Goal: Task Accomplishment & Management: Manage account settings

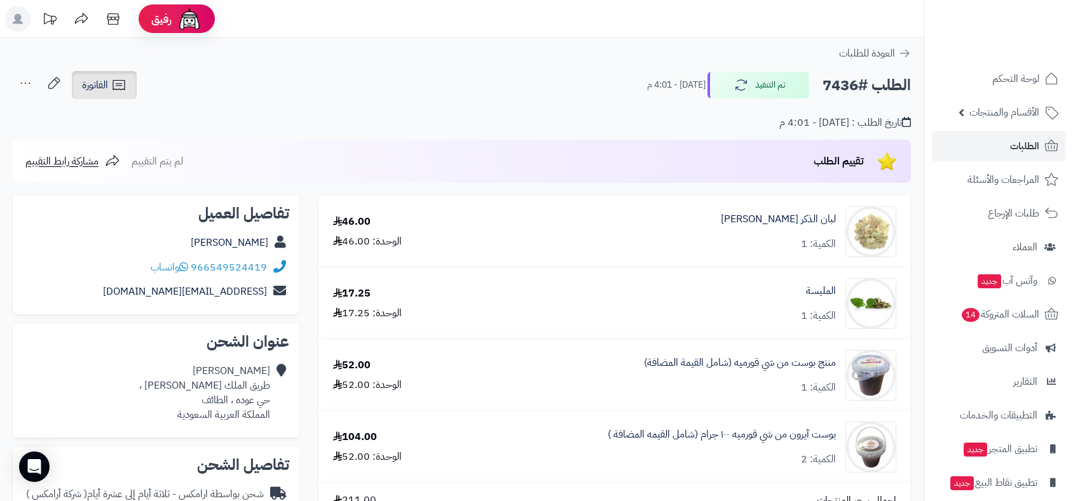
click at [104, 88] on span "الفاتورة" at bounding box center [95, 85] width 26 height 15
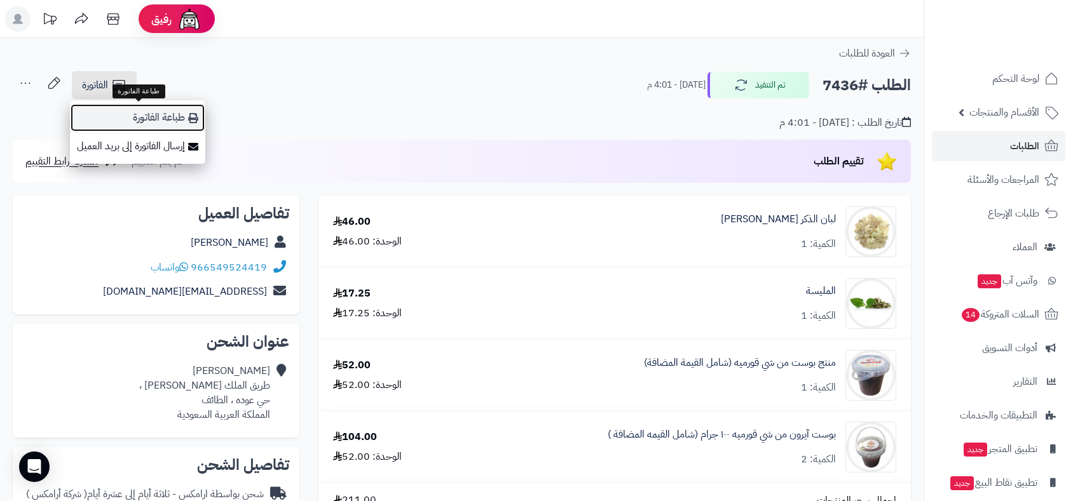
click at [150, 112] on link "طباعة الفاتورة" at bounding box center [137, 118] width 135 height 29
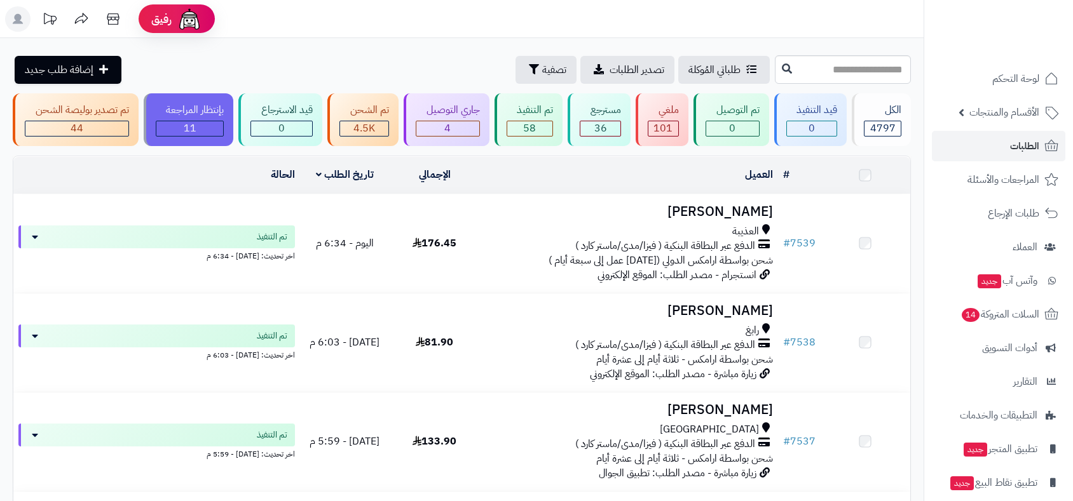
scroll to position [5713, 0]
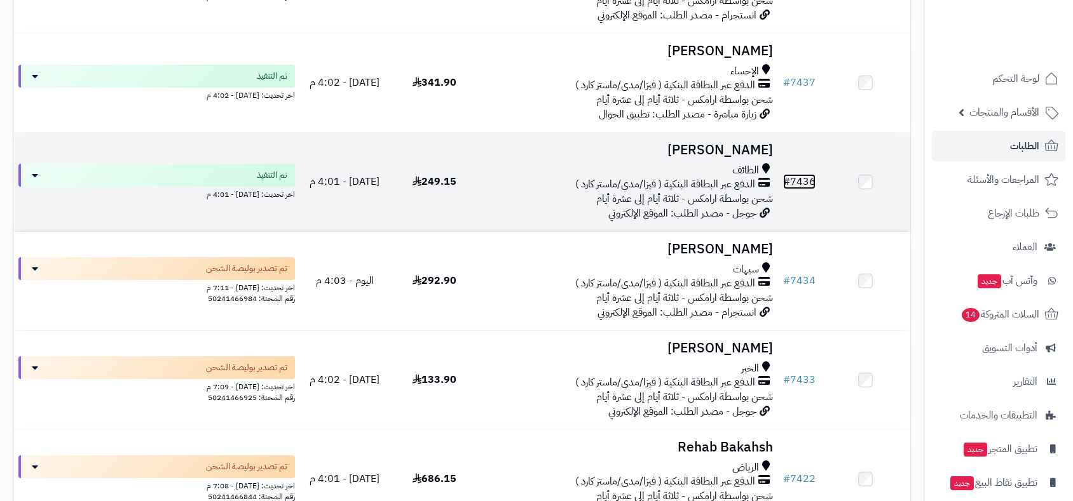
click at [799, 174] on link "# 7436" at bounding box center [799, 181] width 32 height 15
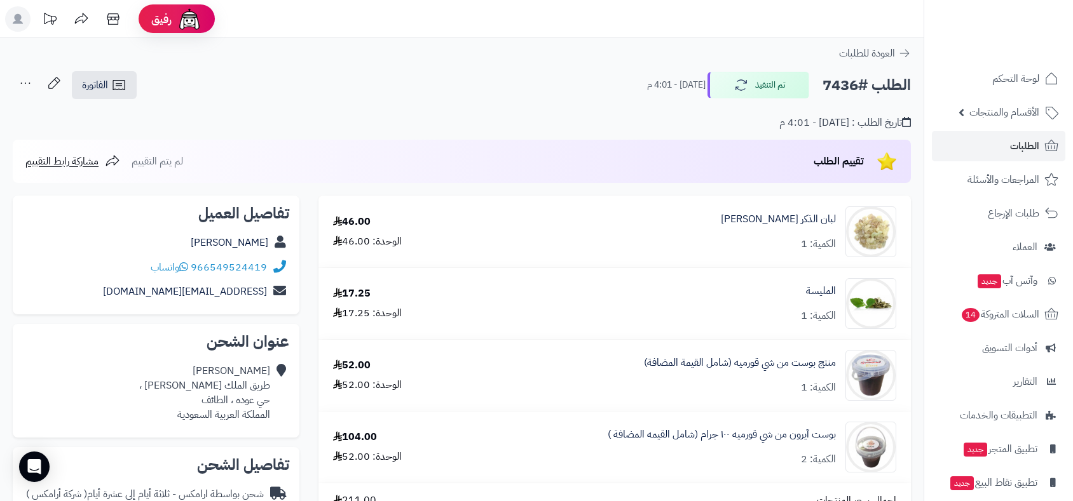
scroll to position [423, 0]
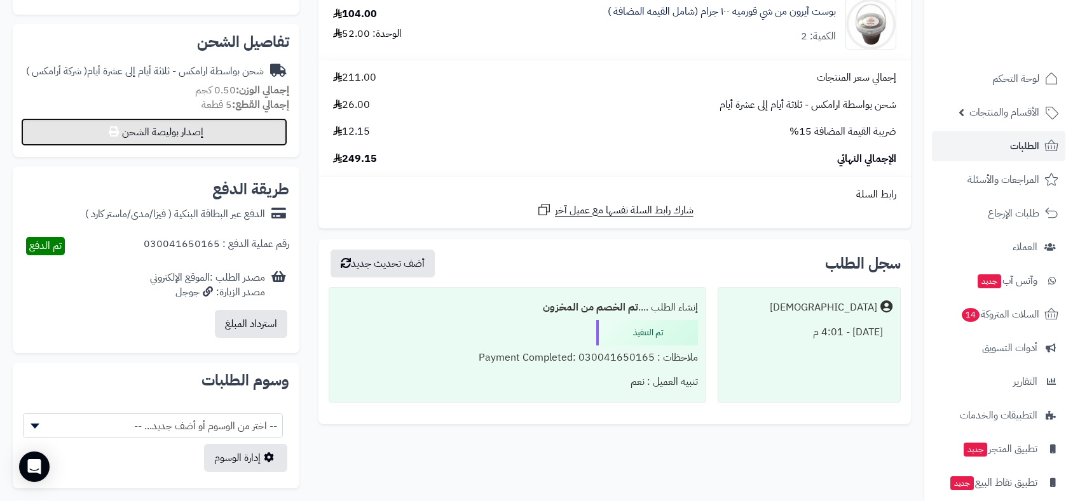
click at [216, 139] on button "إصدار بوليصة الشحن" at bounding box center [154, 132] width 266 height 28
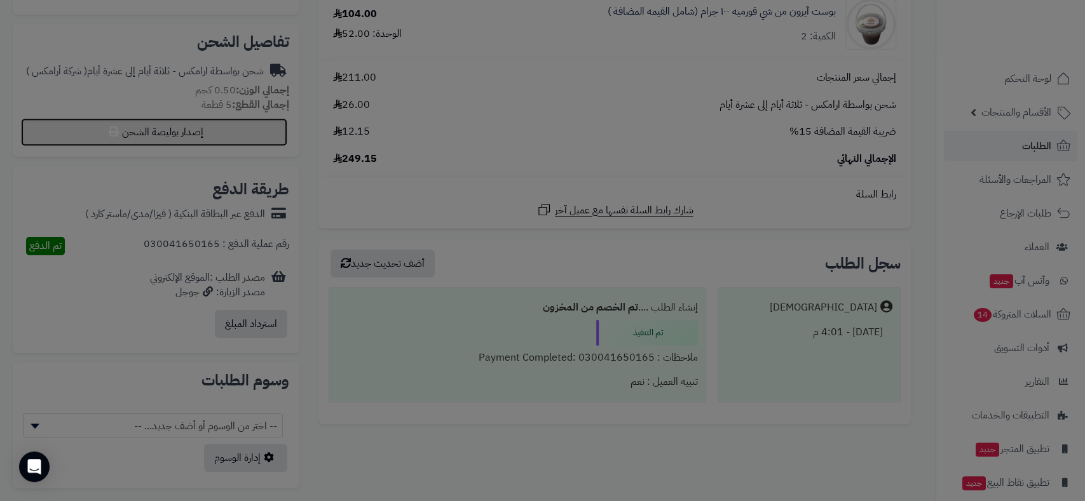
select select "******"
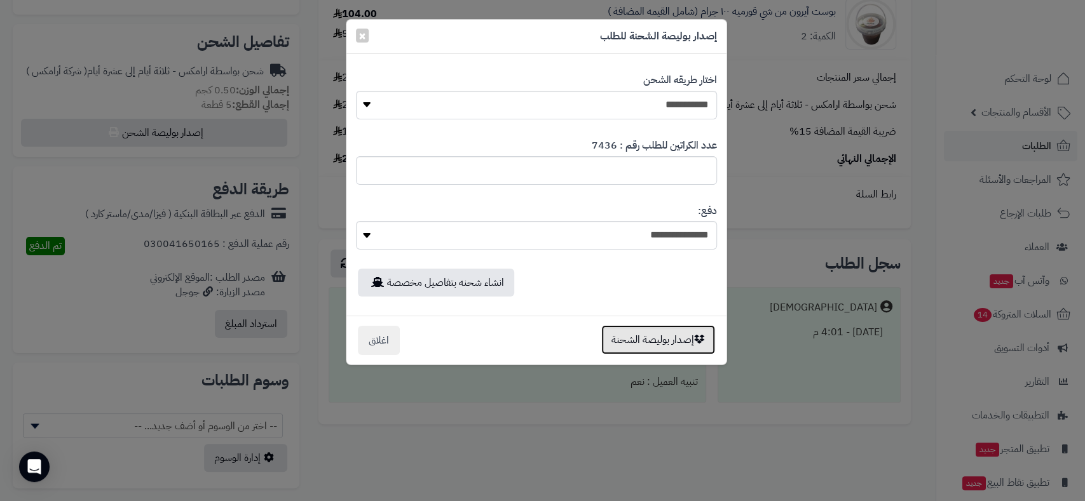
click at [638, 339] on button "إصدار بوليصة الشحنة" at bounding box center [658, 339] width 114 height 29
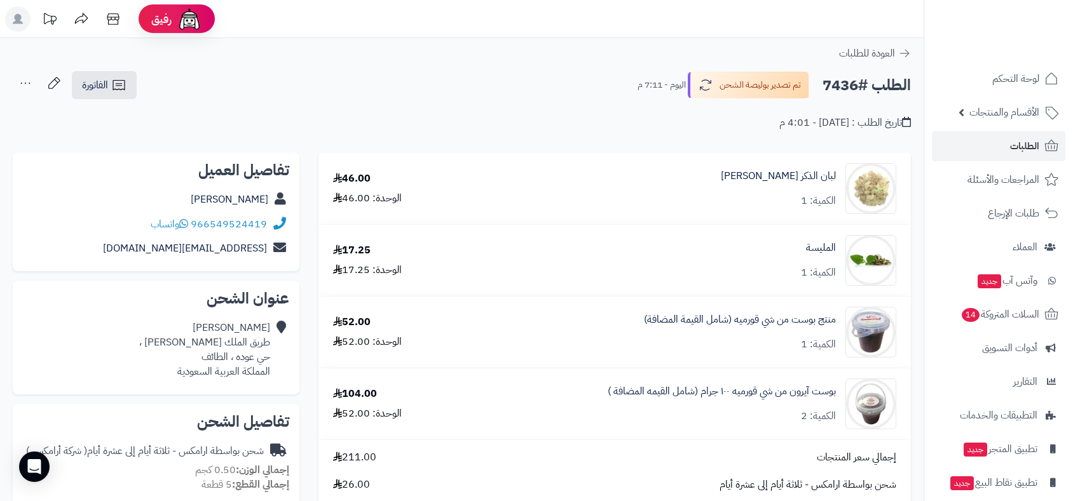
scroll to position [380, 0]
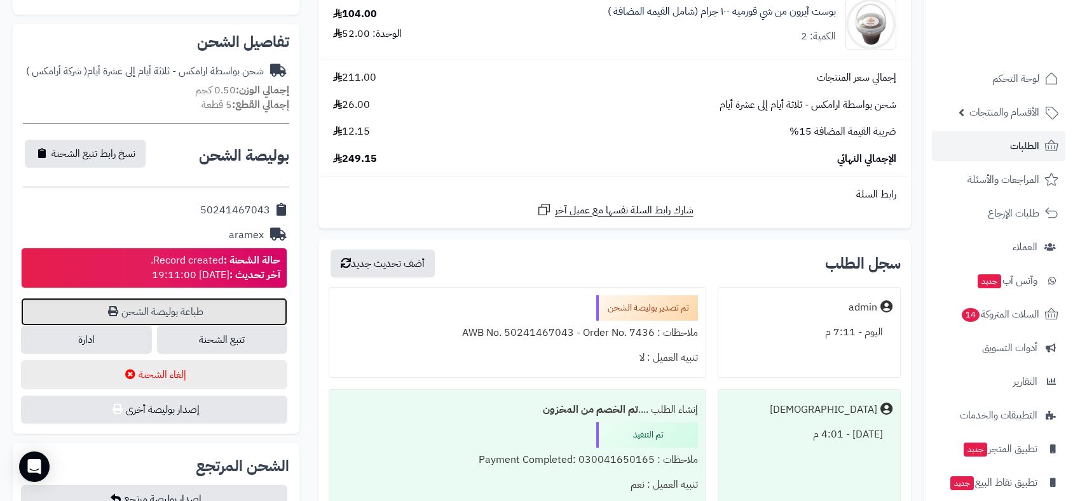
click at [206, 309] on link "طباعة بوليصة الشحن" at bounding box center [154, 312] width 266 height 28
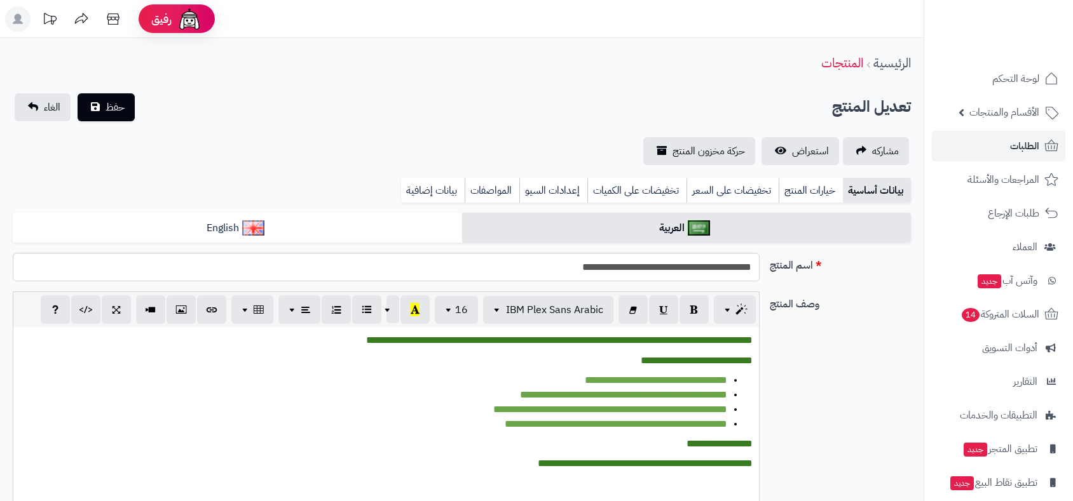
scroll to position [584, 0]
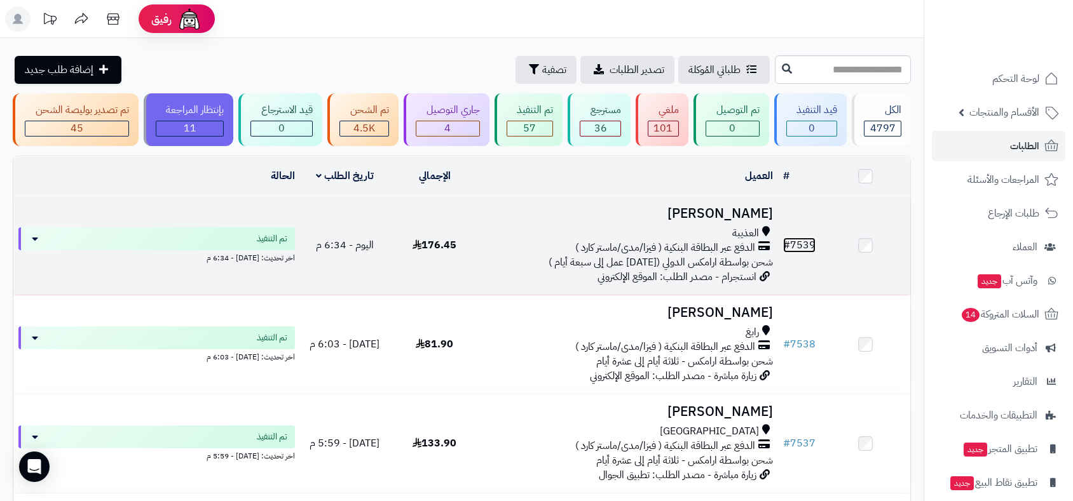
click at [800, 240] on link "# 7539" at bounding box center [799, 245] width 32 height 15
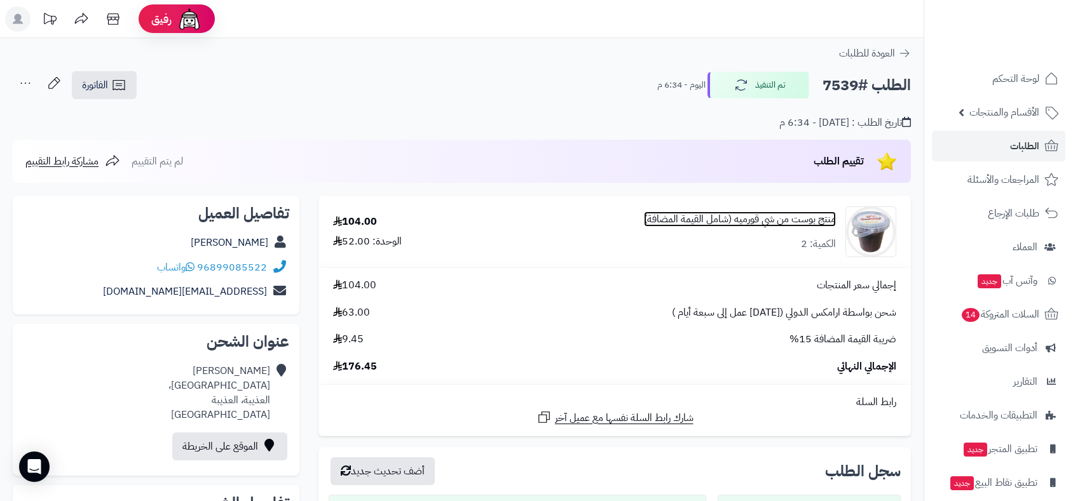
click at [776, 219] on link "منتج بوست من شي قورميه (شامل القيمة المضافة)" at bounding box center [740, 219] width 192 height 15
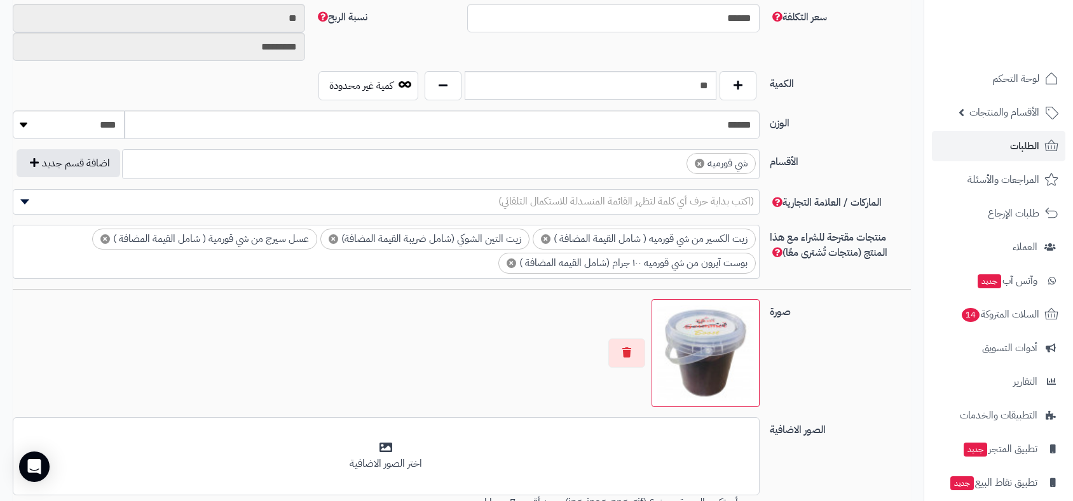
scroll to position [635, 0]
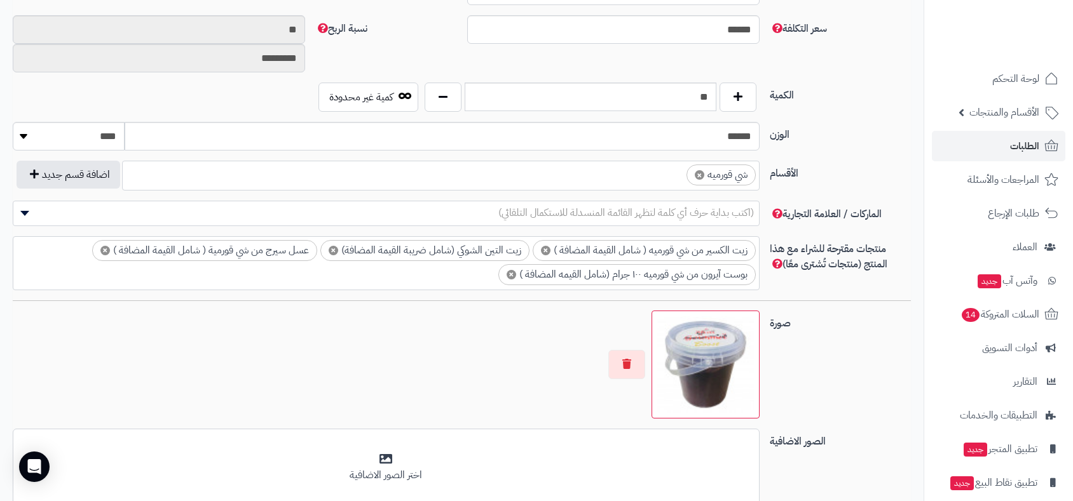
scroll to position [667, 0]
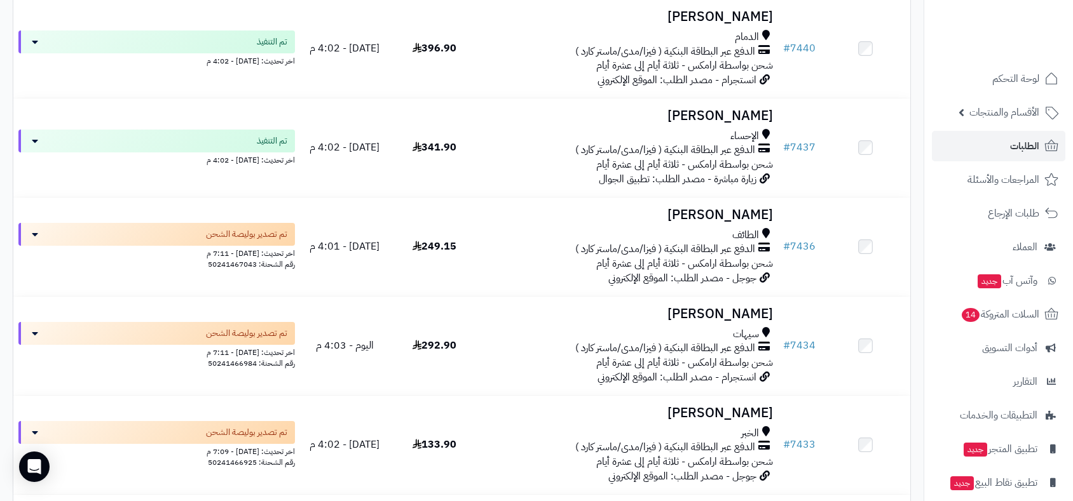
scroll to position [5507, 0]
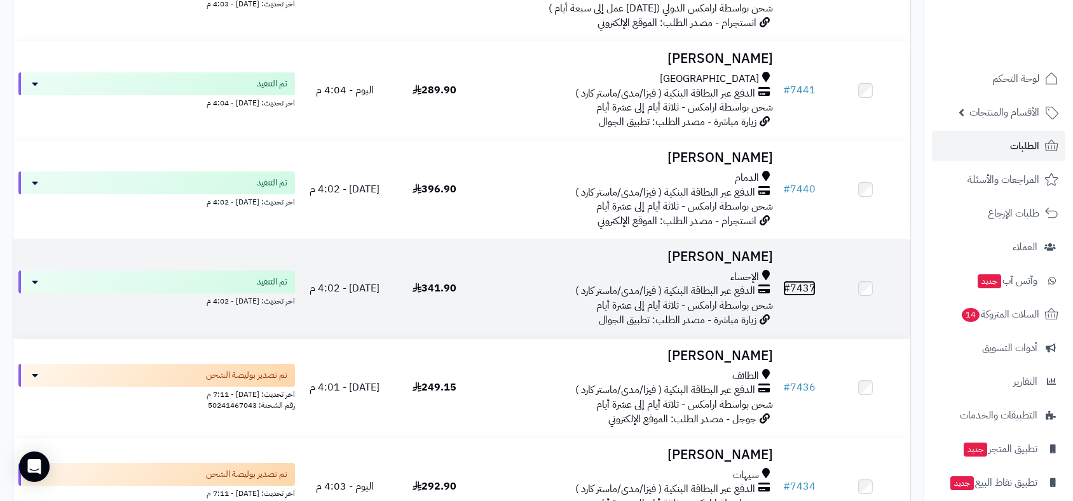
click at [795, 281] on link "# 7437" at bounding box center [799, 288] width 32 height 15
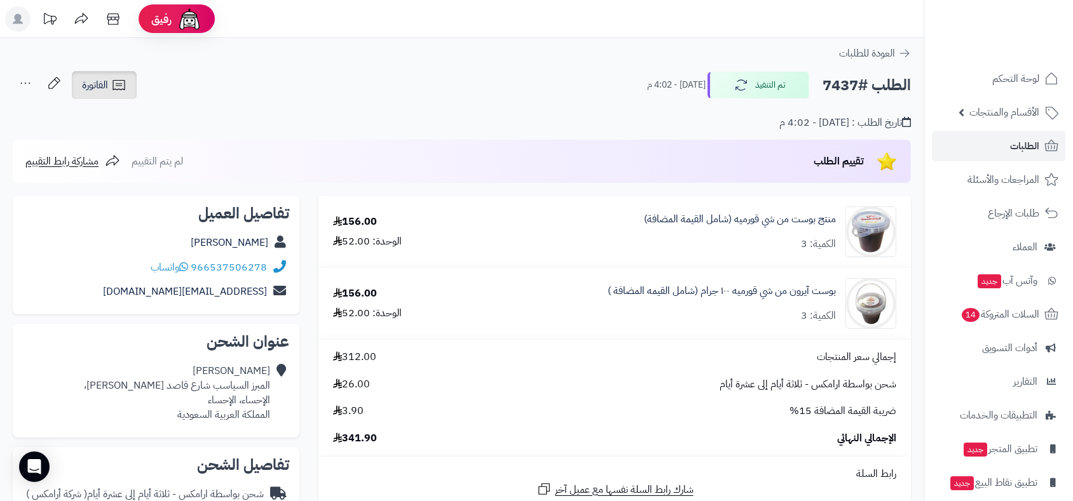
click at [102, 92] on span "الفاتورة" at bounding box center [95, 85] width 26 height 15
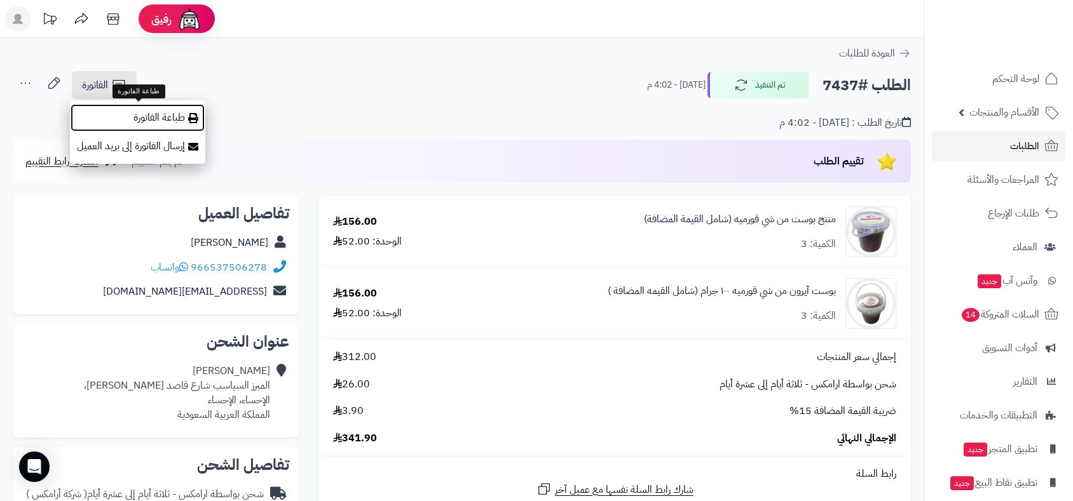
click at [126, 119] on link "طباعة الفاتورة" at bounding box center [137, 118] width 135 height 29
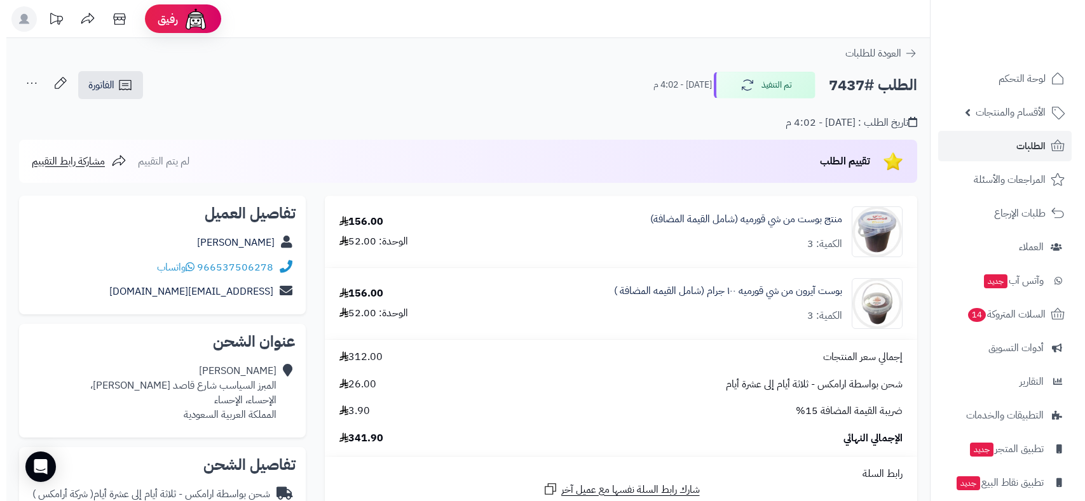
scroll to position [353, 0]
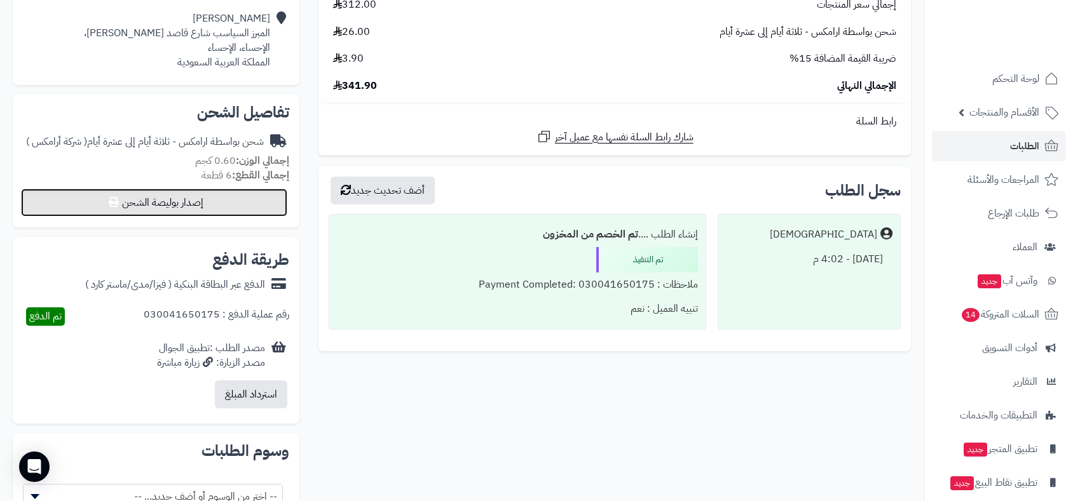
click at [203, 197] on button "إصدار بوليصة الشحن" at bounding box center [154, 203] width 266 height 28
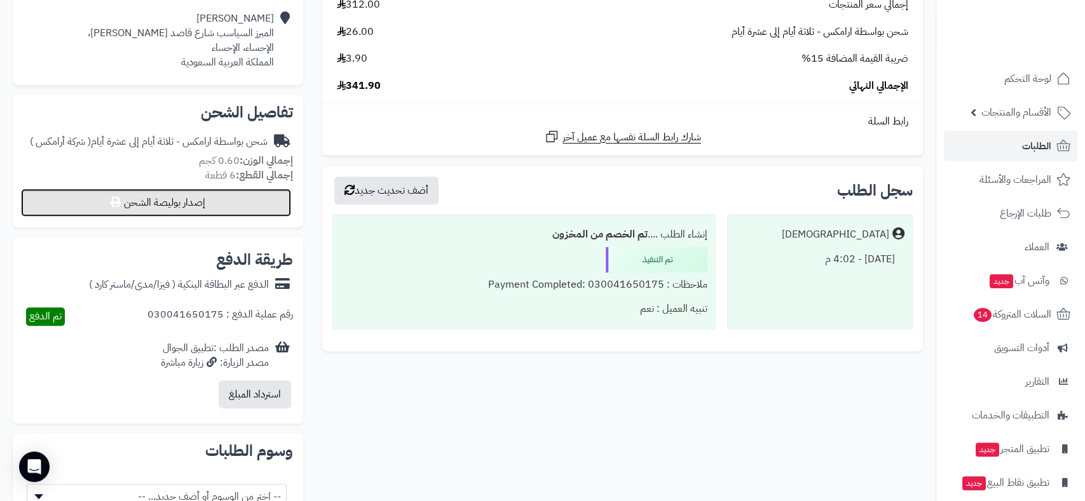
select select "******"
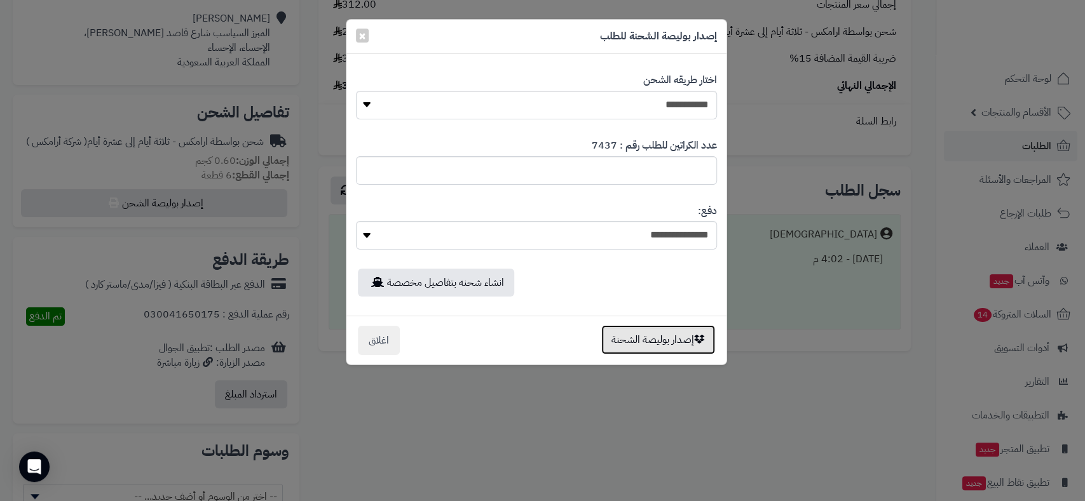
click at [641, 342] on button "إصدار بوليصة الشحنة" at bounding box center [658, 339] width 114 height 29
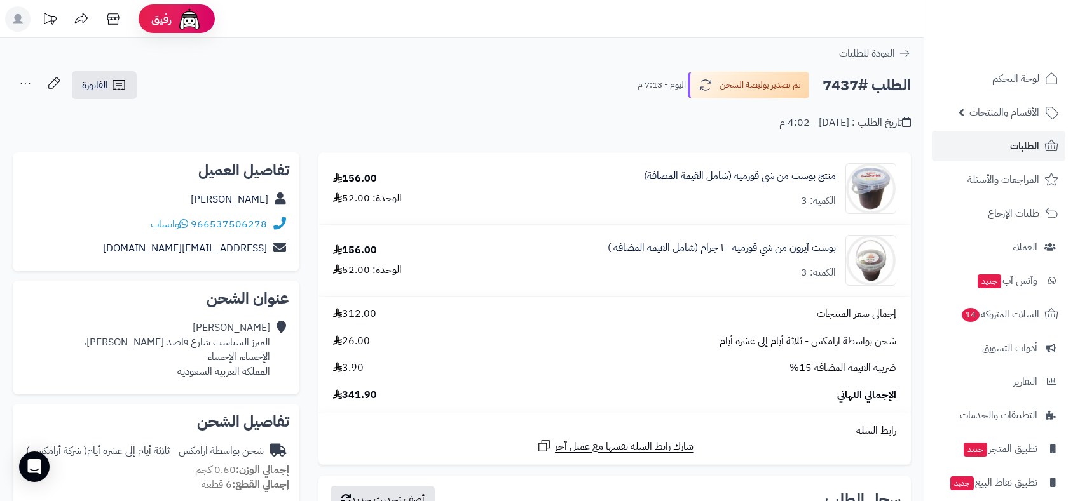
scroll to position [310, 0]
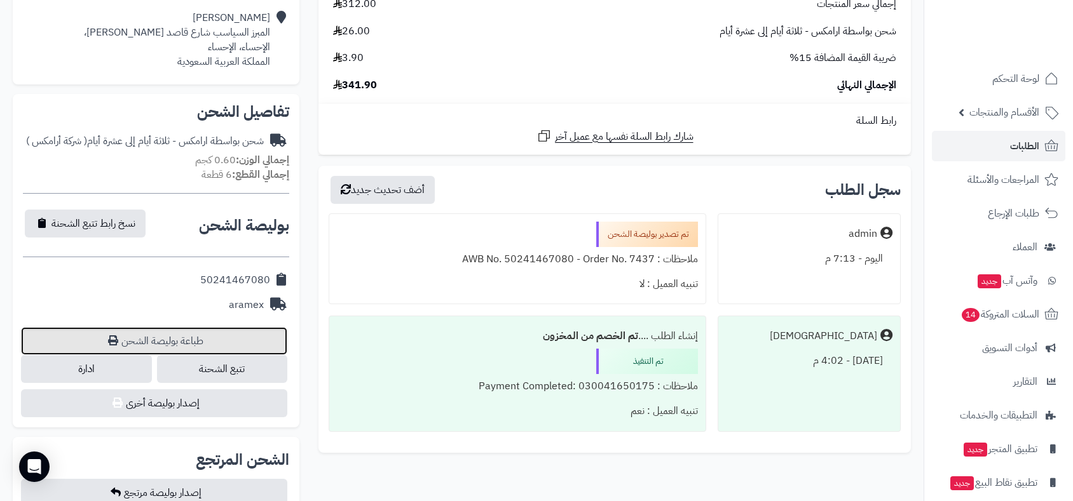
click at [196, 338] on link "طباعة بوليصة الشحن" at bounding box center [154, 341] width 266 height 28
click at [165, 346] on link "طباعة بوليصة الشحن" at bounding box center [154, 341] width 266 height 28
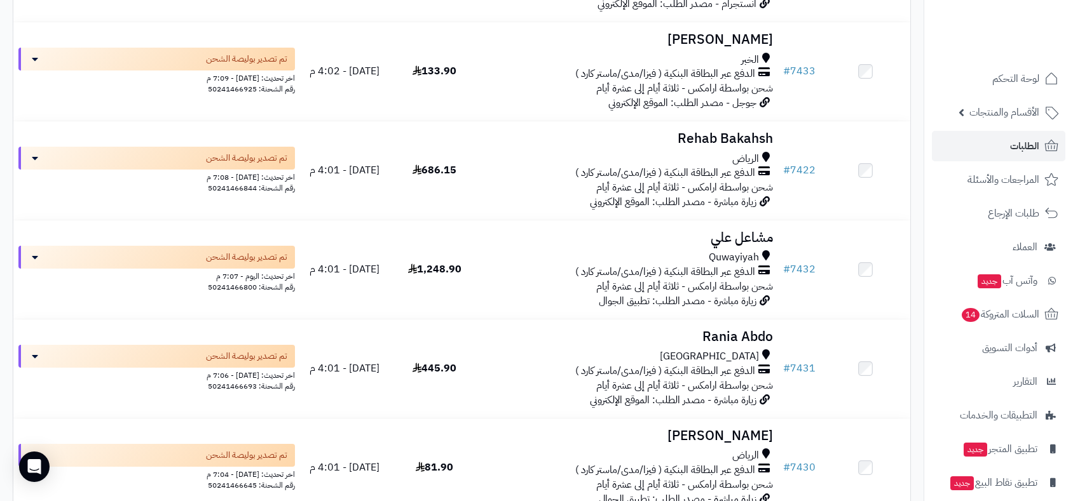
scroll to position [6000, 0]
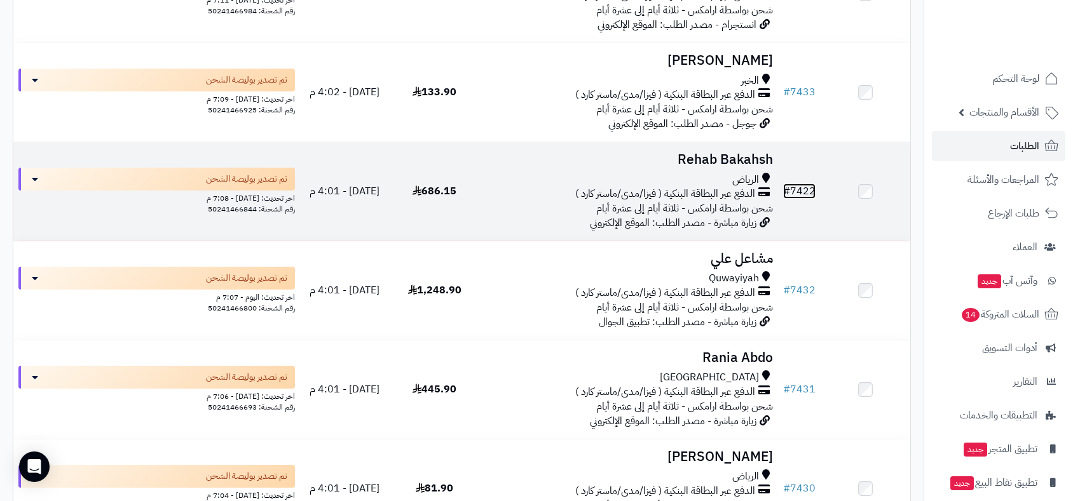
click at [809, 185] on link "# 7422" at bounding box center [799, 191] width 32 height 15
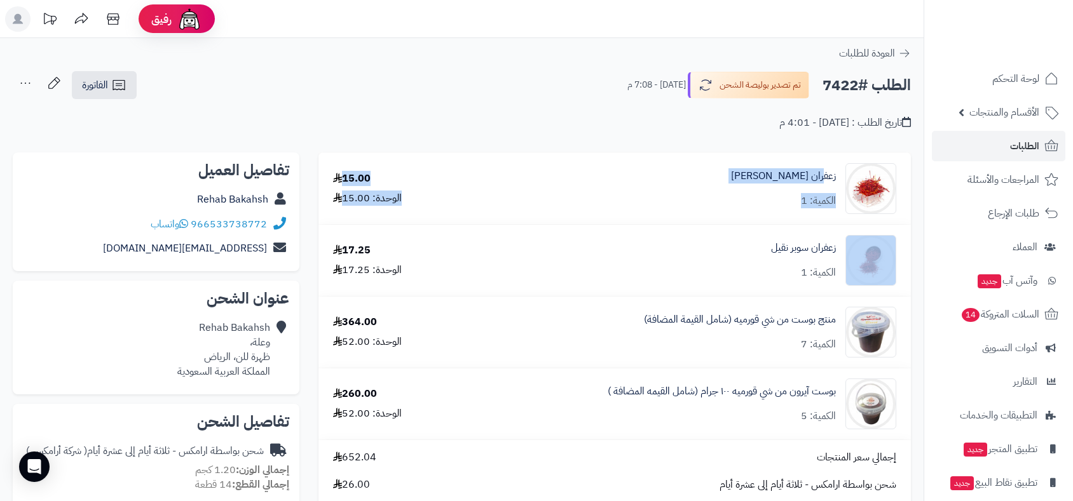
click at [909, 501] on html "رفيق ! الطلبات معالجة مكتمل إرجاع المنتجات العملاء المتواجدون الان 6502 عملاء م…" at bounding box center [536, 250] width 1073 height 501
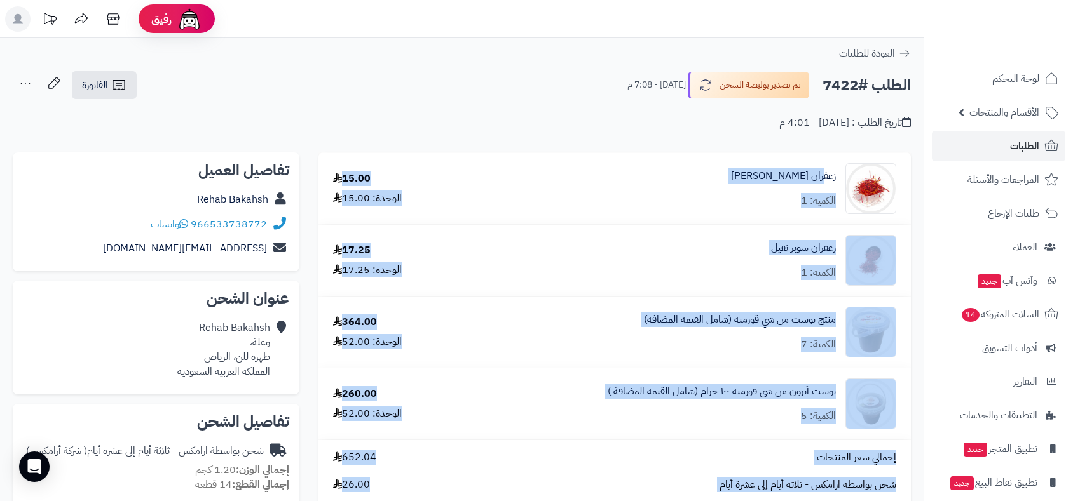
scroll to position [37, 0]
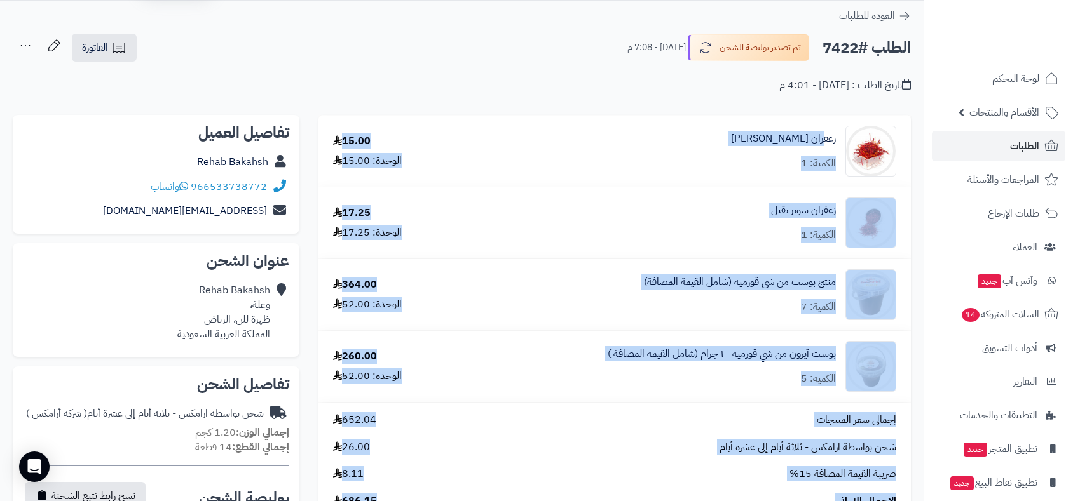
click at [524, 262] on td "منتج بوست من شي قورميه (شامل القيمة المضافة) الكمية: 7" at bounding box center [684, 294] width 453 height 71
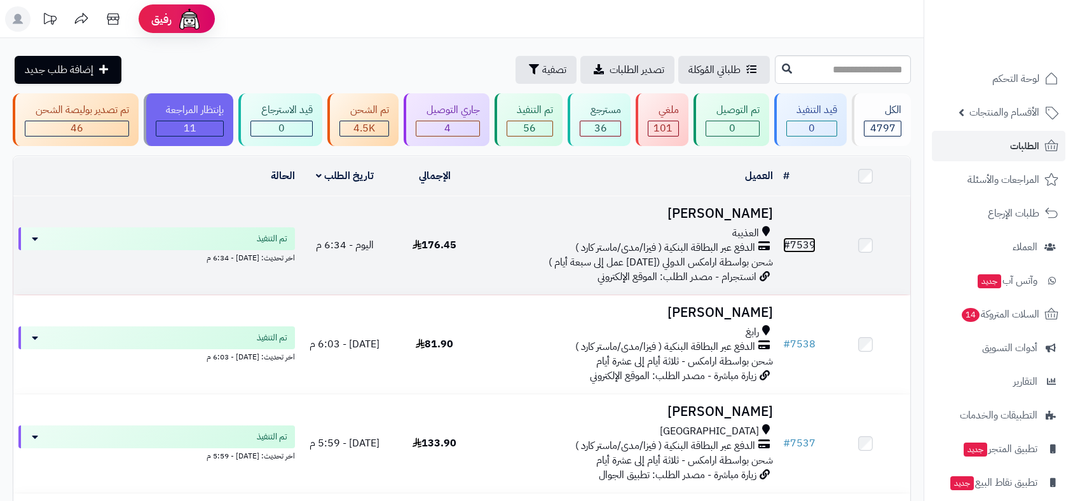
click at [806, 243] on link "# 7539" at bounding box center [799, 245] width 32 height 15
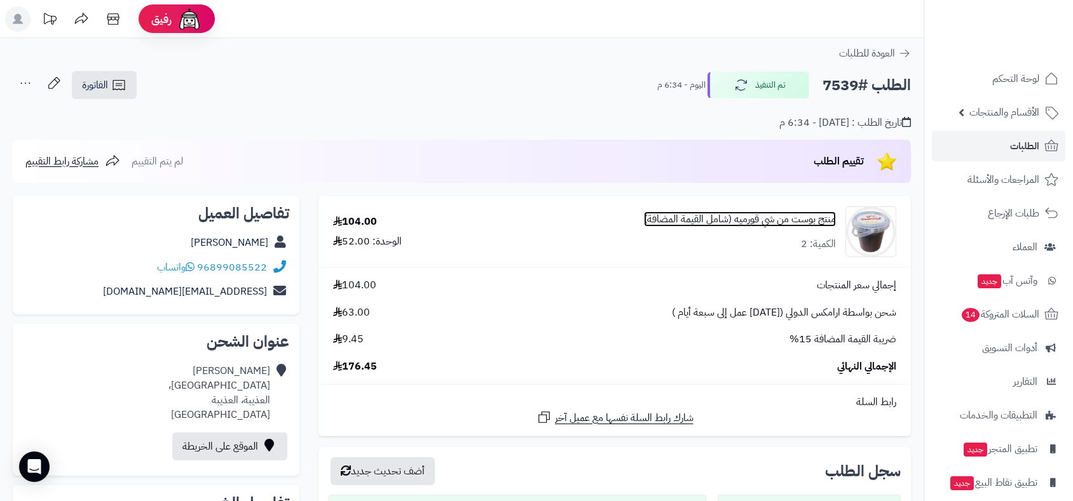
click at [798, 222] on link "منتج بوست من شي قورميه (شامل القيمة المضافة)" at bounding box center [740, 219] width 192 height 15
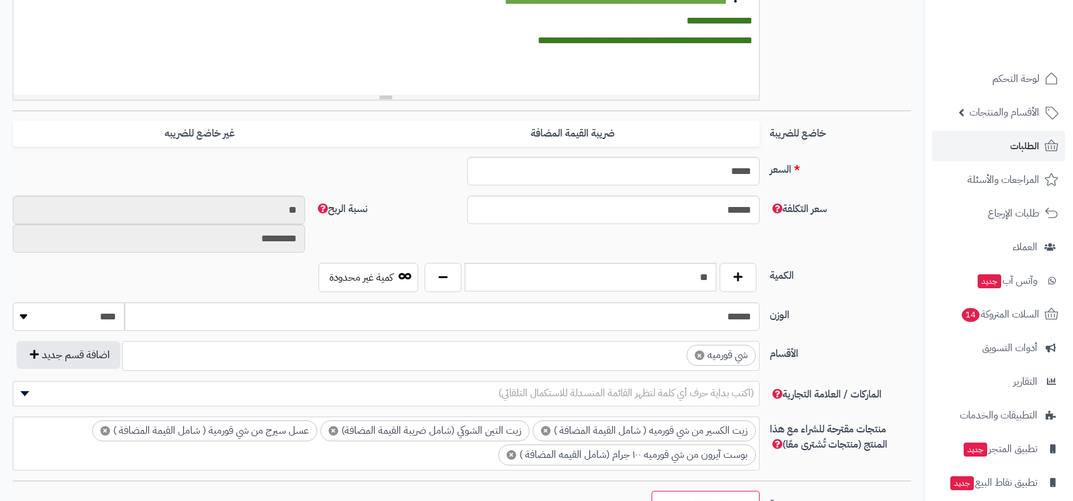
scroll to position [456, 0]
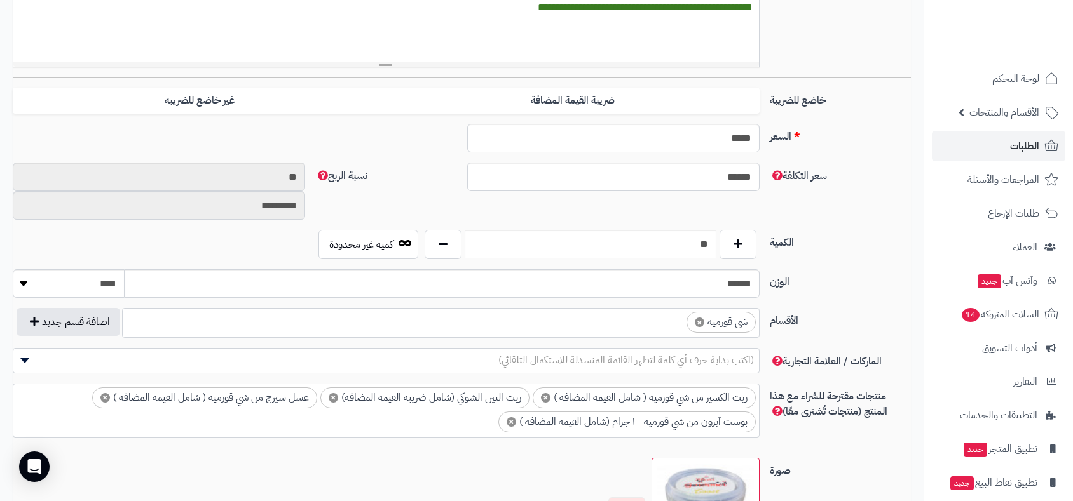
scroll to position [488, 0]
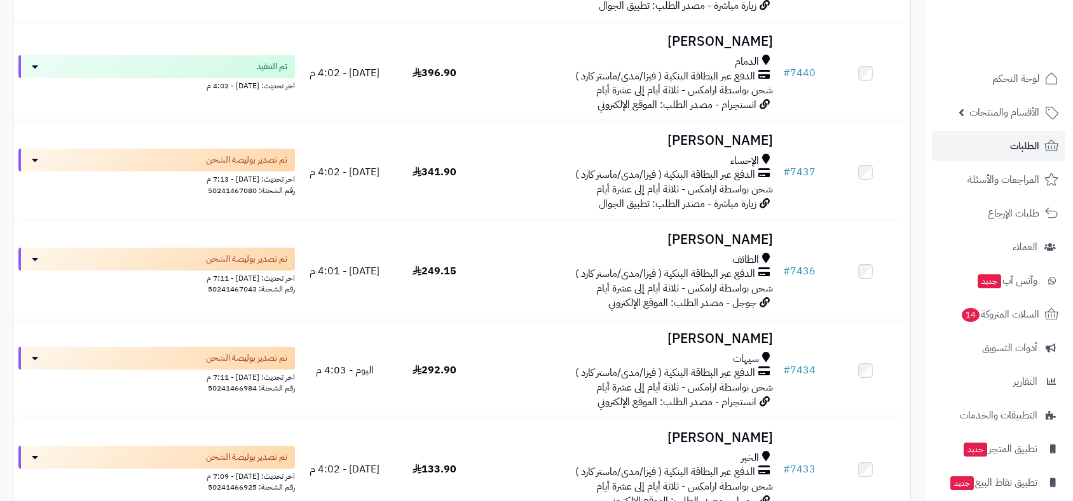
scroll to position [5648, 0]
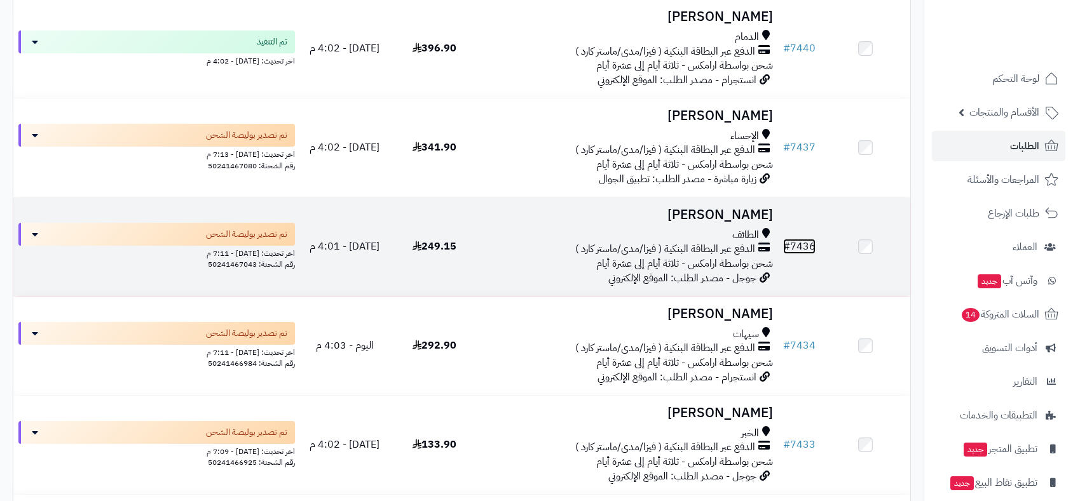
click at [806, 243] on link "# 7436" at bounding box center [799, 246] width 32 height 15
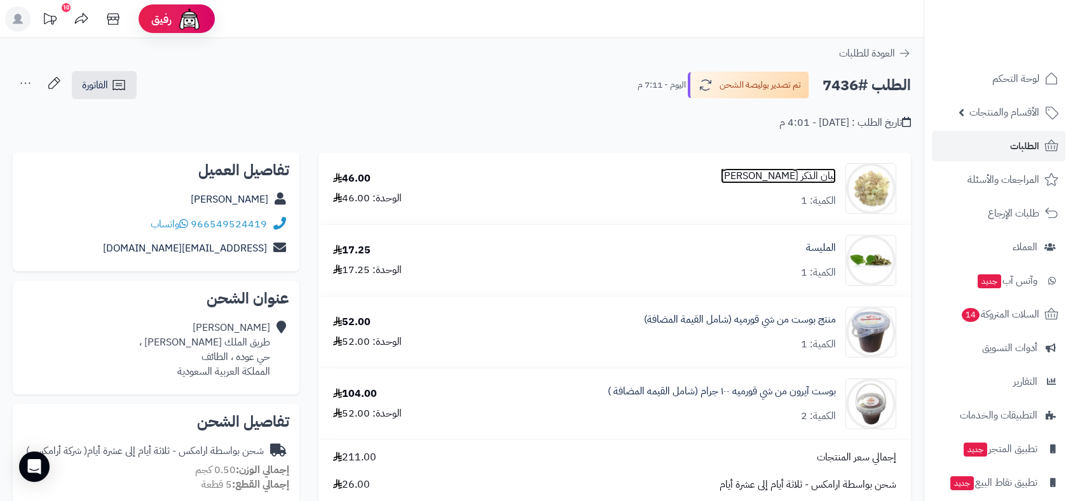
click at [791, 178] on link "لبان الذكر حوجري" at bounding box center [778, 176] width 115 height 15
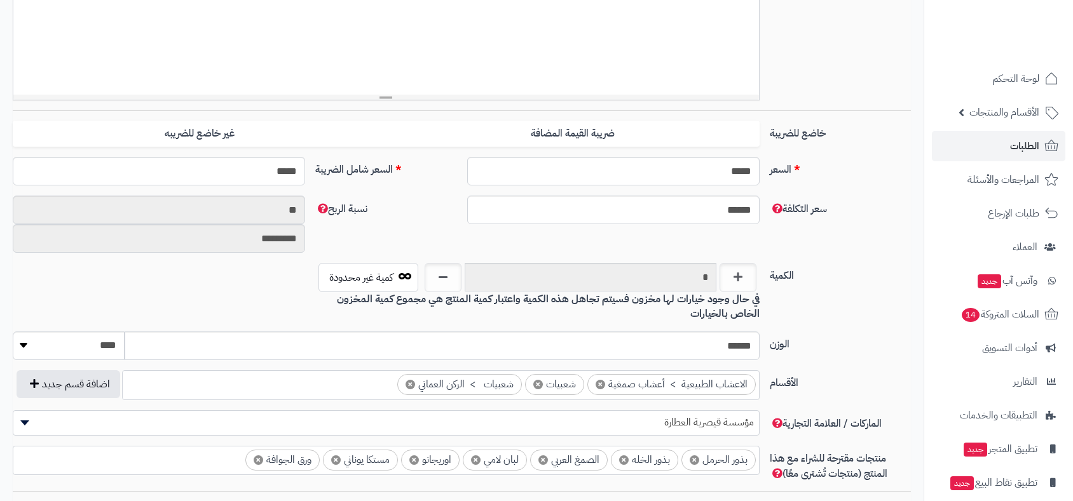
scroll to position [456, 0]
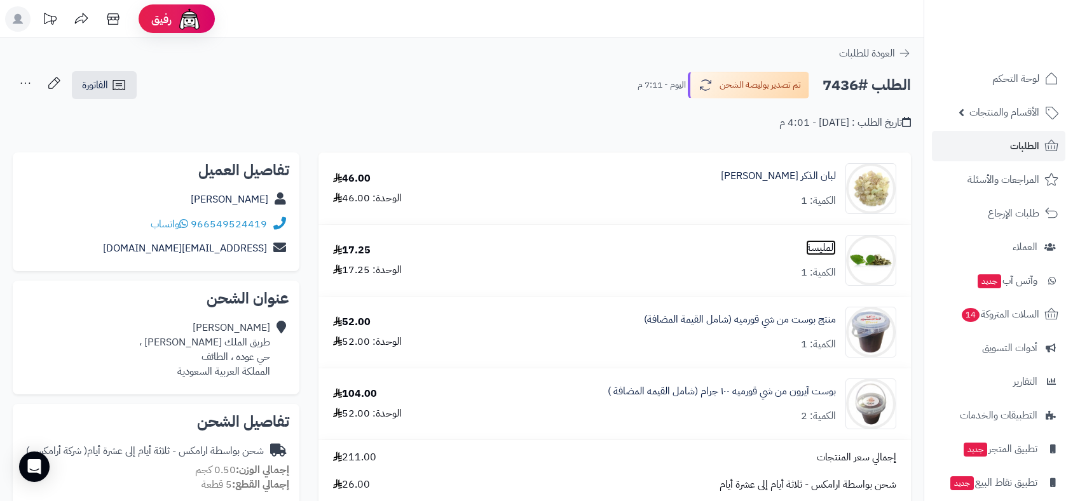
click at [825, 247] on link "المليسة" at bounding box center [821, 248] width 30 height 15
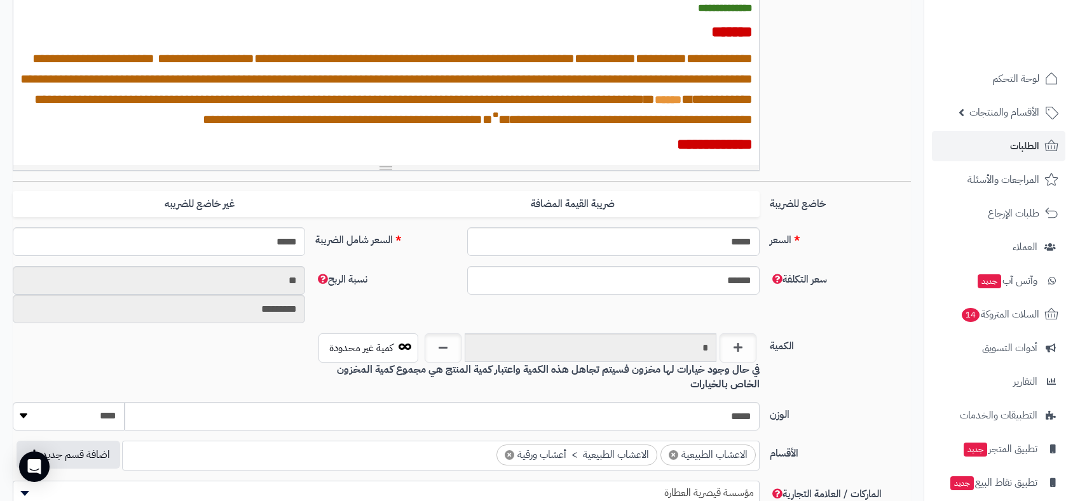
scroll to position [385, 0]
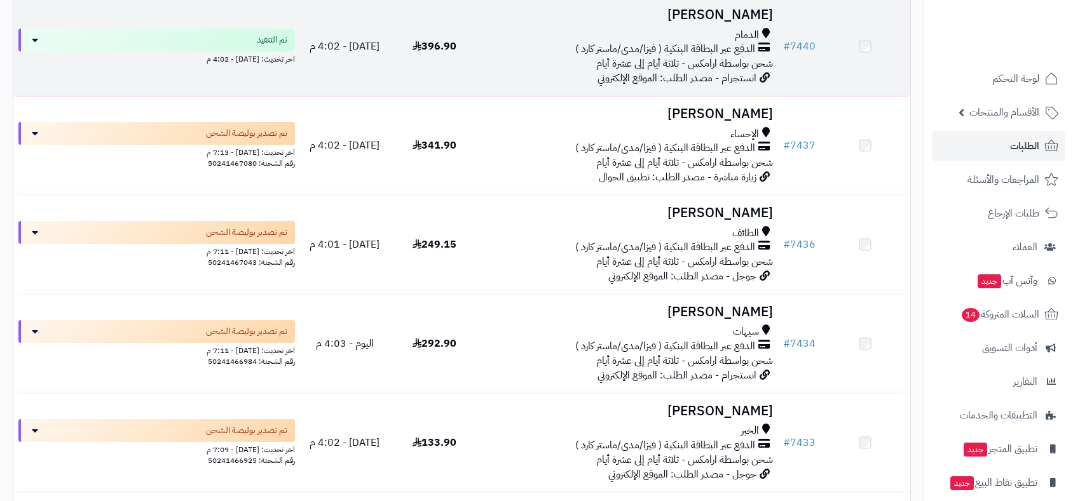
scroll to position [5648, 0]
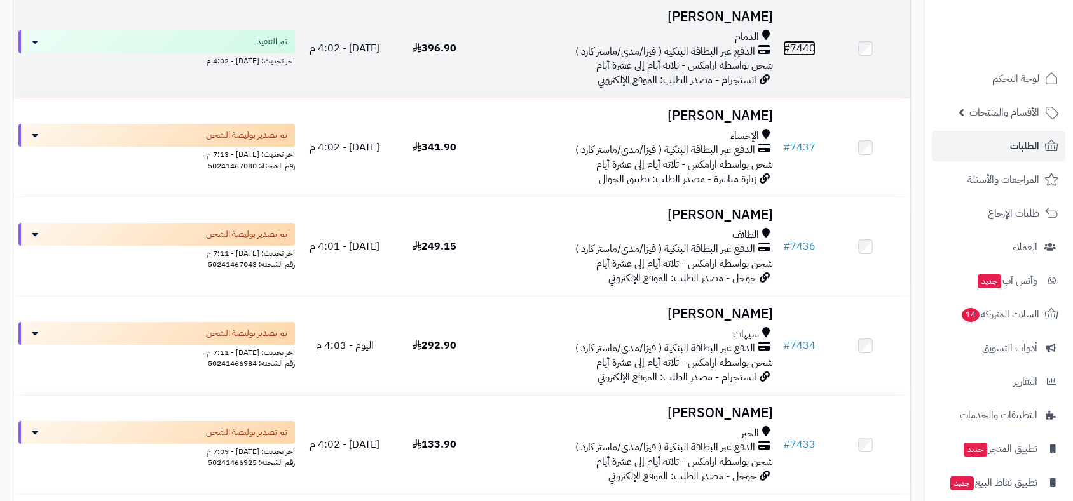
click at [796, 41] on link "# 7440" at bounding box center [799, 48] width 32 height 15
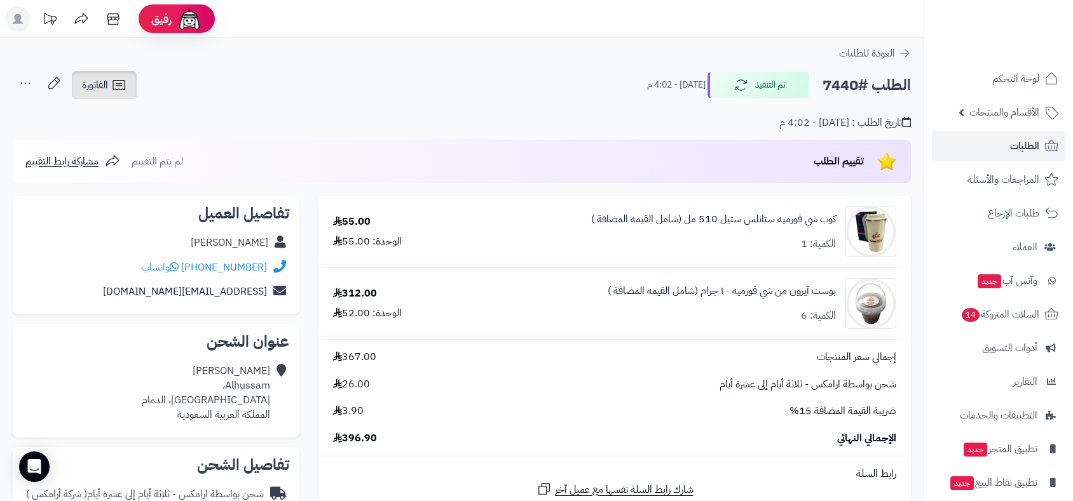
click at [98, 87] on span "الفاتورة" at bounding box center [95, 85] width 26 height 15
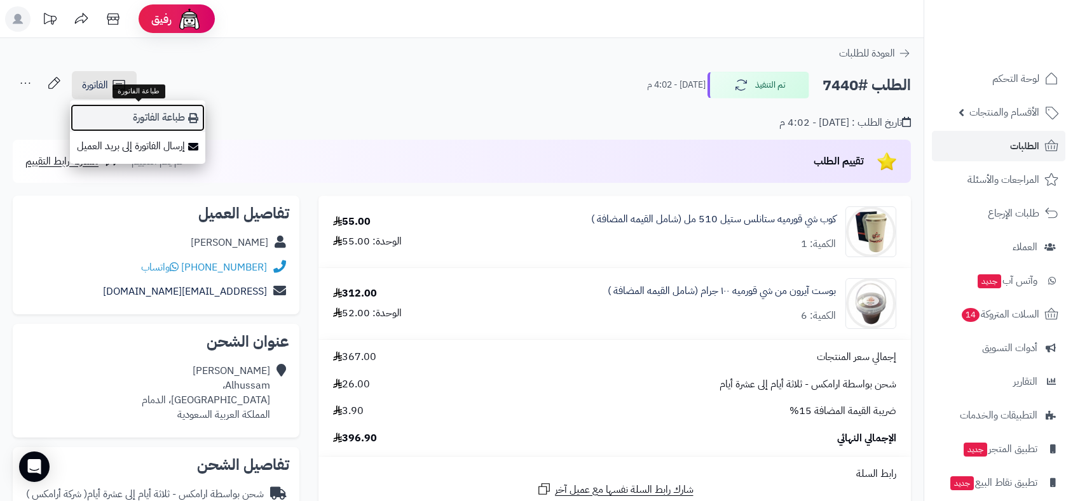
click at [151, 119] on link "طباعة الفاتورة" at bounding box center [137, 118] width 135 height 29
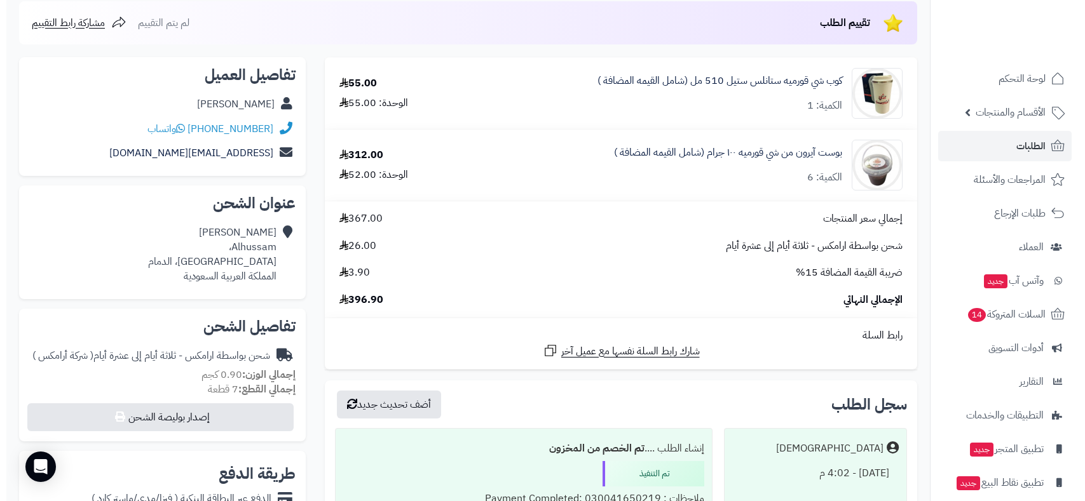
scroll to position [353, 0]
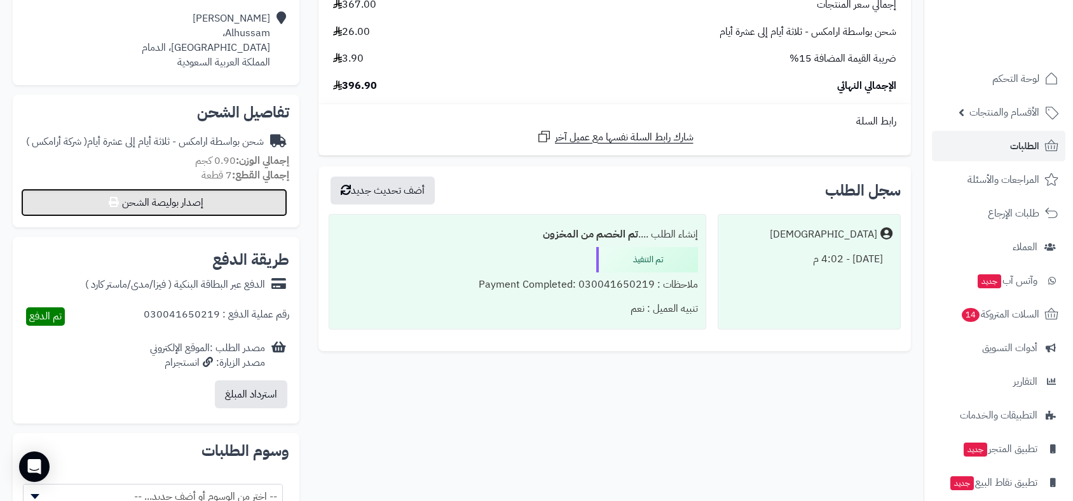
click at [214, 199] on button "إصدار بوليصة الشحن" at bounding box center [154, 203] width 266 height 28
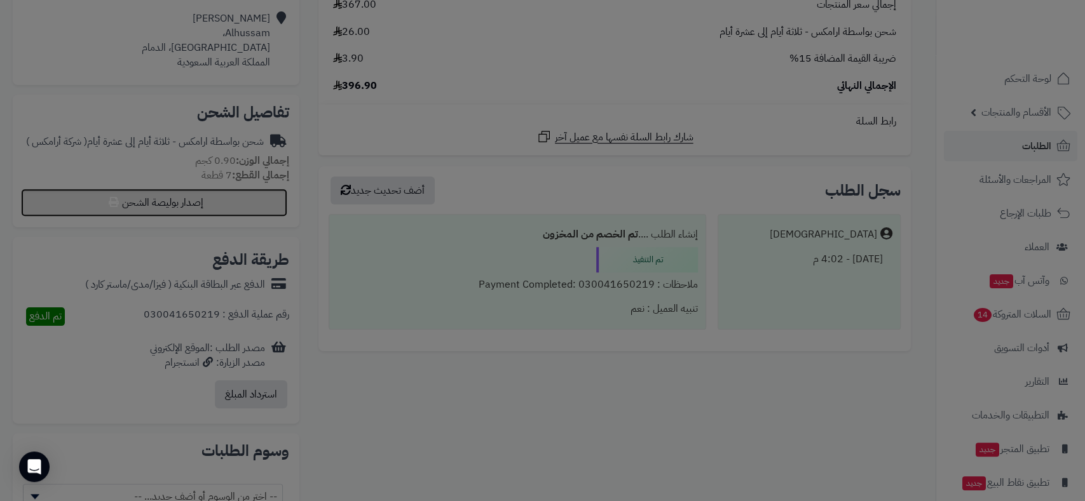
select select "******"
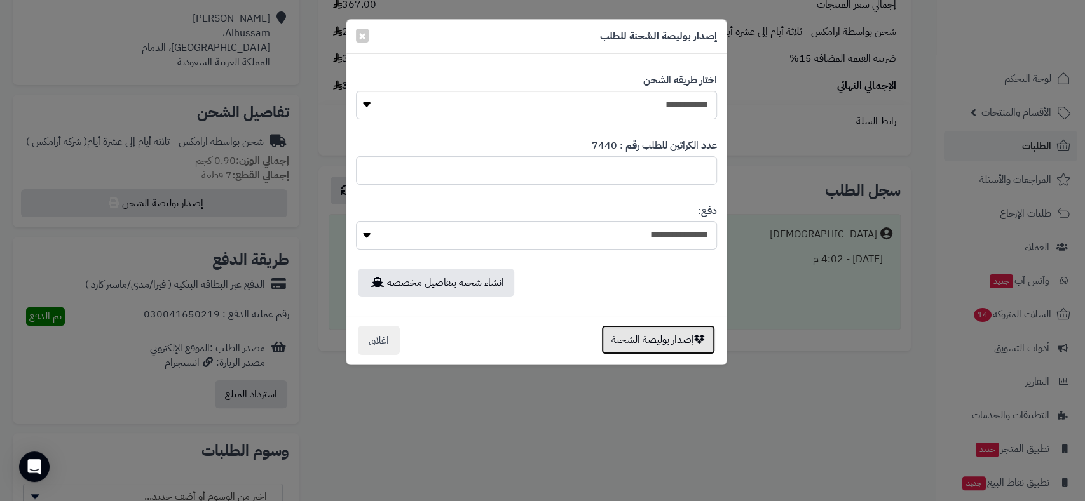
click at [684, 348] on button "إصدار بوليصة الشحنة" at bounding box center [658, 339] width 114 height 29
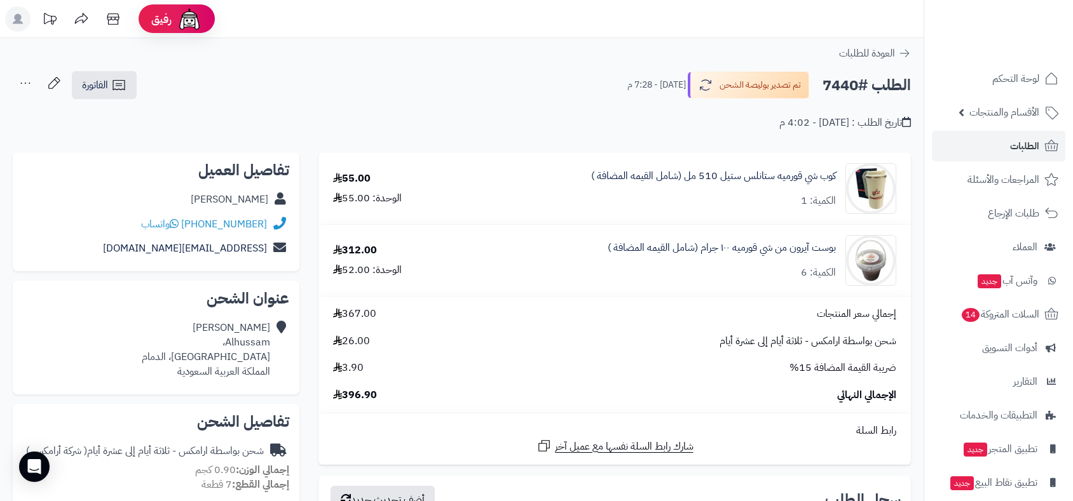
scroll to position [310, 0]
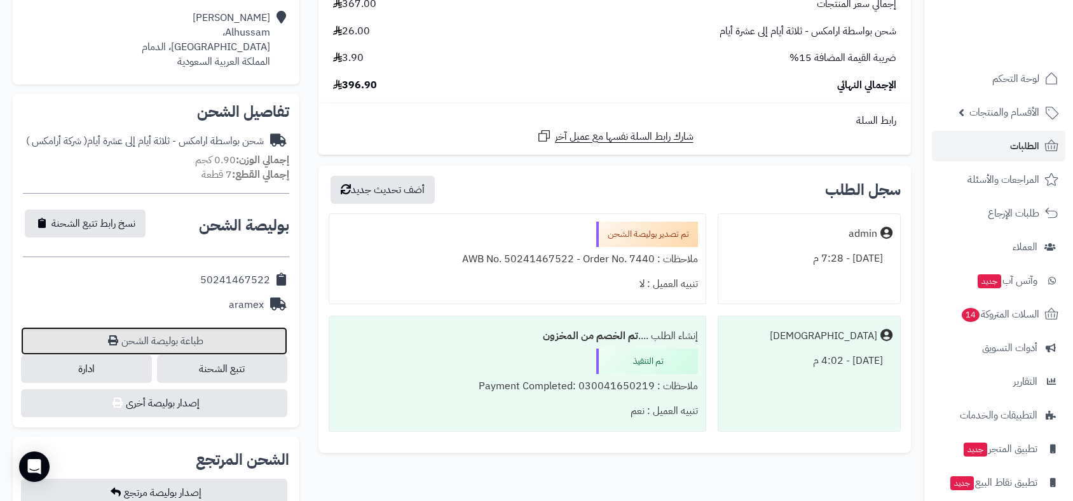
click at [177, 340] on link "طباعة بوليصة الشحن" at bounding box center [154, 341] width 266 height 28
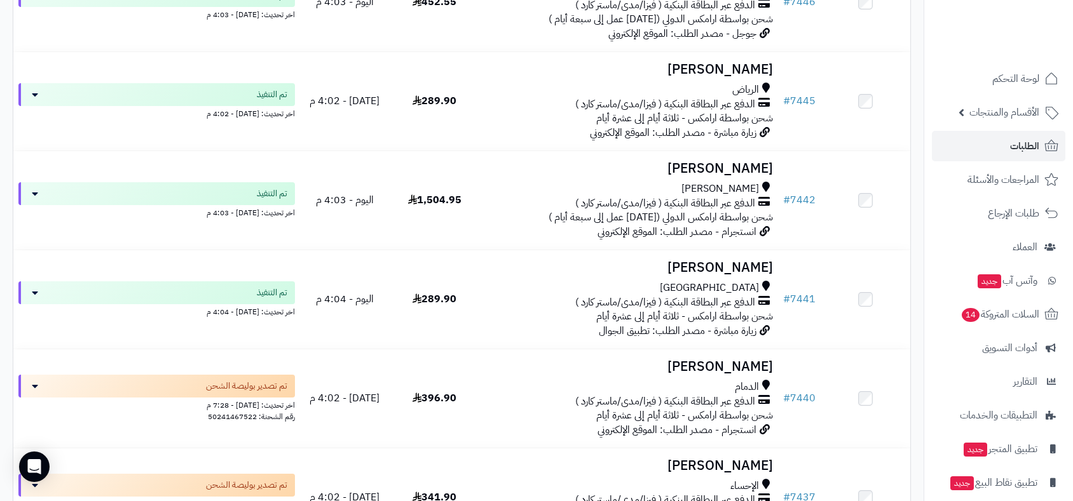
scroll to position [5353, 0]
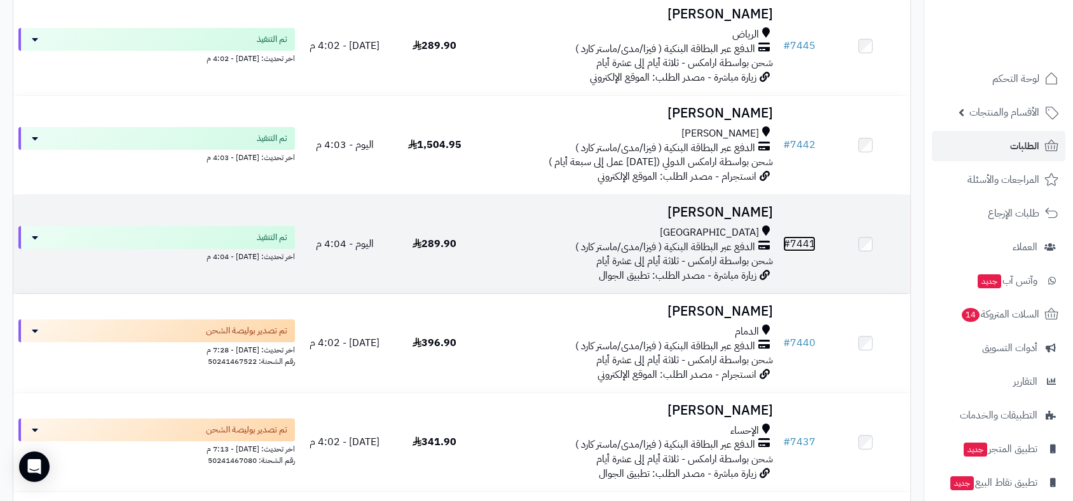
click at [804, 239] on link "# 7441" at bounding box center [799, 243] width 32 height 15
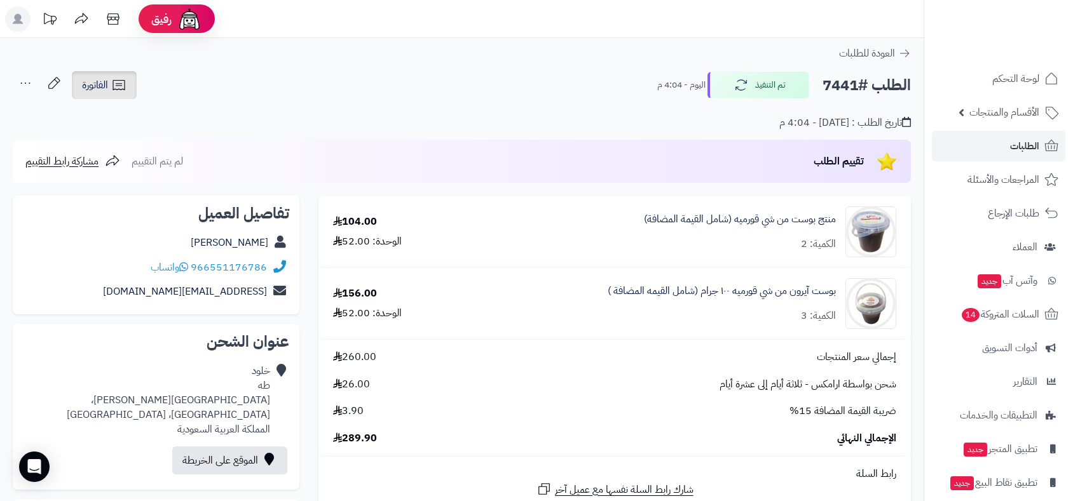
click at [105, 88] on span "الفاتورة" at bounding box center [95, 85] width 26 height 15
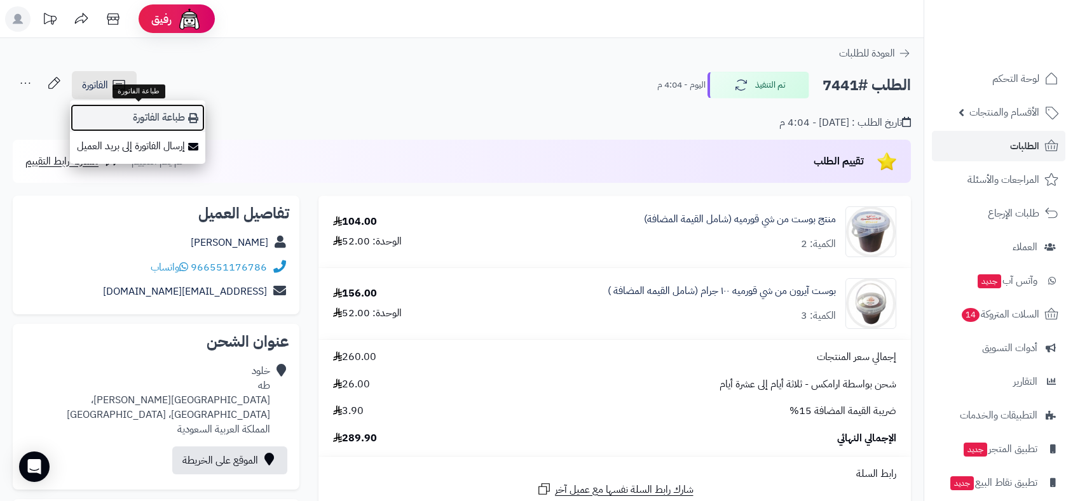
click at [138, 117] on link "طباعة الفاتورة" at bounding box center [137, 118] width 135 height 29
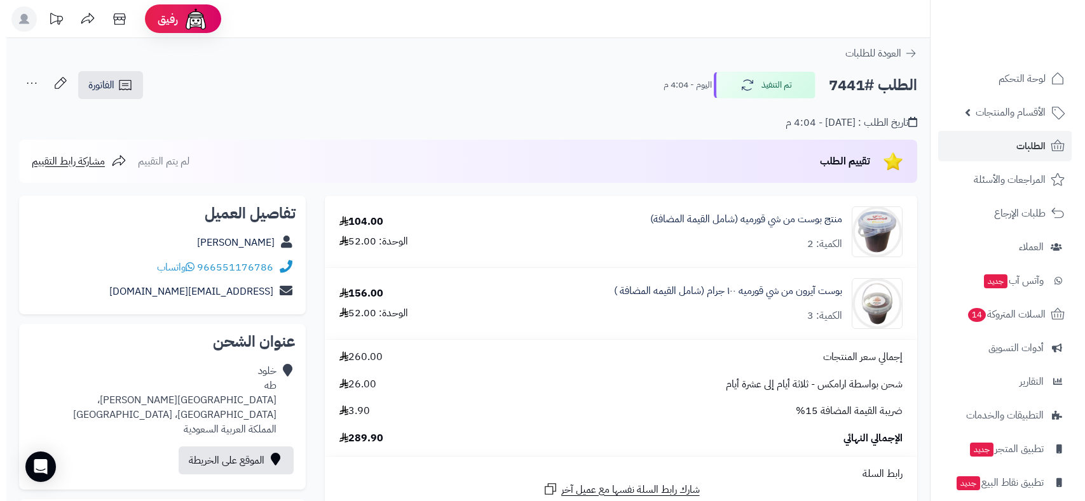
scroll to position [353, 0]
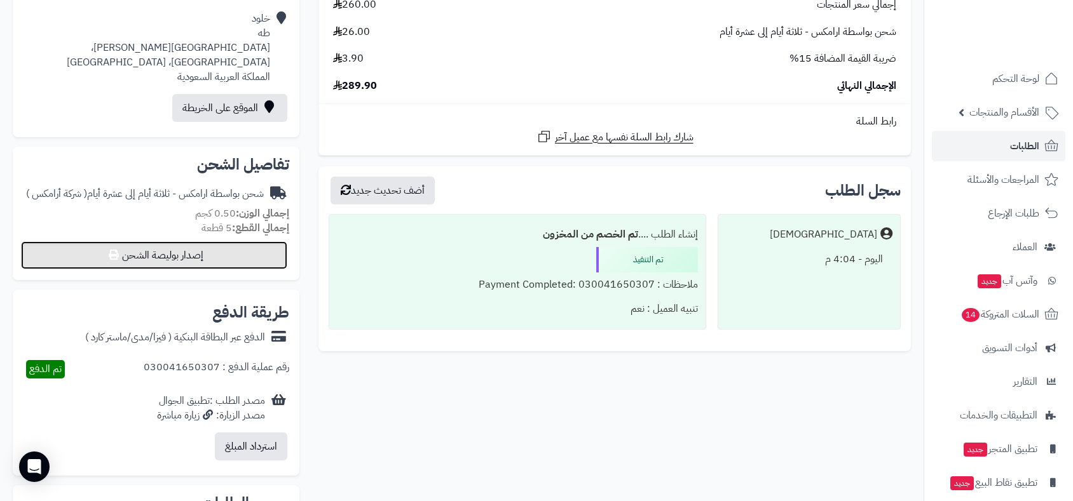
click at [201, 252] on button "إصدار بوليصة الشحن" at bounding box center [154, 255] width 266 height 28
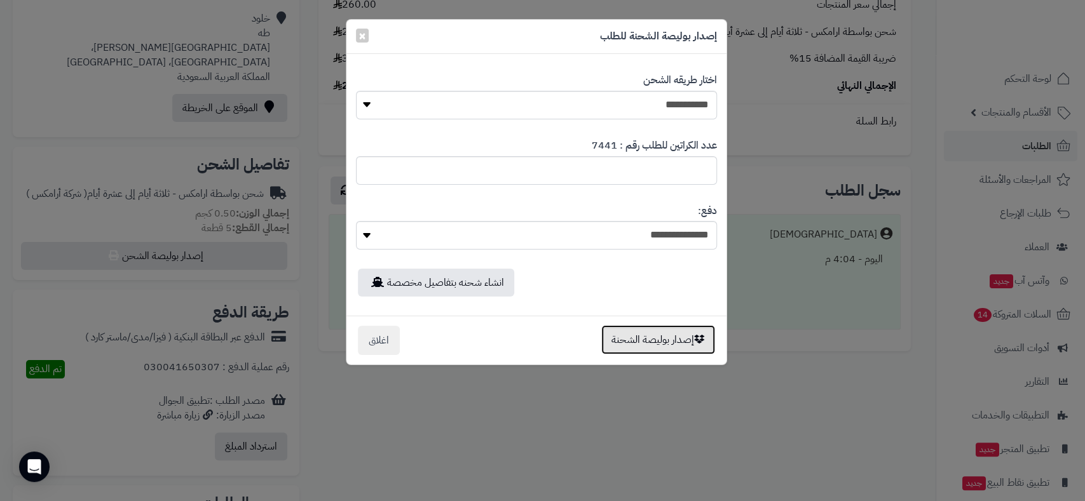
click at [663, 342] on button "إصدار بوليصة الشحنة" at bounding box center [658, 339] width 114 height 29
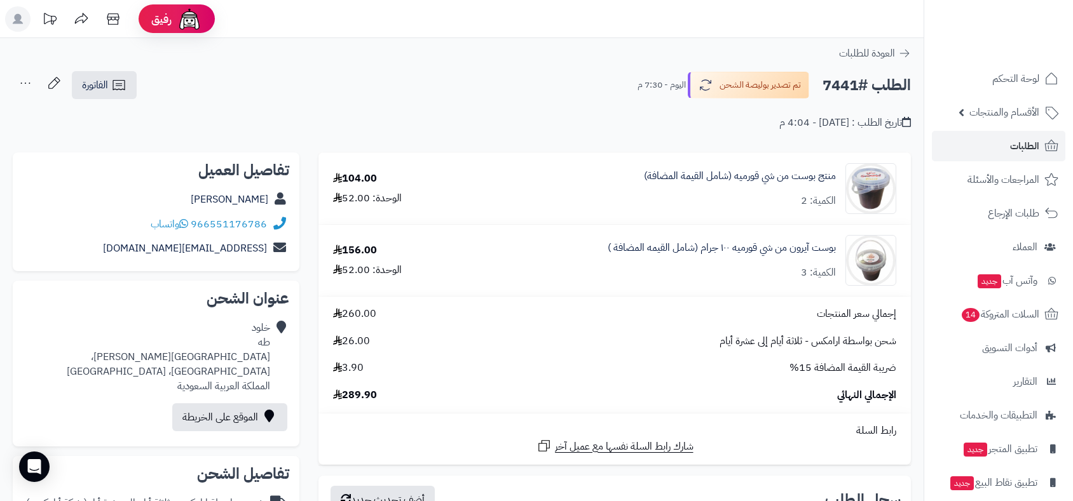
scroll to position [310, 0]
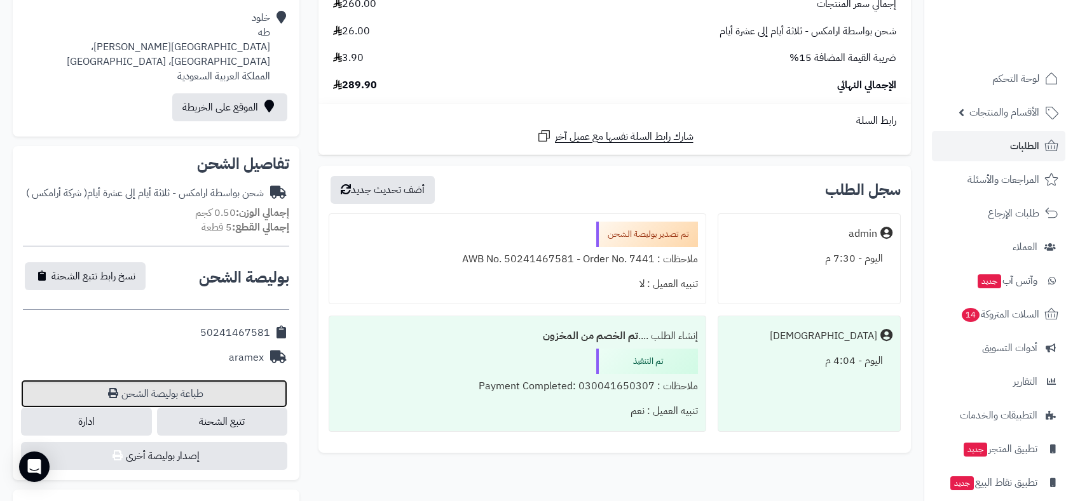
click at [179, 397] on link "طباعة بوليصة الشحن" at bounding box center [154, 394] width 266 height 28
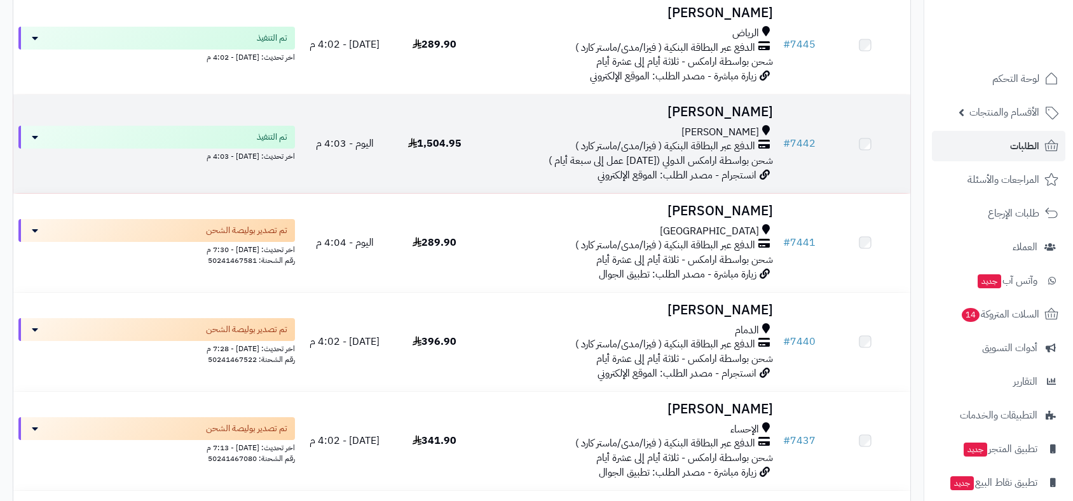
scroll to position [5352, 0]
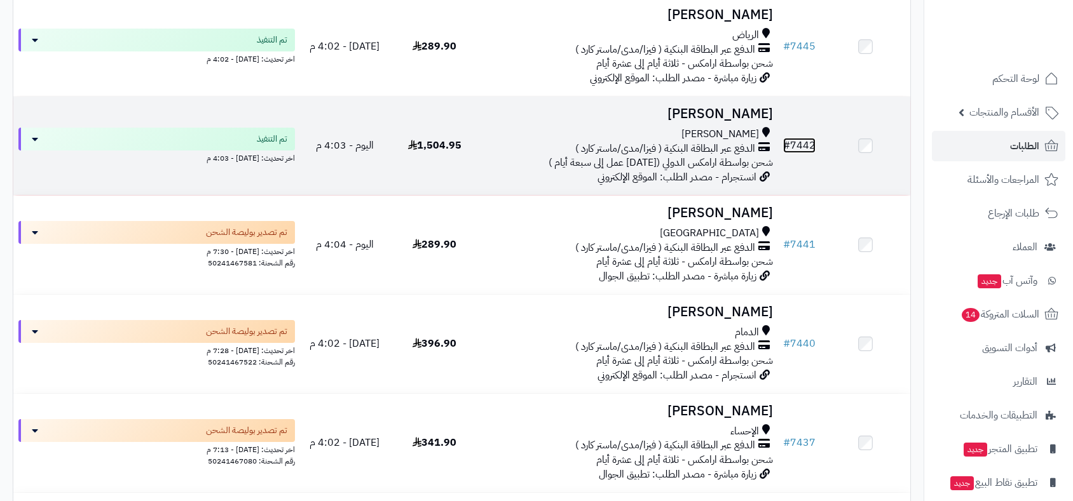
click at [802, 140] on link "# 7442" at bounding box center [799, 145] width 32 height 15
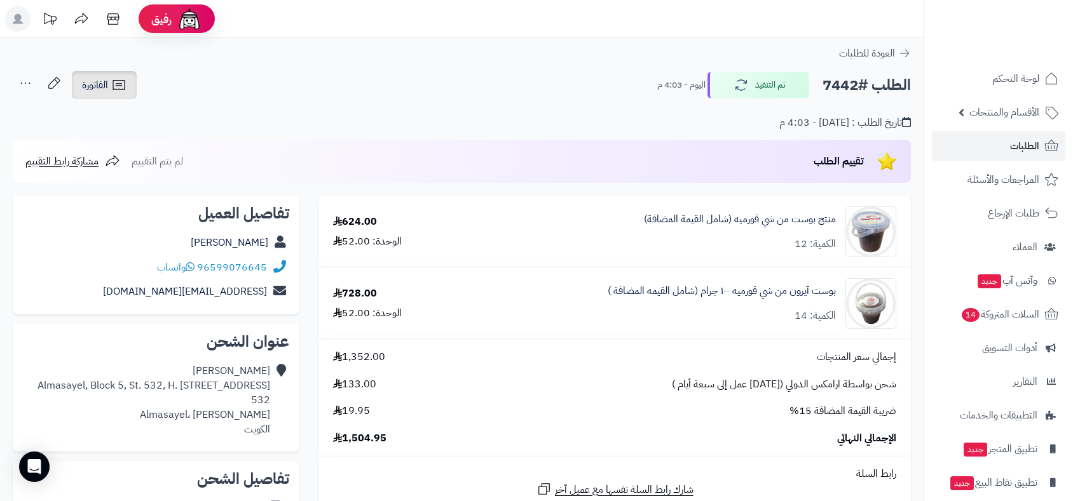
click at [98, 91] on span "الفاتورة" at bounding box center [95, 85] width 26 height 15
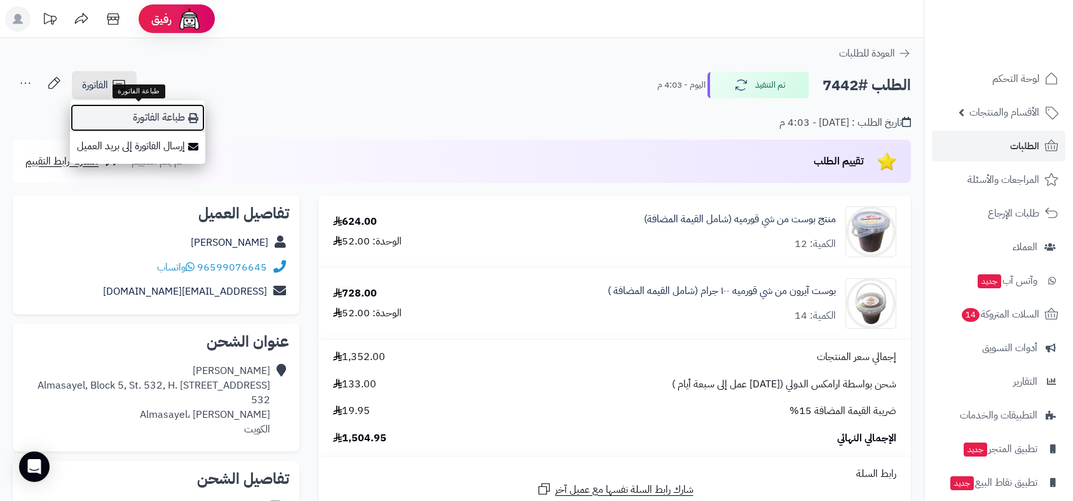
click at [163, 117] on link "طباعة الفاتورة" at bounding box center [137, 118] width 135 height 29
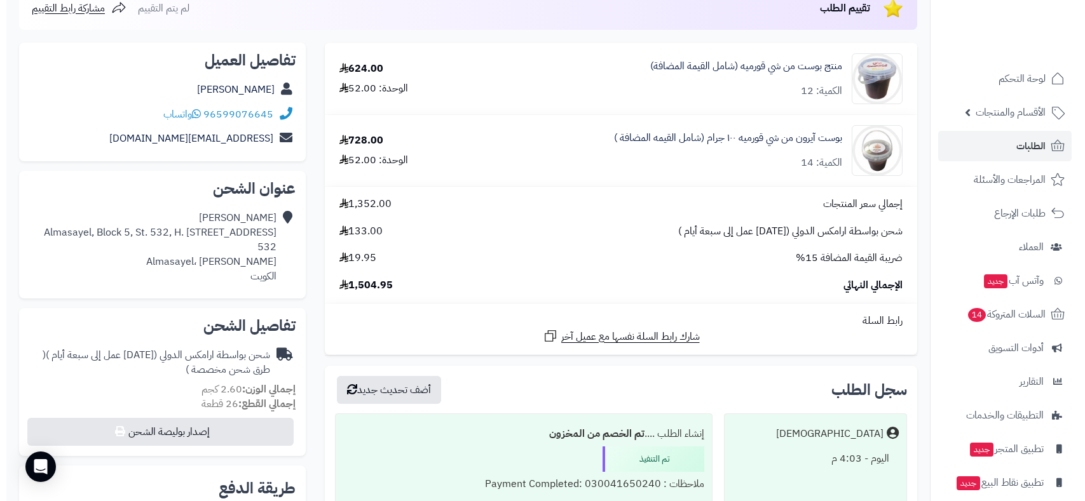
scroll to position [423, 0]
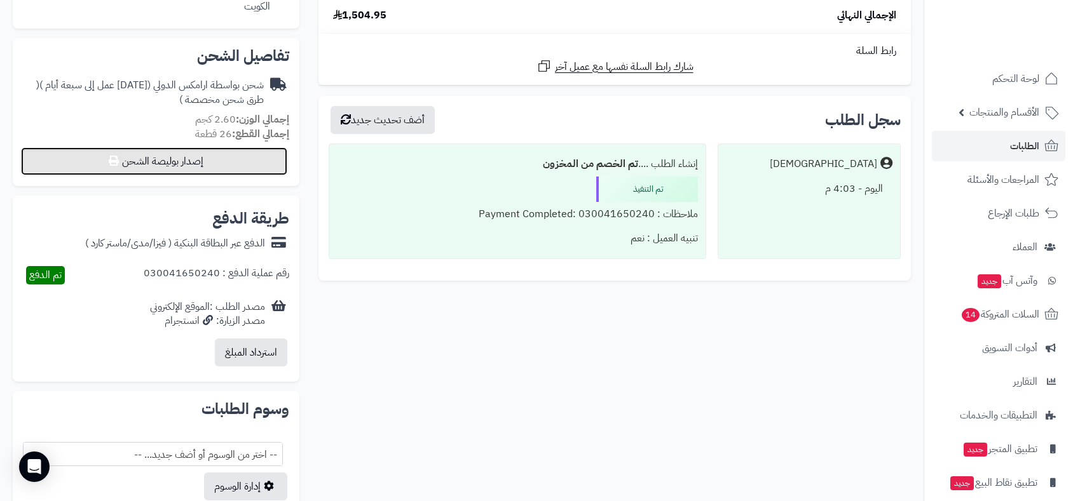
click at [156, 149] on button "إصدار بوليصة الشحن" at bounding box center [154, 161] width 266 height 28
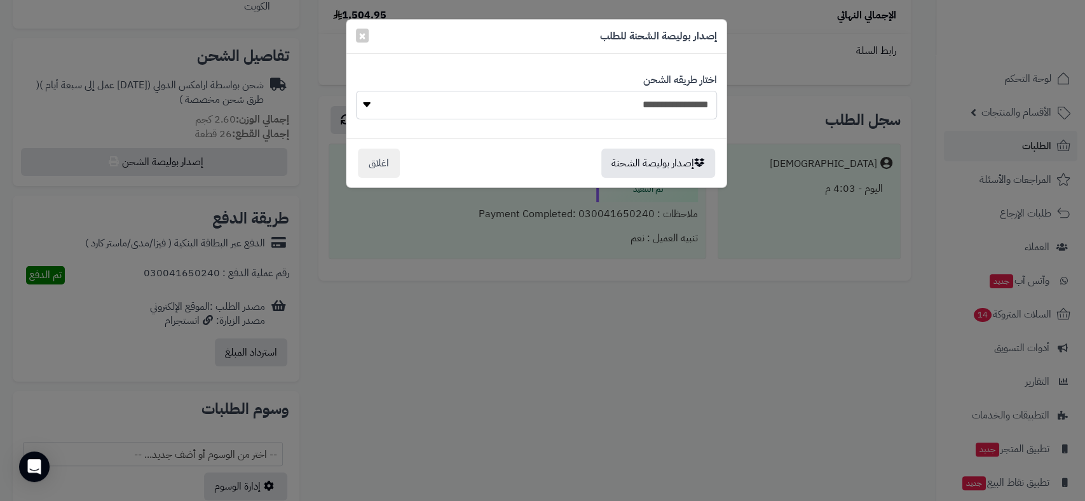
click at [623, 97] on select "**********" at bounding box center [536, 105] width 361 height 29
select select "******"
click at [356, 91] on select "**********" at bounding box center [536, 105] width 361 height 29
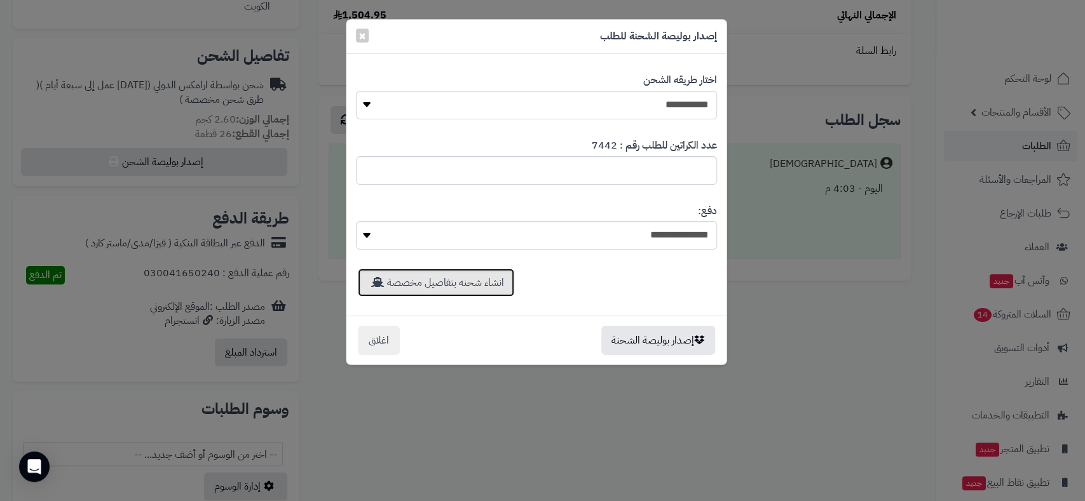
click at [473, 284] on link "انشاء شحنه بتفاصيل مخصصة" at bounding box center [436, 283] width 156 height 28
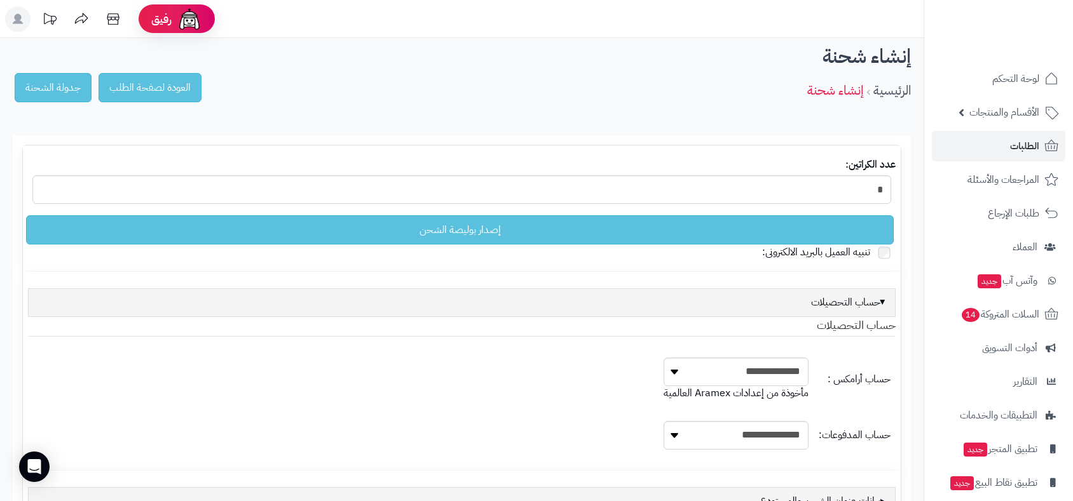
select select
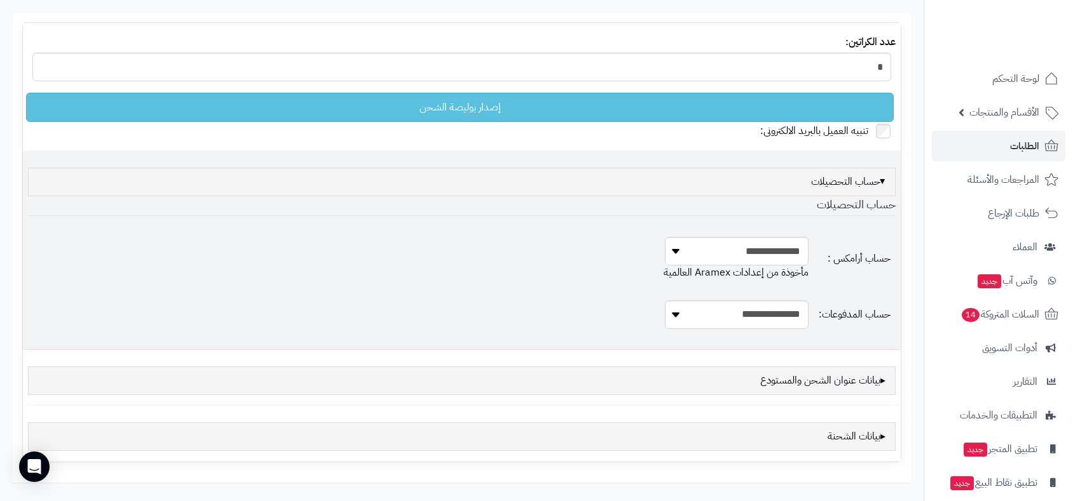
scroll to position [200, 0]
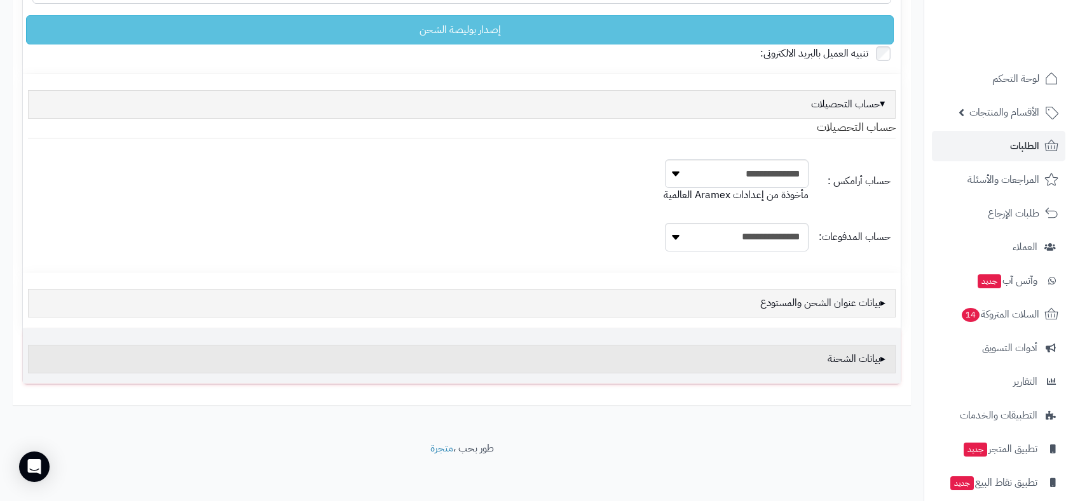
click at [843, 368] on div "بيانات الشحنة" at bounding box center [461, 359] width 867 height 29
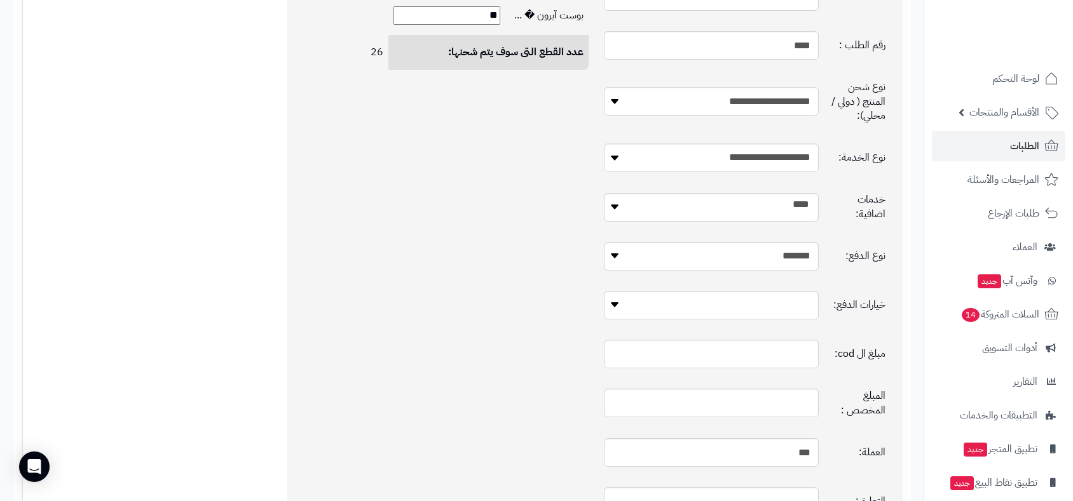
scroll to position [765, 0]
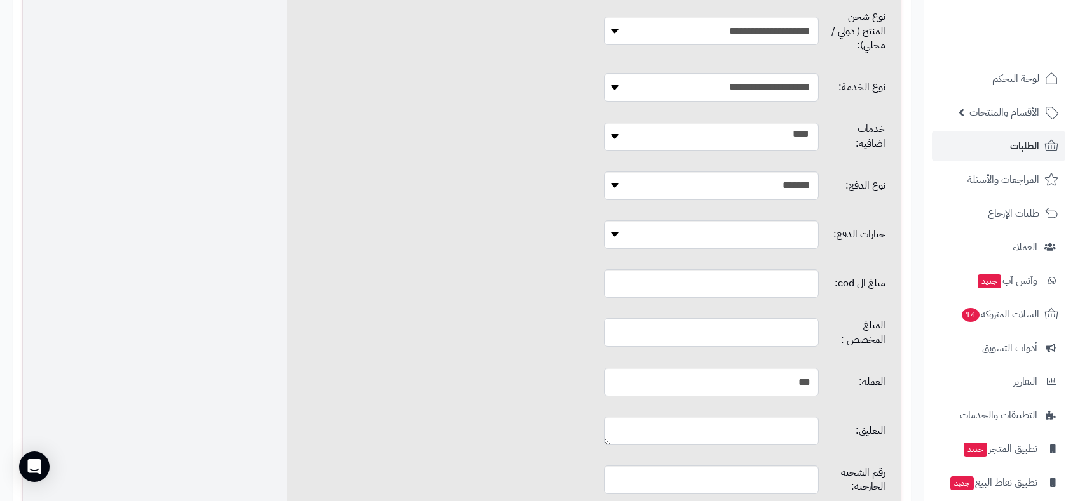
click at [722, 318] on input "text" at bounding box center [711, 332] width 214 height 29
type input "*"
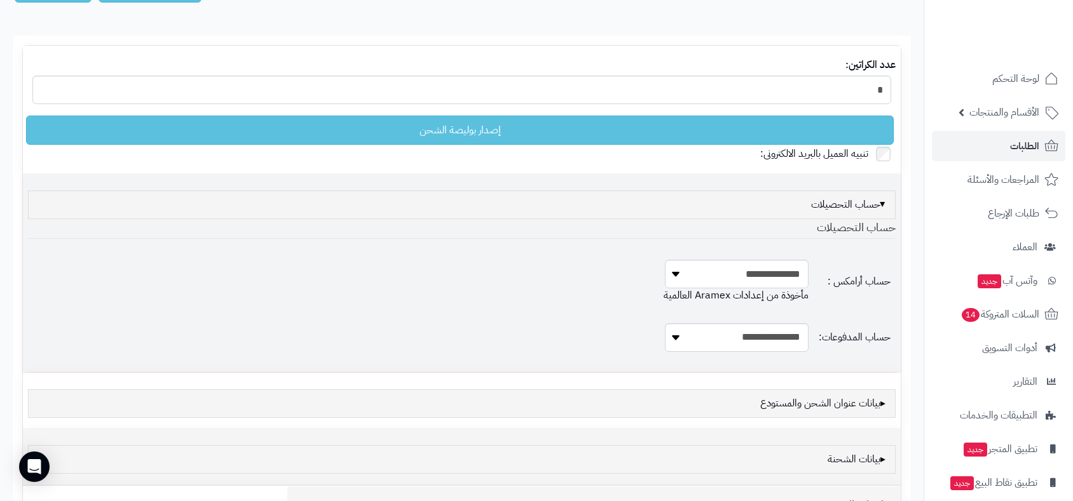
scroll to position [0, 0]
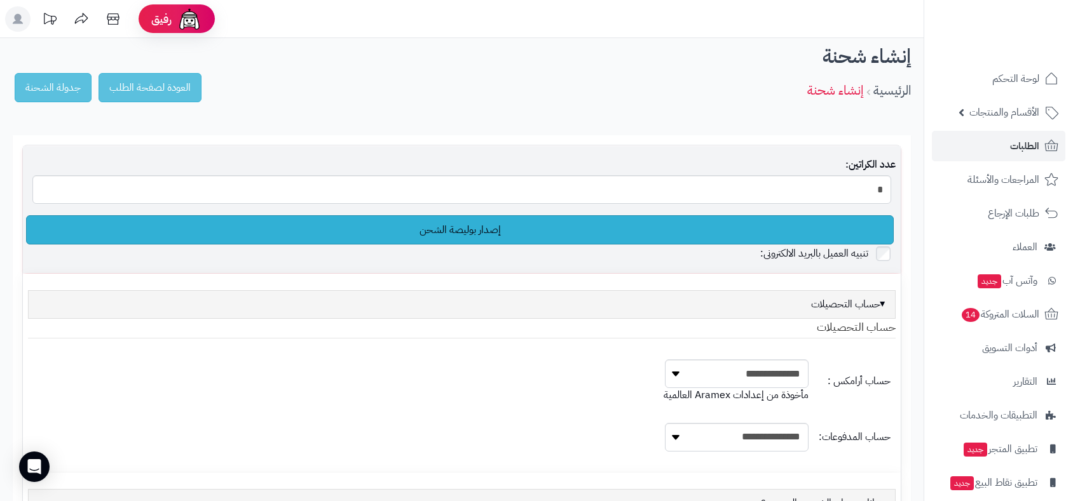
click at [513, 233] on link "إصدار بوليصة الشحن" at bounding box center [459, 229] width 867 height 29
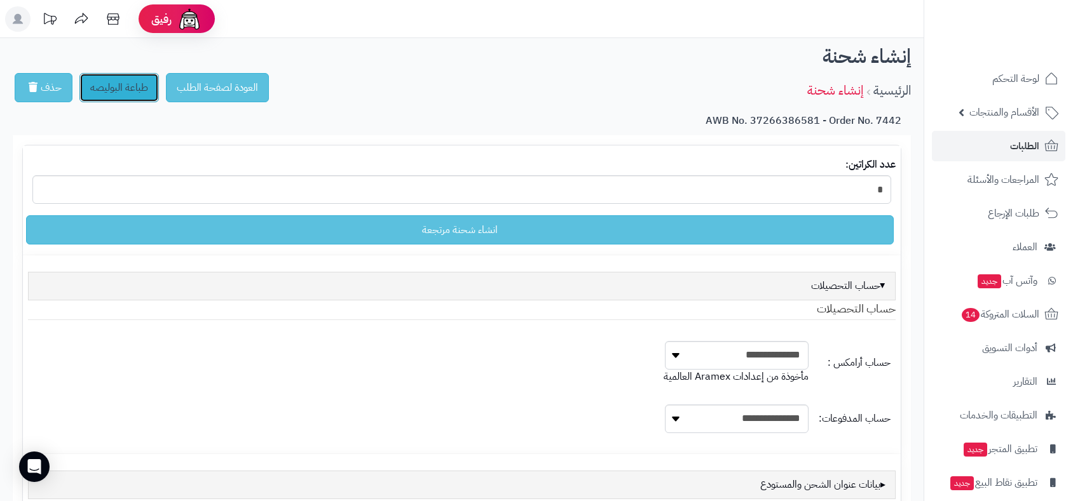
click at [128, 85] on link "طباعة البوليصه" at bounding box center [118, 87] width 79 height 29
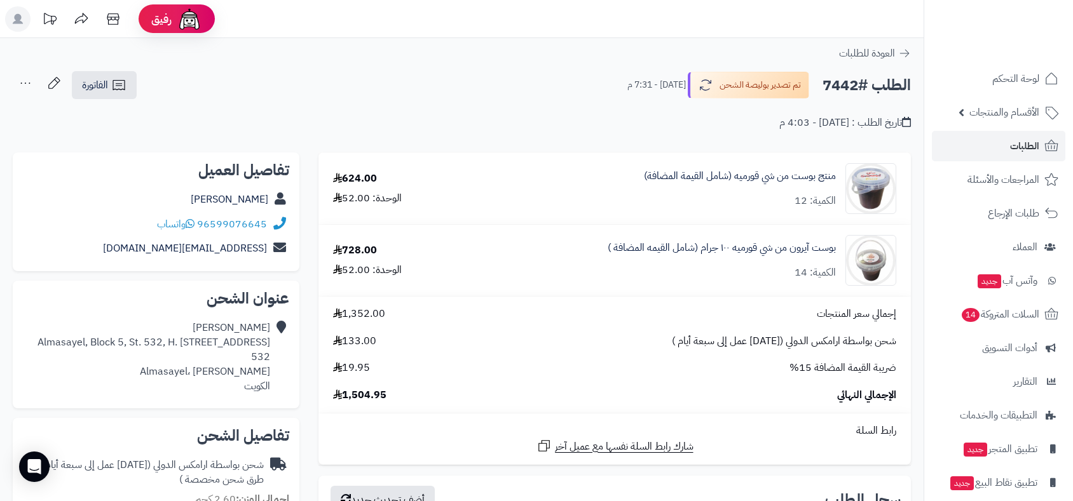
scroll to position [380, 0]
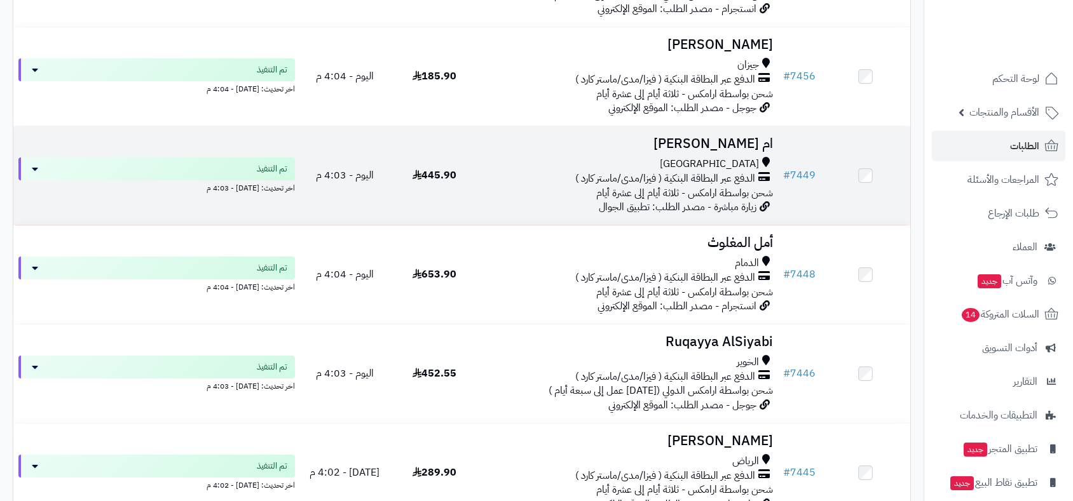
scroll to position [4999, 0]
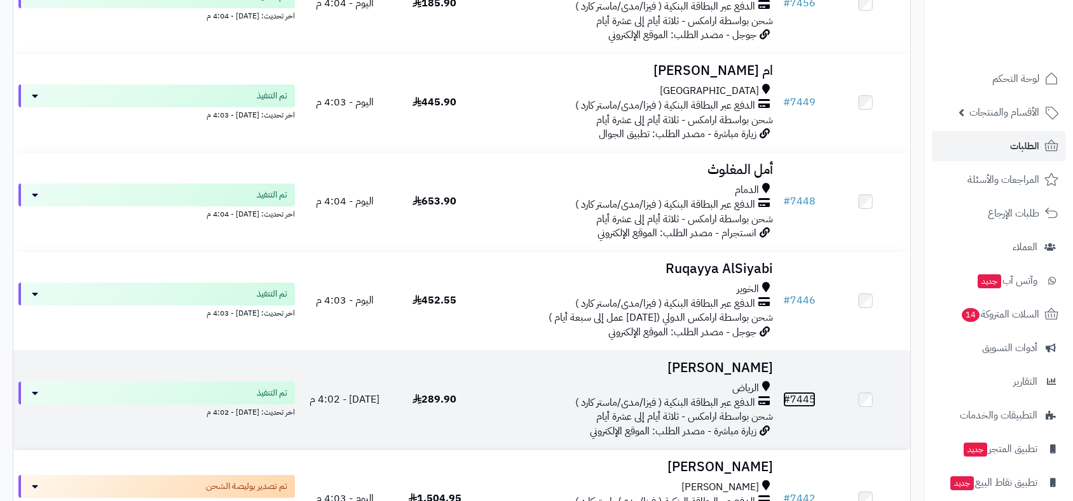
click at [798, 397] on link "# 7445" at bounding box center [799, 399] width 32 height 15
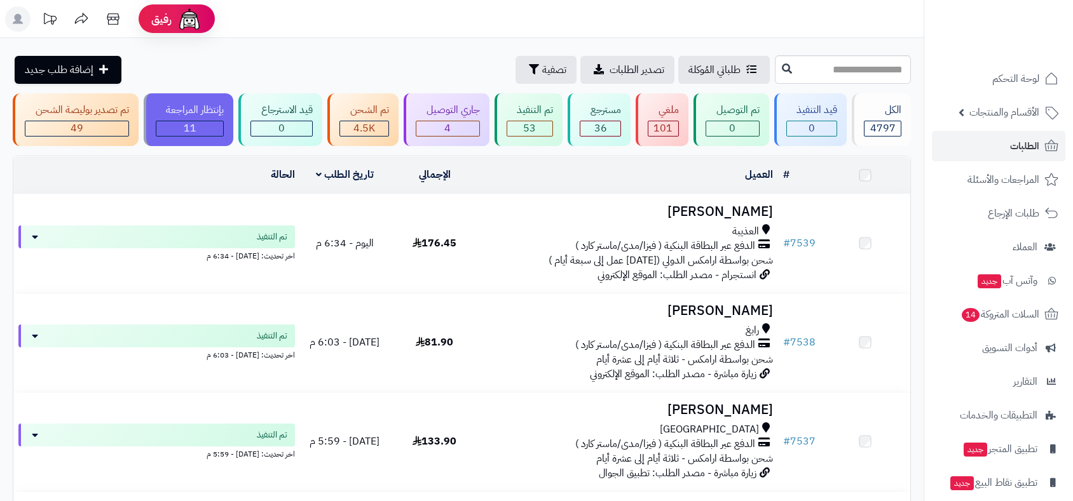
scroll to position [4998, 0]
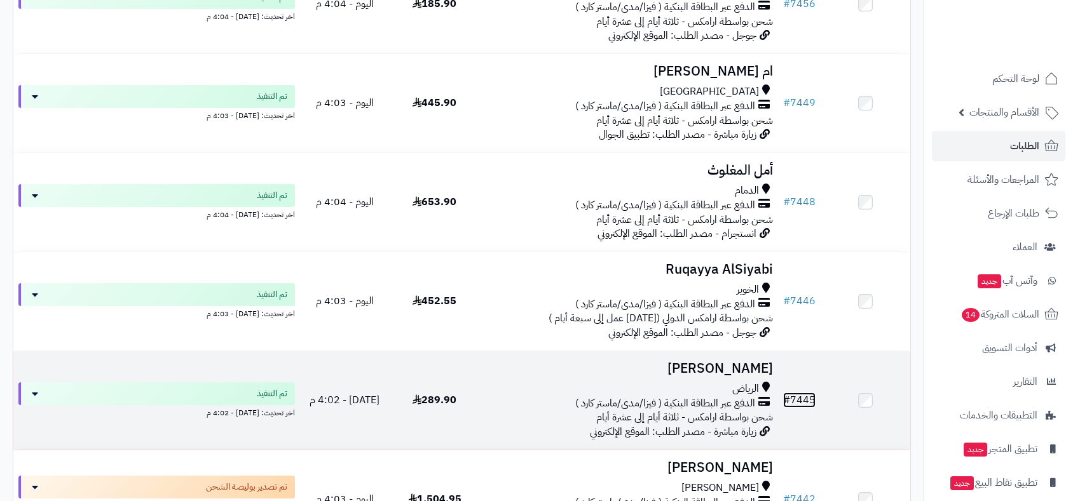
click at [800, 393] on link "# 7445" at bounding box center [799, 400] width 32 height 15
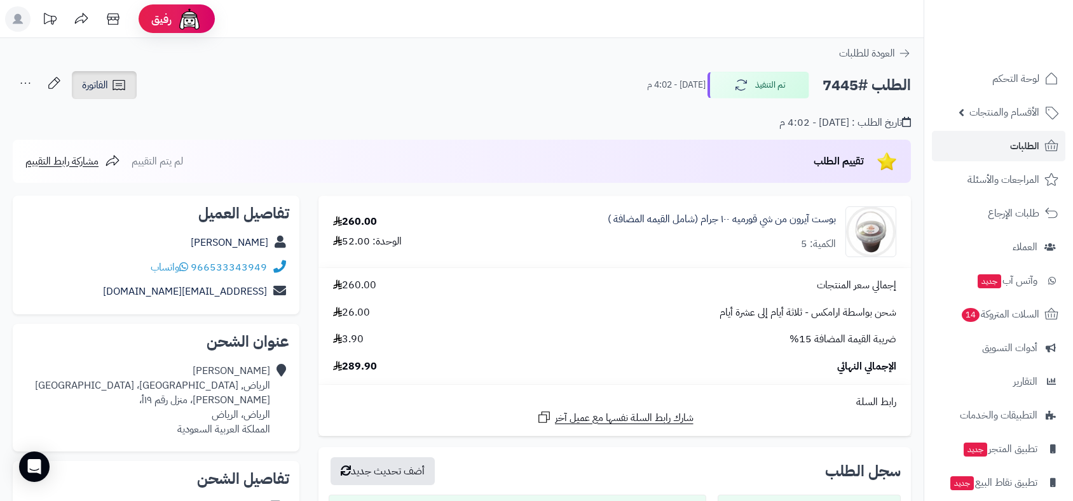
click at [95, 89] on span "الفاتورة" at bounding box center [95, 85] width 26 height 15
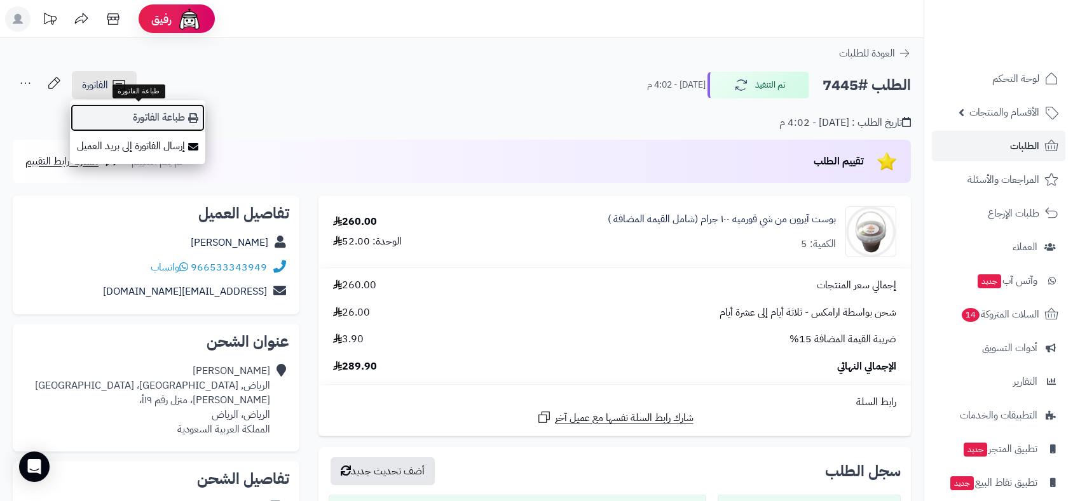
click at [142, 114] on link "طباعة الفاتورة" at bounding box center [137, 118] width 135 height 29
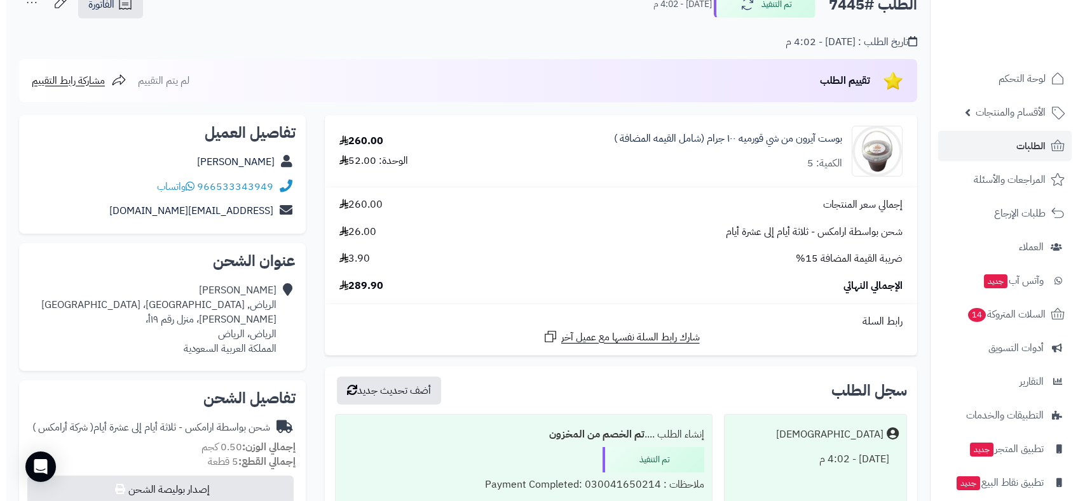
scroll to position [353, 0]
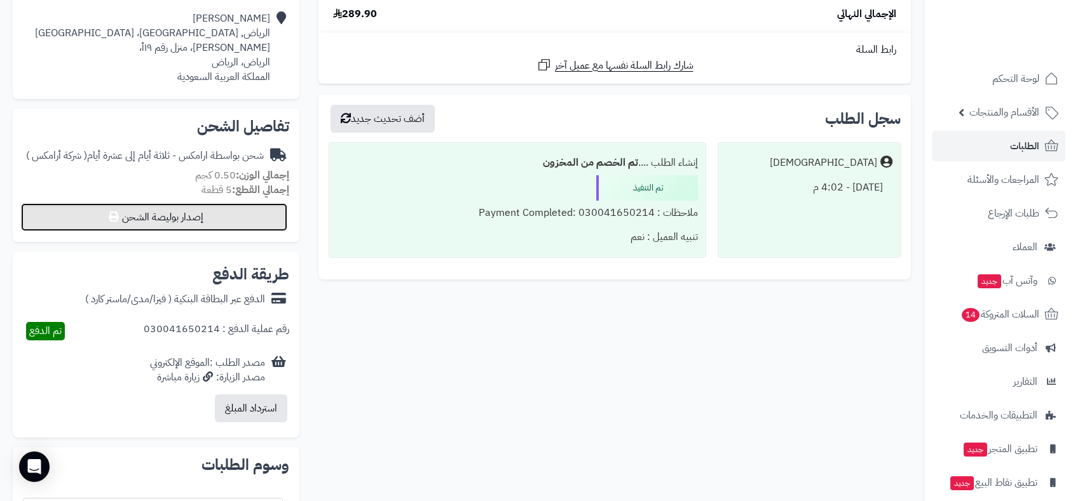
click at [208, 210] on button "إصدار بوليصة الشحن" at bounding box center [154, 217] width 266 height 28
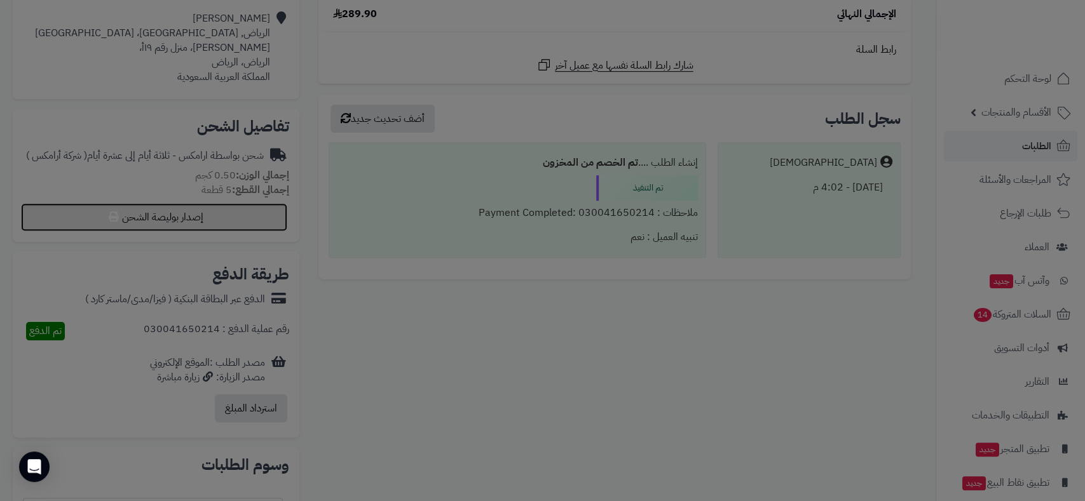
select select "******"
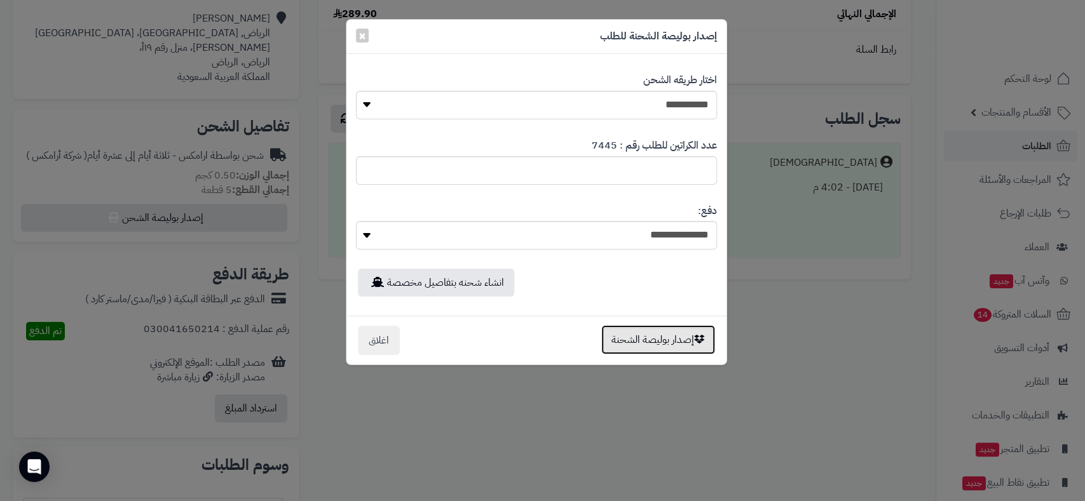
click at [643, 339] on button "إصدار بوليصة الشحنة" at bounding box center [658, 339] width 114 height 29
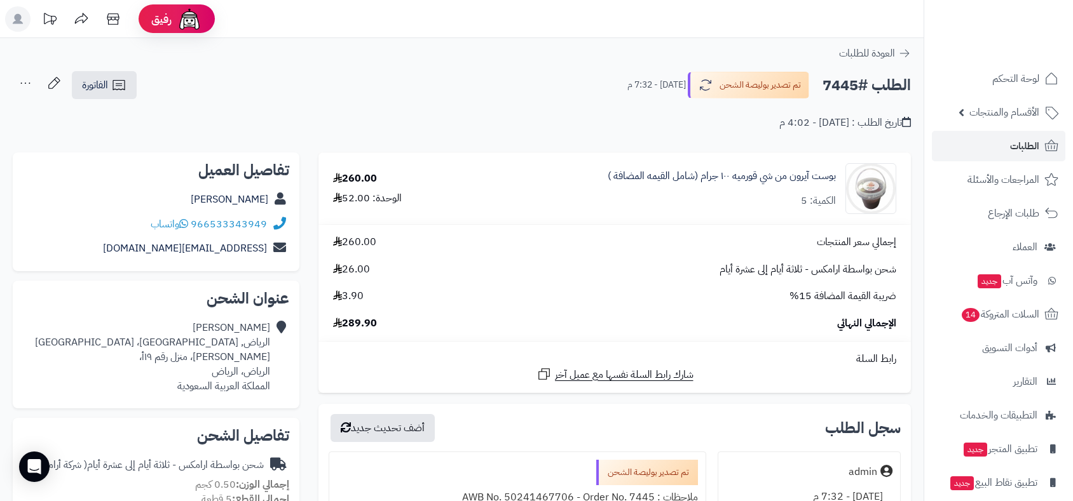
scroll to position [309, 0]
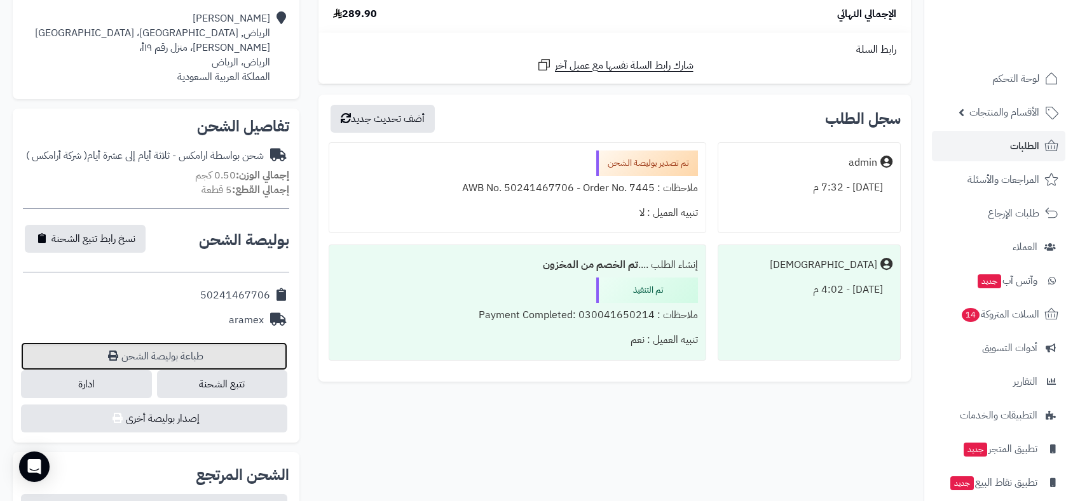
click at [189, 344] on link "طباعة بوليصة الشحن" at bounding box center [154, 356] width 266 height 28
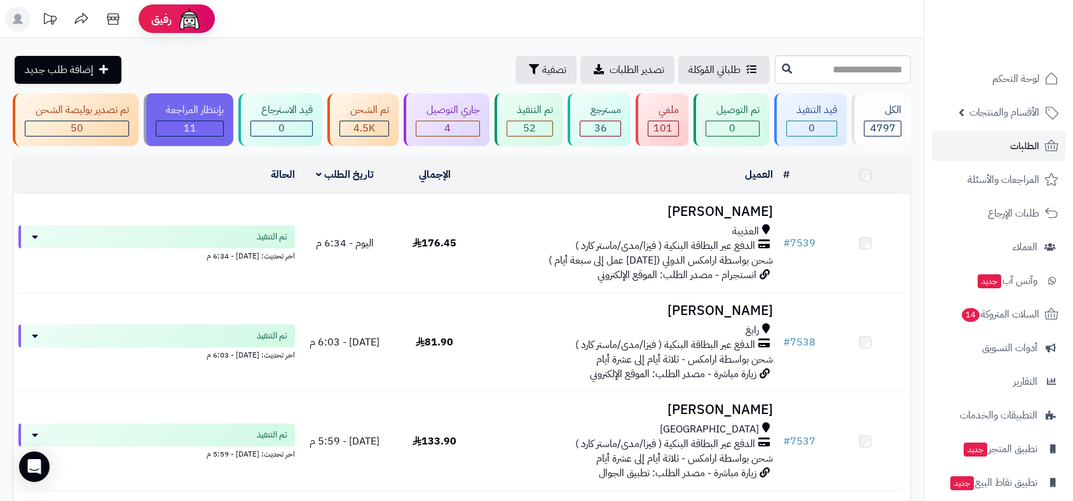
scroll to position [4998, 0]
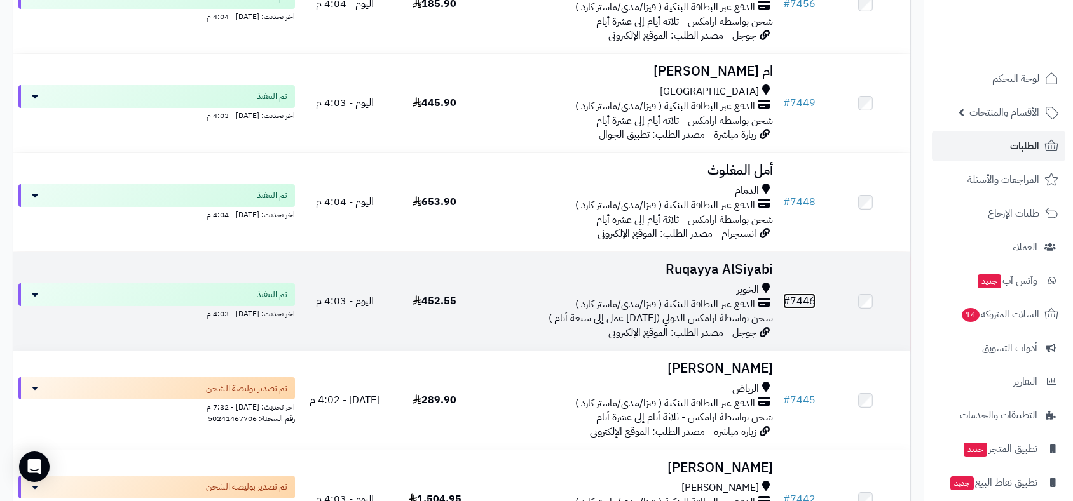
click at [798, 295] on link "# 7446" at bounding box center [799, 301] width 32 height 15
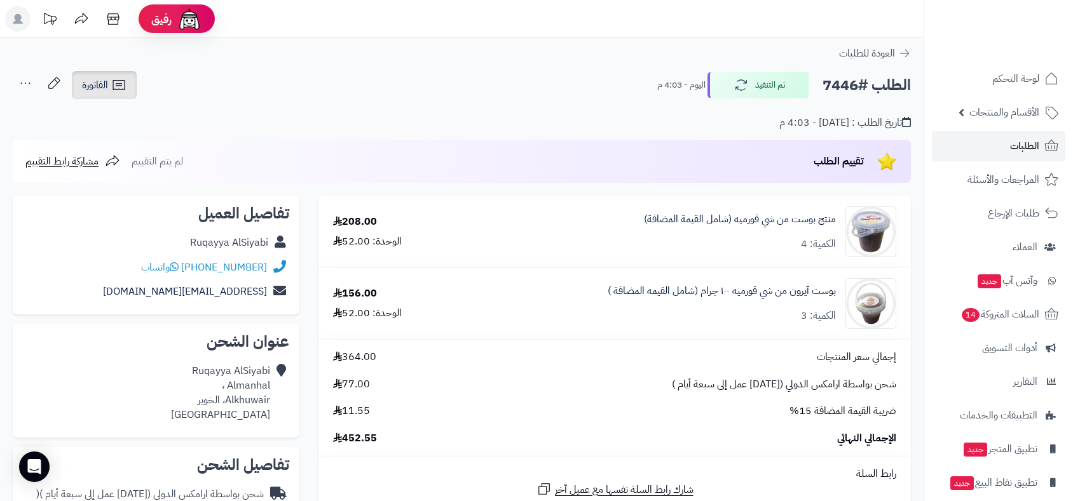
click at [108, 85] on span "الفاتورة" at bounding box center [95, 85] width 26 height 15
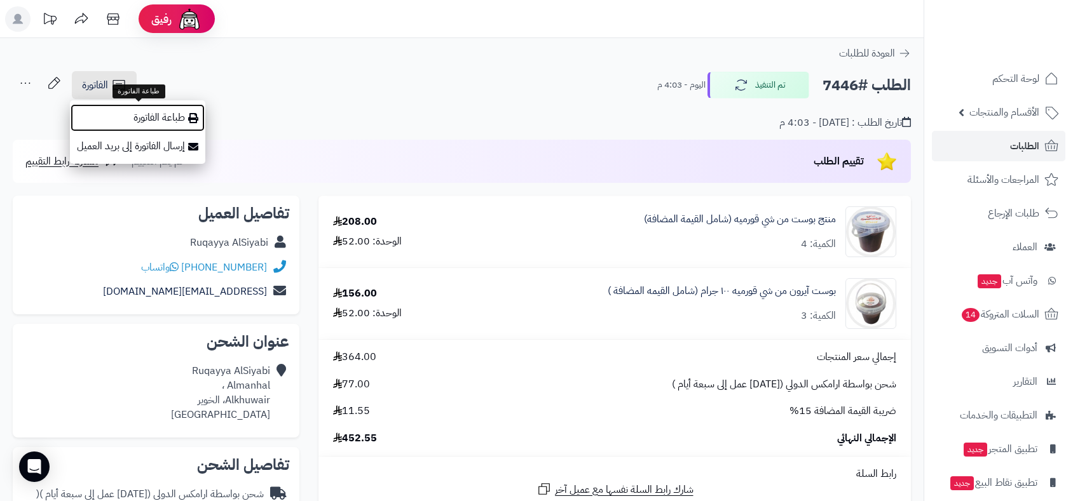
click at [146, 120] on link "طباعة الفاتورة" at bounding box center [137, 118] width 135 height 29
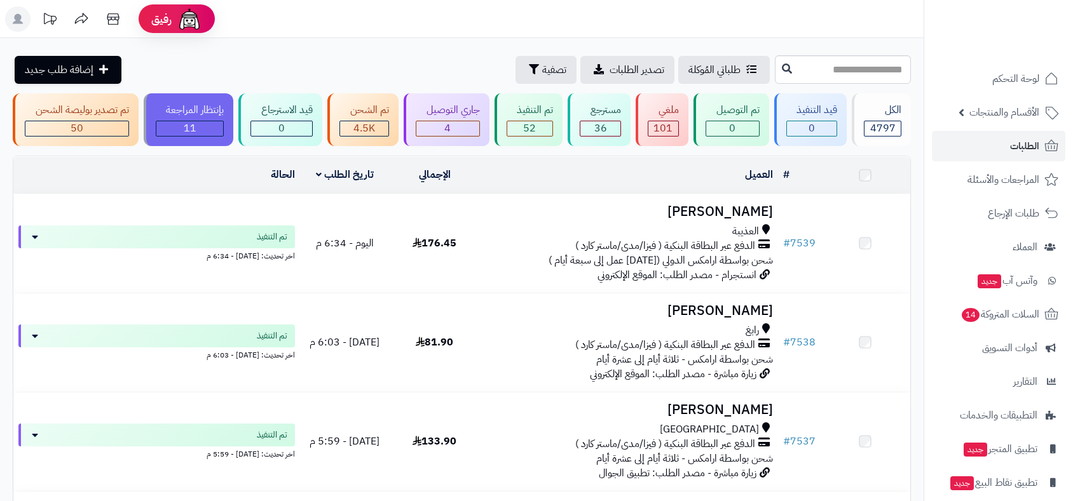
scroll to position [4998, 0]
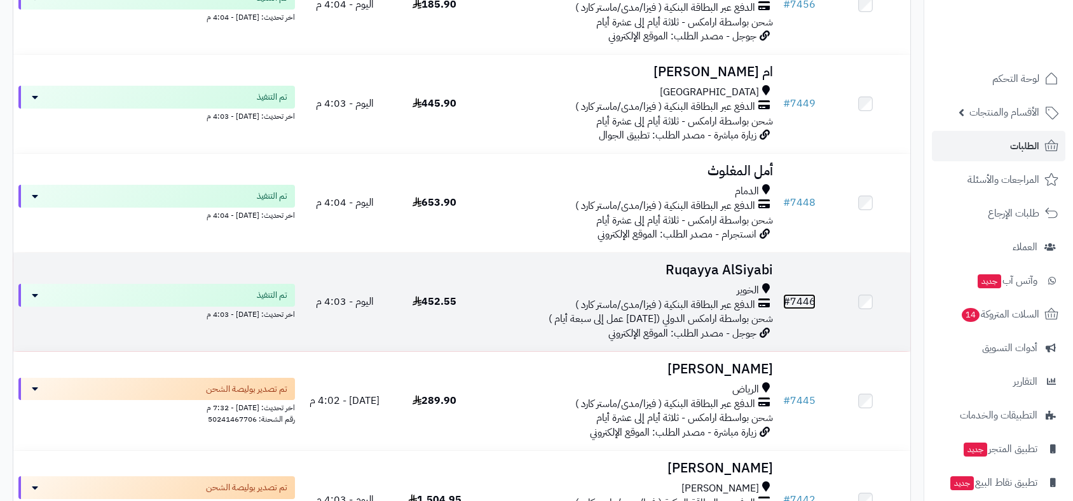
click at [807, 294] on link "# 7446" at bounding box center [799, 301] width 32 height 15
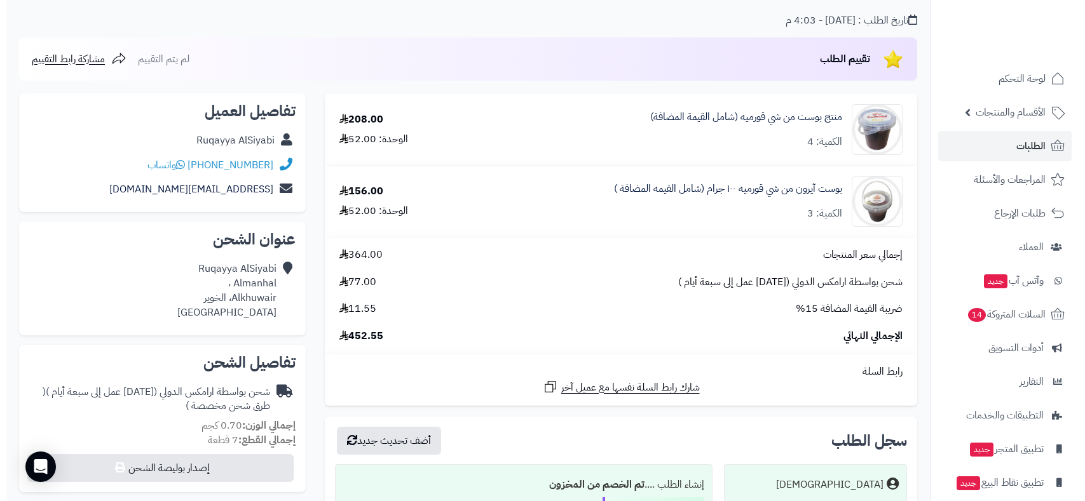
scroll to position [282, 0]
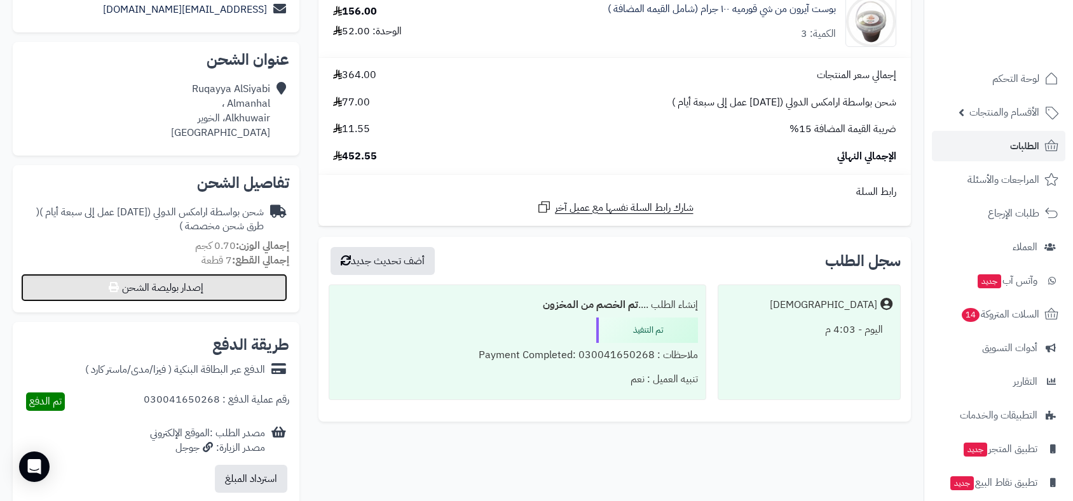
click at [245, 294] on button "إصدار بوليصة الشحن" at bounding box center [154, 288] width 266 height 28
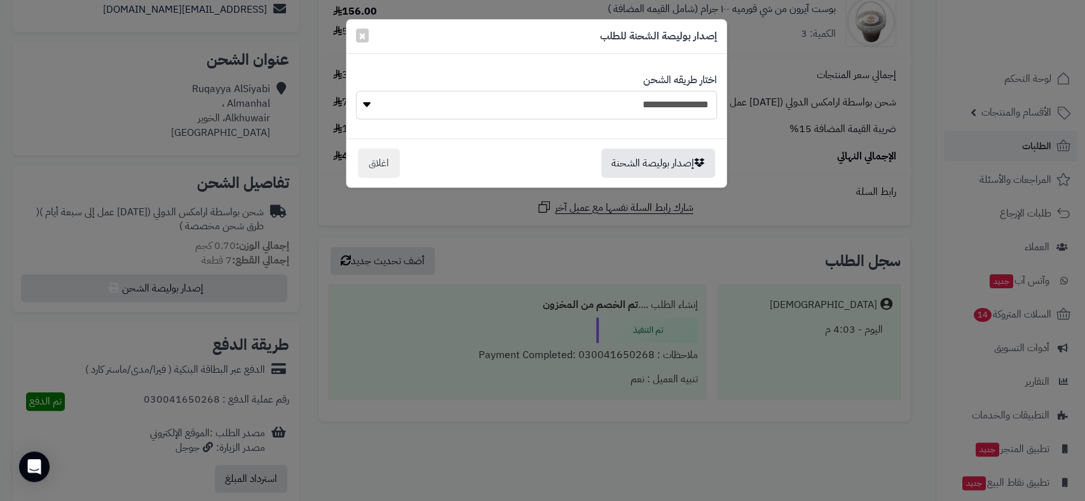
click at [633, 103] on select "**********" at bounding box center [536, 105] width 361 height 29
select select "******"
click at [356, 91] on select "**********" at bounding box center [536, 105] width 361 height 29
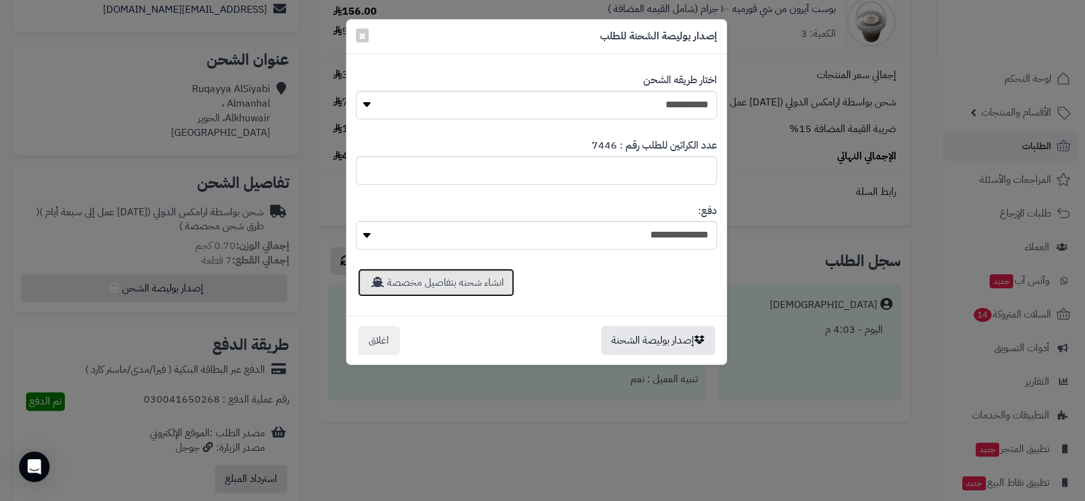
click at [474, 280] on link "انشاء شحنه بتفاصيل مخصصة" at bounding box center [436, 283] width 156 height 28
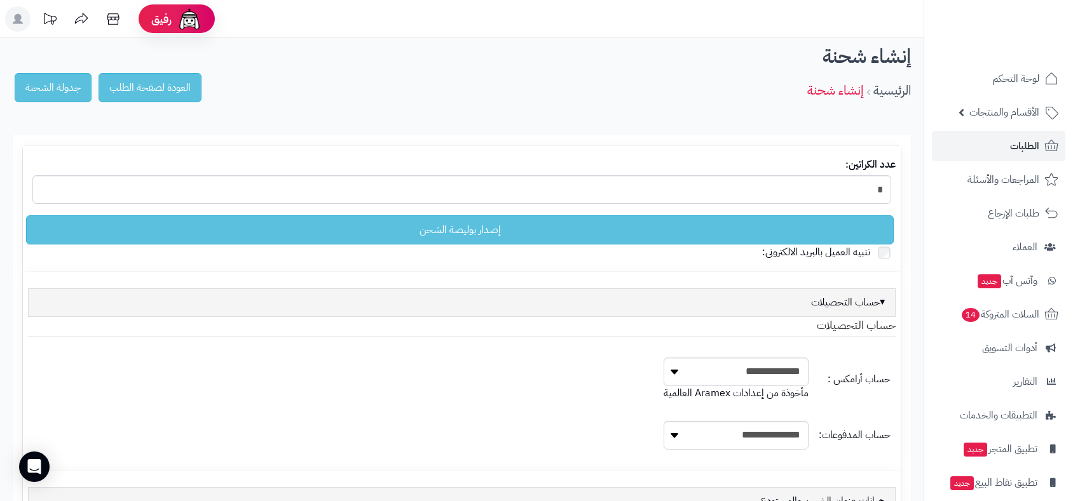
select select
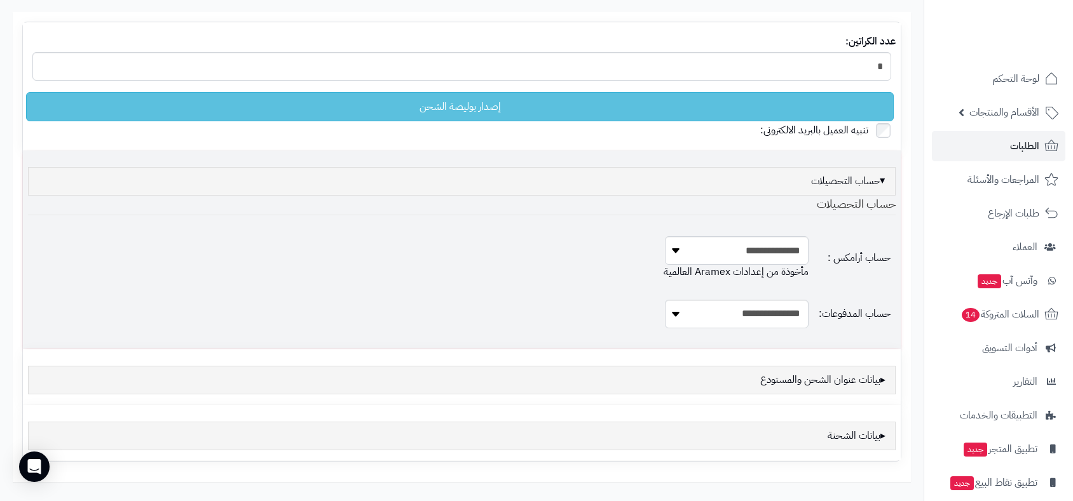
scroll to position [200, 0]
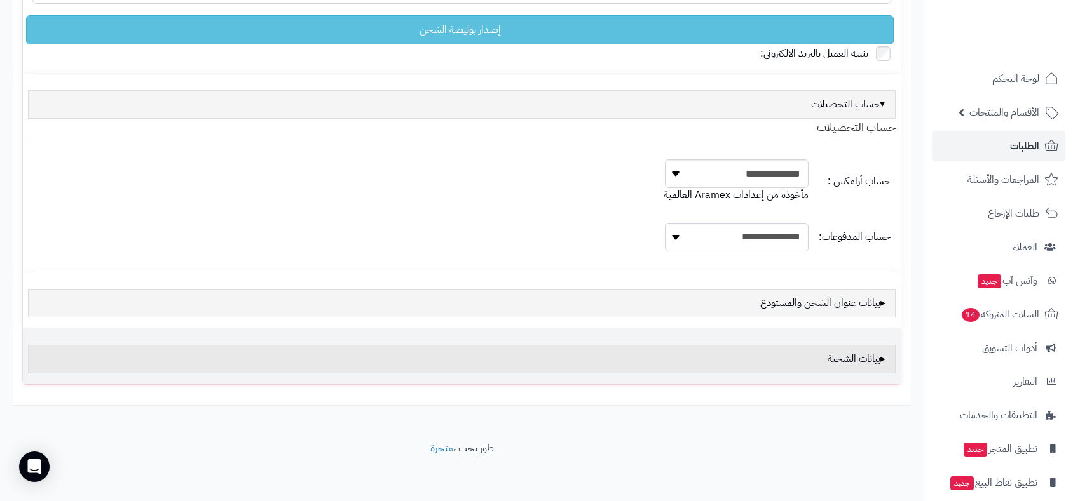
click at [861, 355] on div "بيانات الشحنة" at bounding box center [461, 359] width 867 height 29
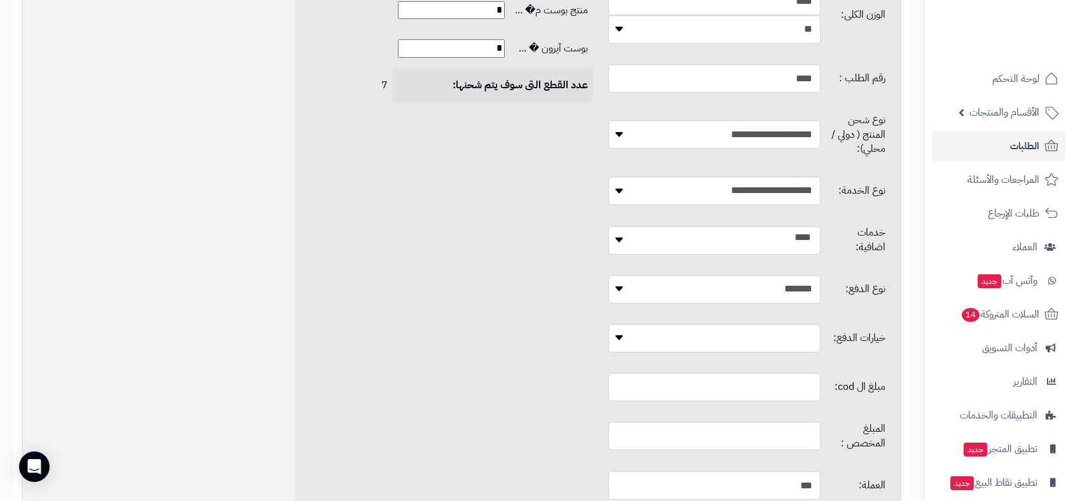
scroll to position [695, 0]
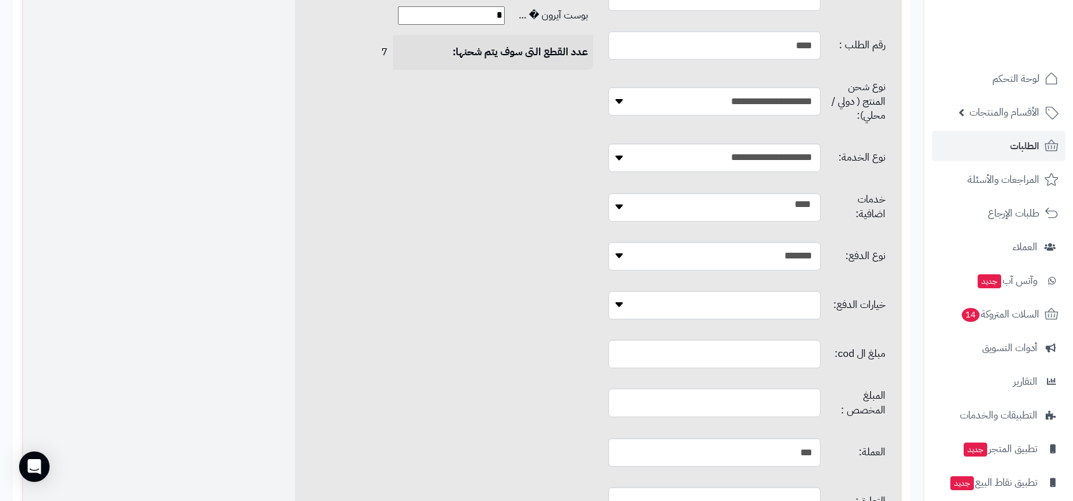
click at [735, 389] on input "text" at bounding box center [714, 403] width 213 height 29
type input "*"
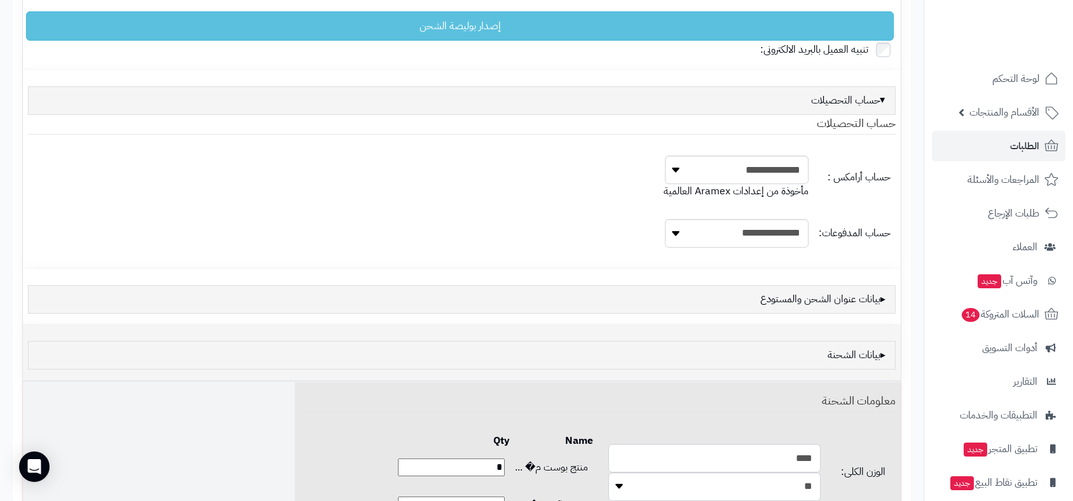
scroll to position [59, 0]
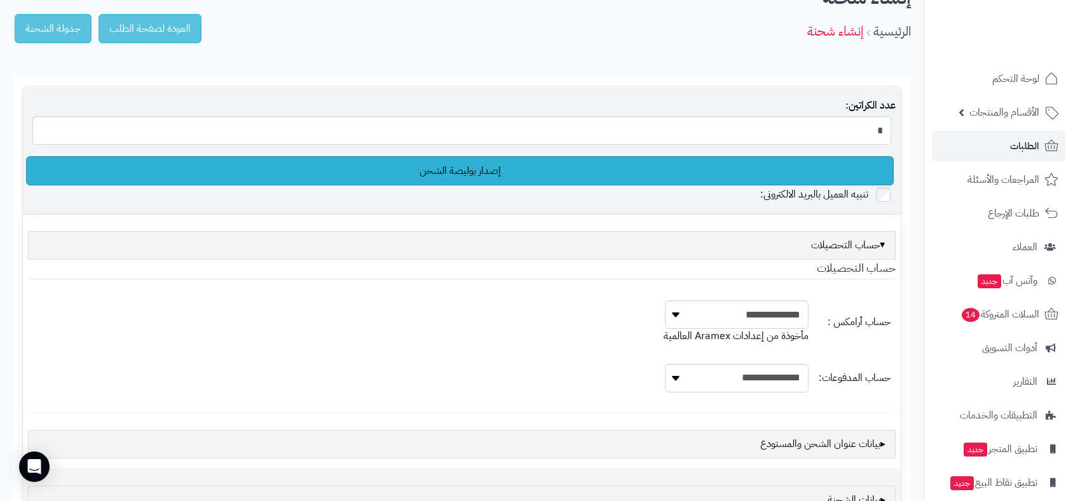
click at [458, 169] on link "إصدار بوليصة الشحن" at bounding box center [459, 170] width 867 height 29
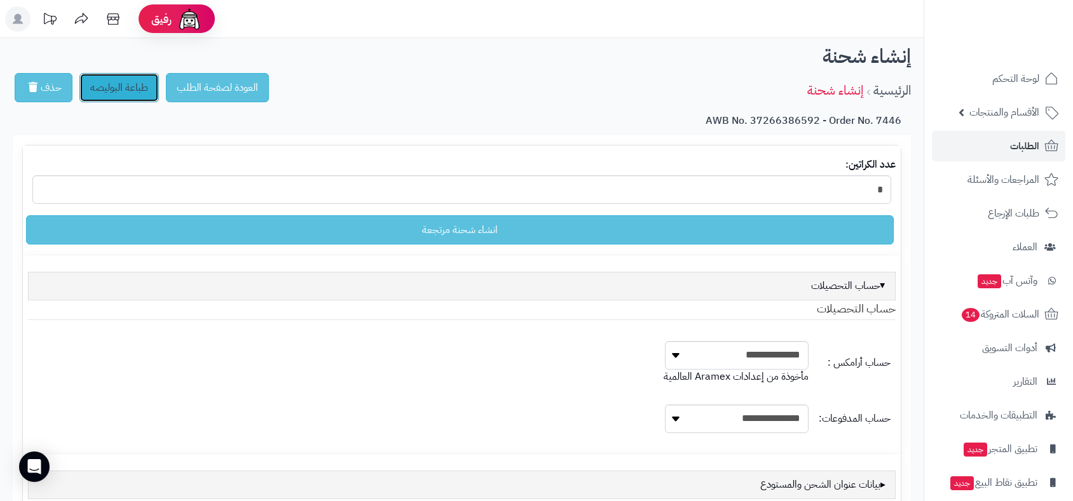
click at [114, 87] on link "طباعة البوليصه" at bounding box center [118, 87] width 79 height 29
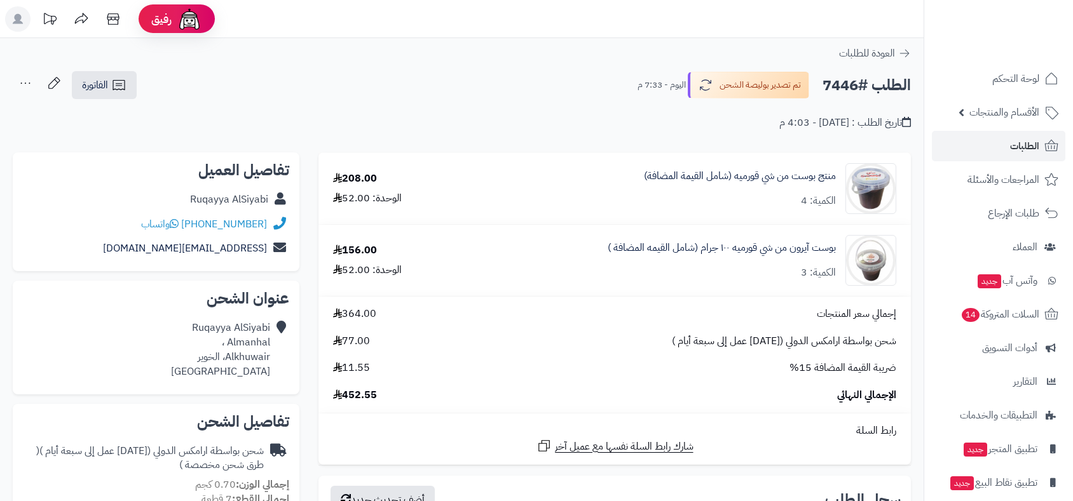
scroll to position [239, 0]
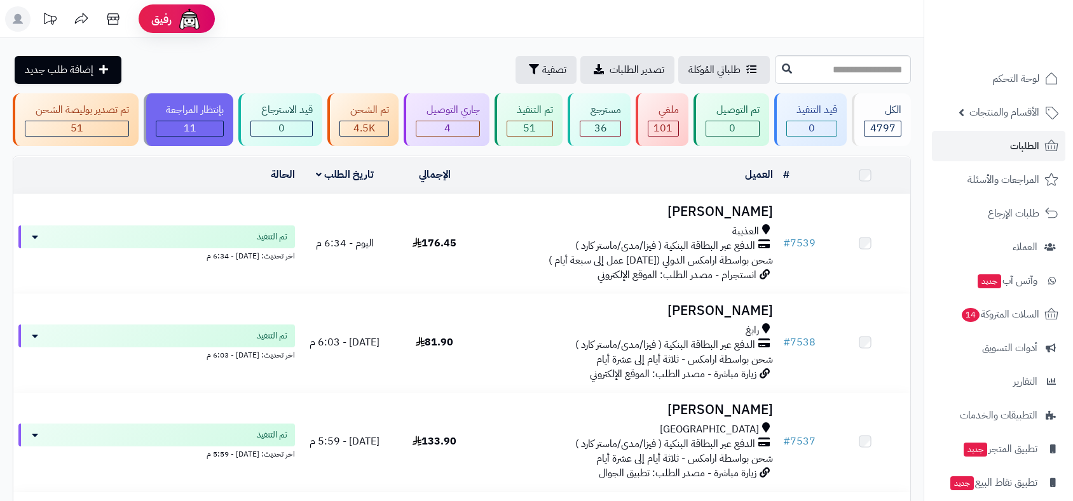
scroll to position [4998, 0]
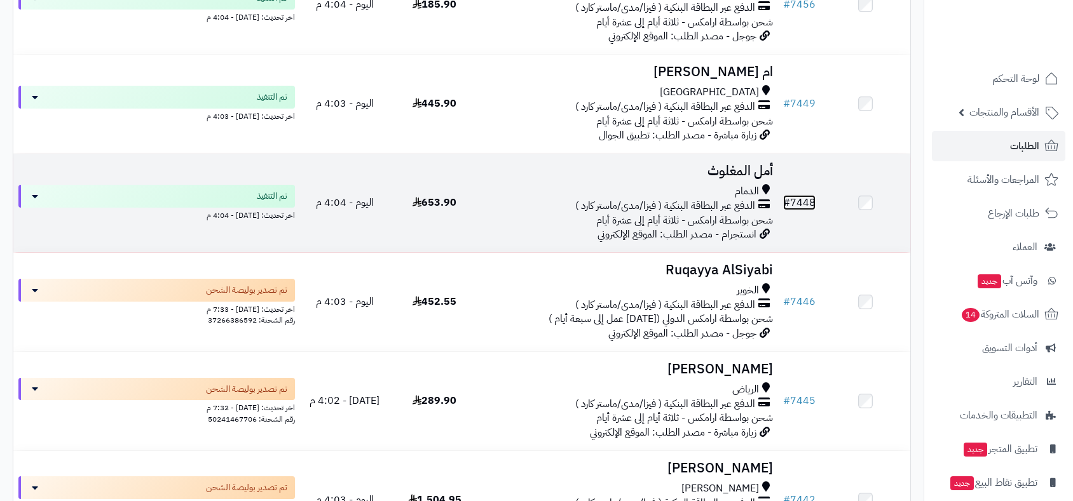
click at [799, 195] on link "# 7448" at bounding box center [799, 202] width 32 height 15
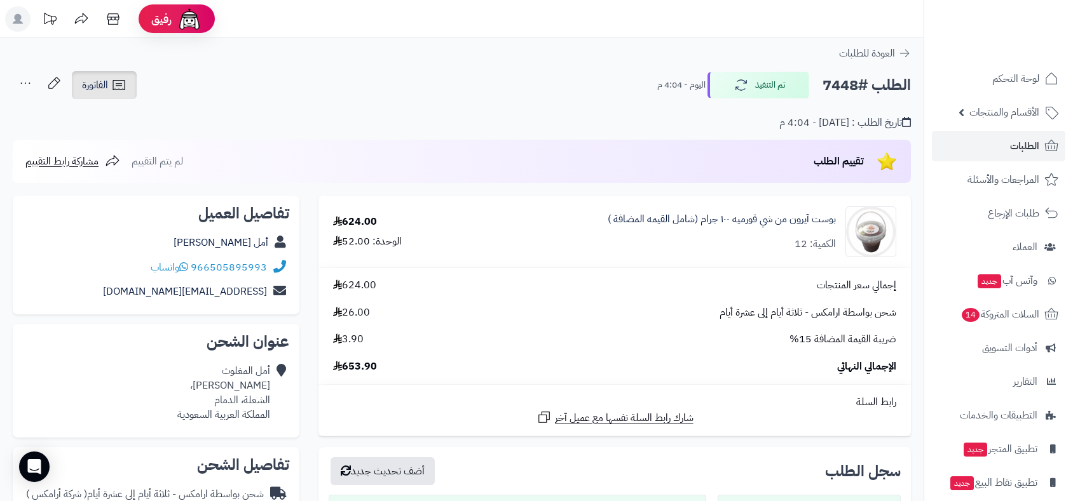
click at [98, 88] on span "الفاتورة" at bounding box center [95, 85] width 26 height 15
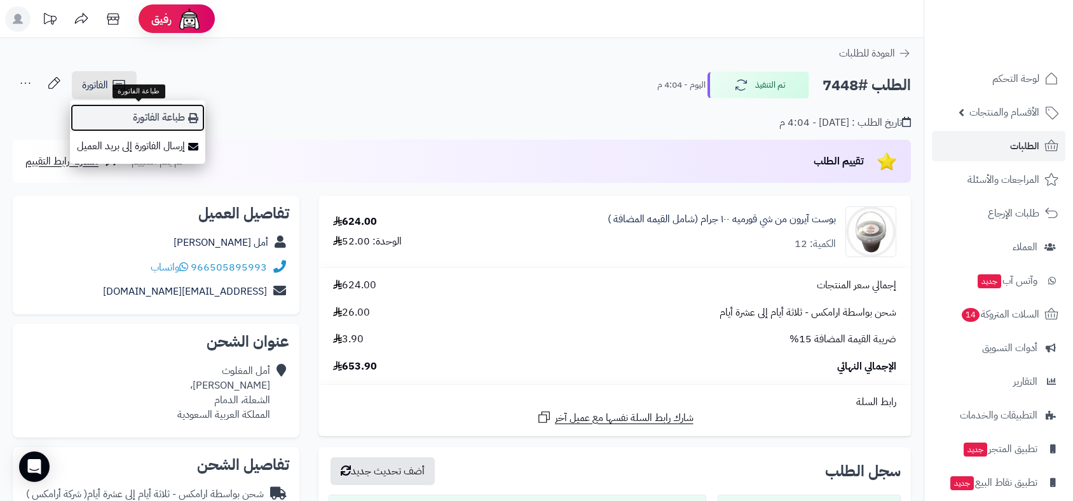
click at [157, 117] on link "طباعة الفاتورة" at bounding box center [137, 118] width 135 height 29
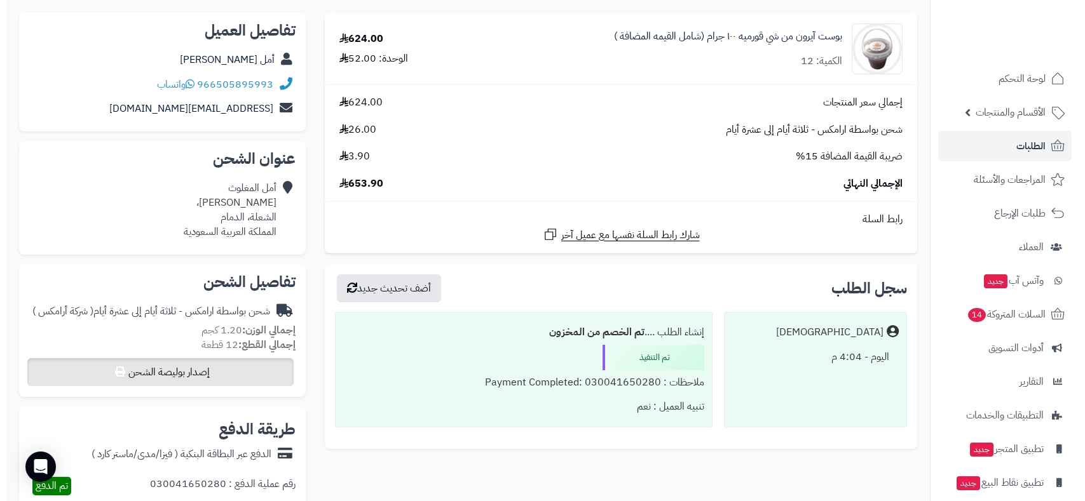
scroll to position [282, 0]
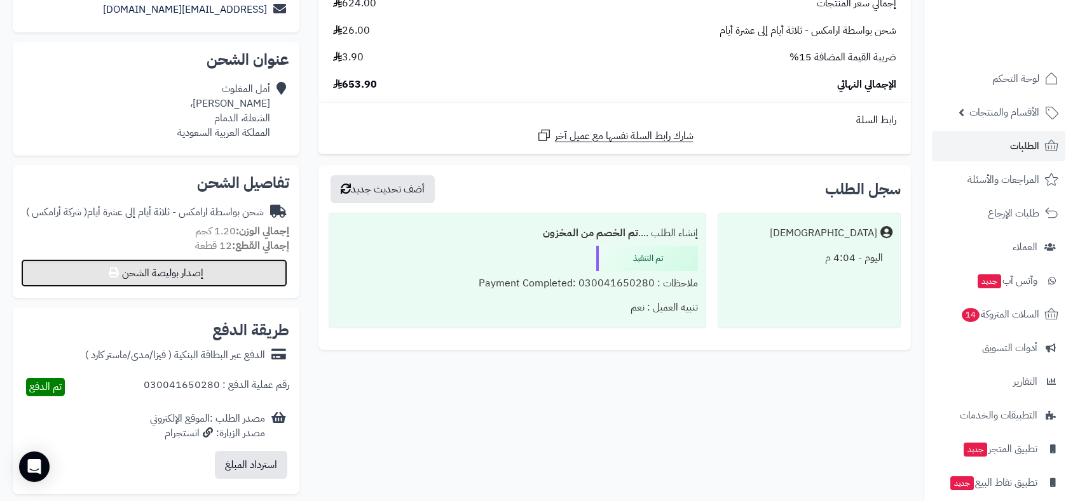
click at [236, 276] on button "إصدار بوليصة الشحن" at bounding box center [154, 273] width 266 height 28
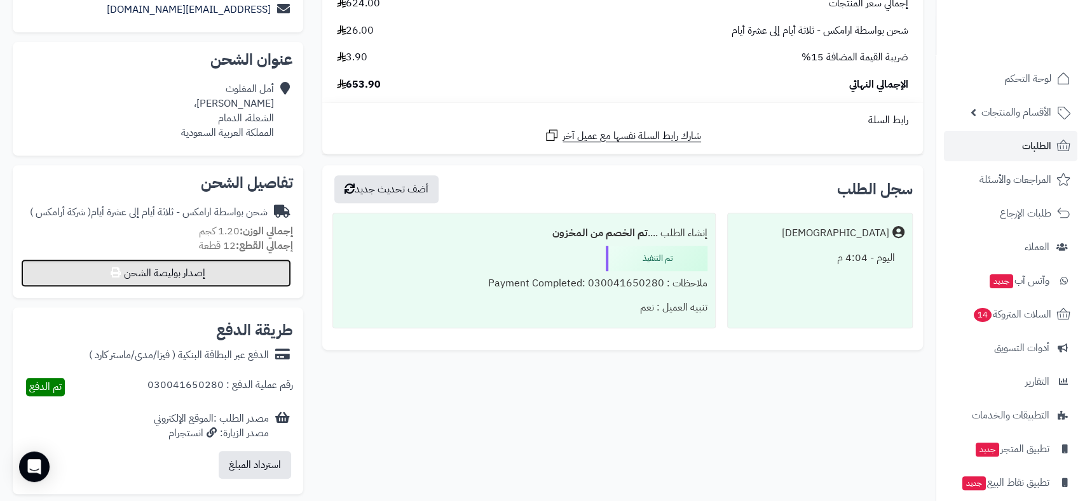
select select "******"
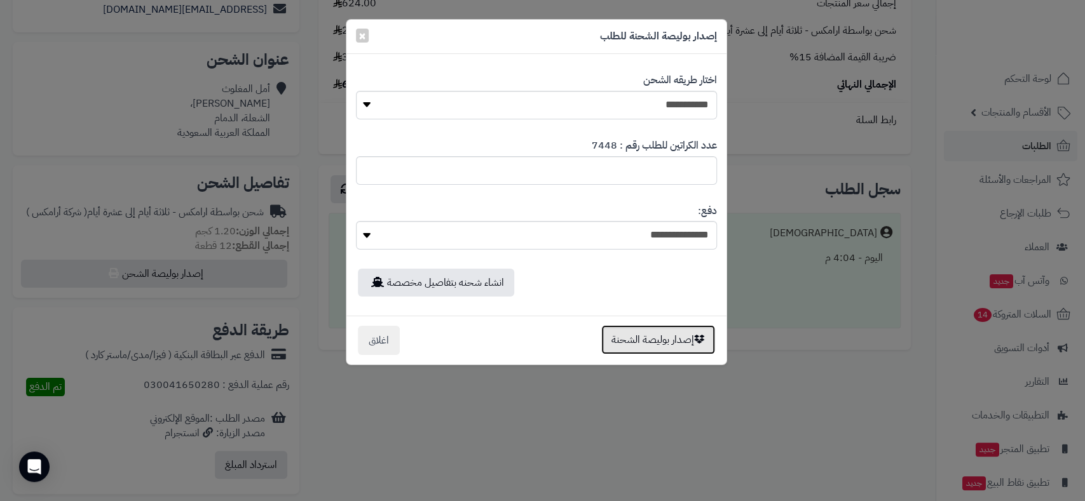
click at [649, 339] on button "إصدار بوليصة الشحنة" at bounding box center [658, 339] width 114 height 29
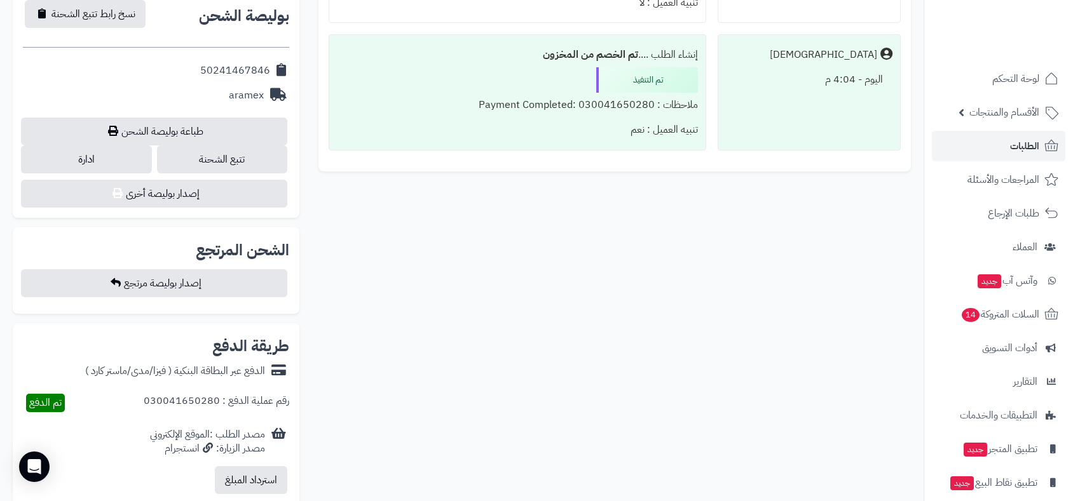
scroll to position [522, 0]
click at [222, 109] on div "**********" at bounding box center [156, 49] width 287 height 334
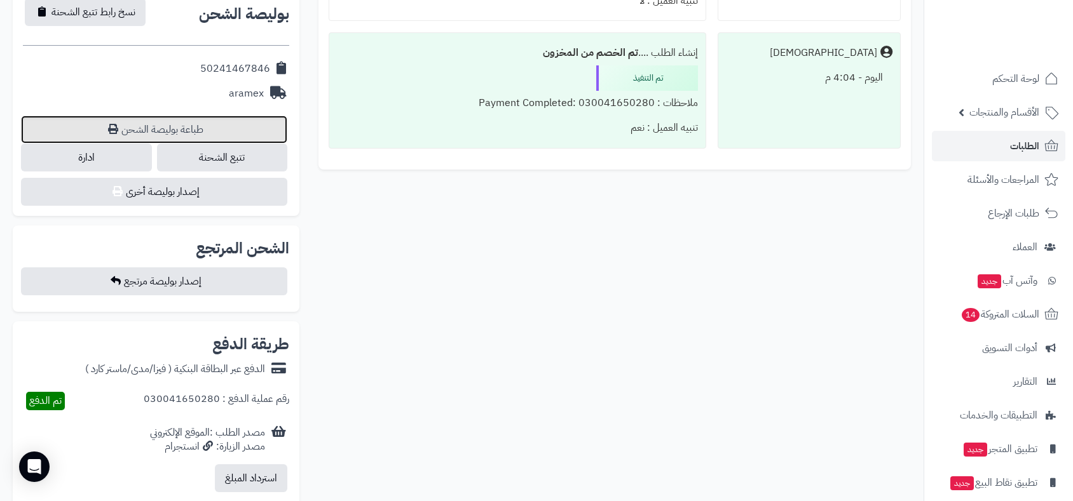
click at [226, 121] on link "طباعة بوليصة الشحن" at bounding box center [154, 130] width 266 height 28
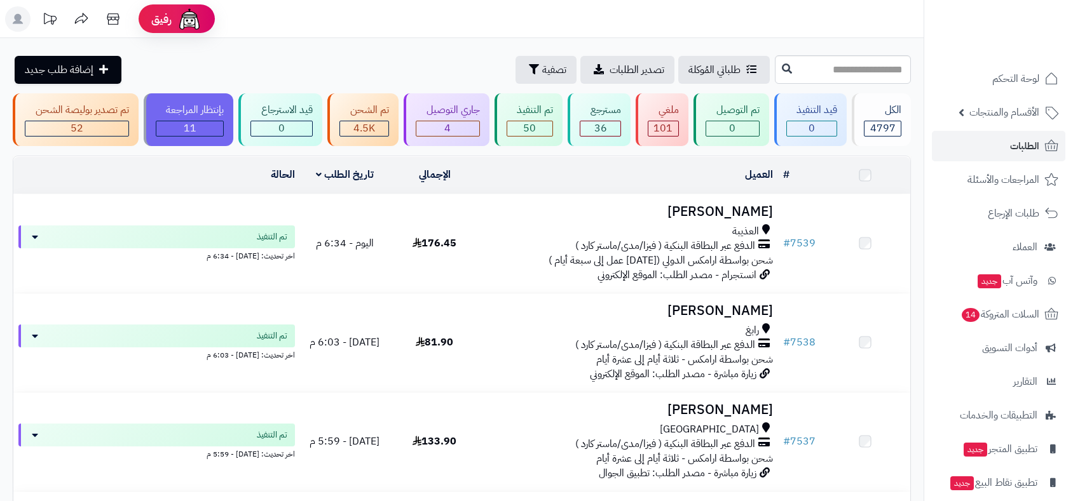
scroll to position [4998, 0]
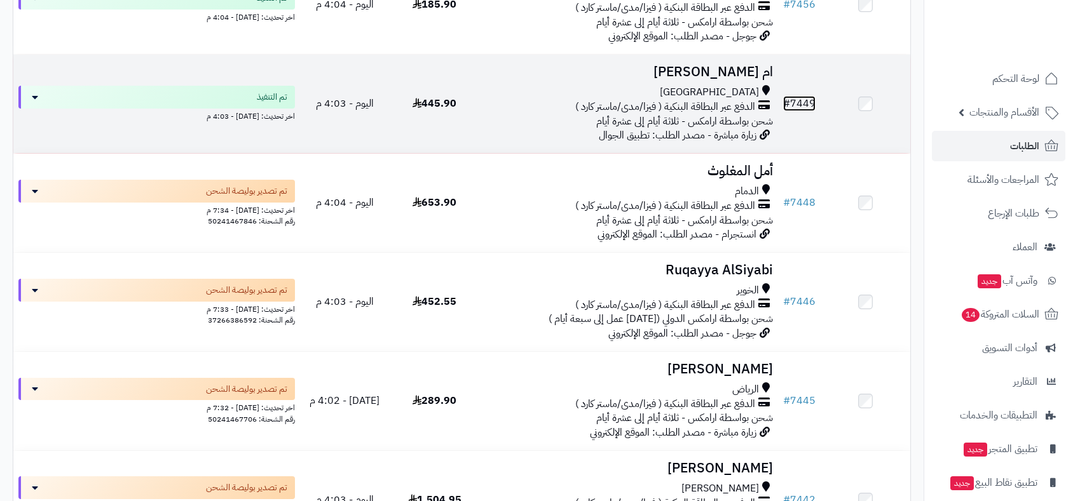
click at [803, 97] on link "# 7449" at bounding box center [799, 103] width 32 height 15
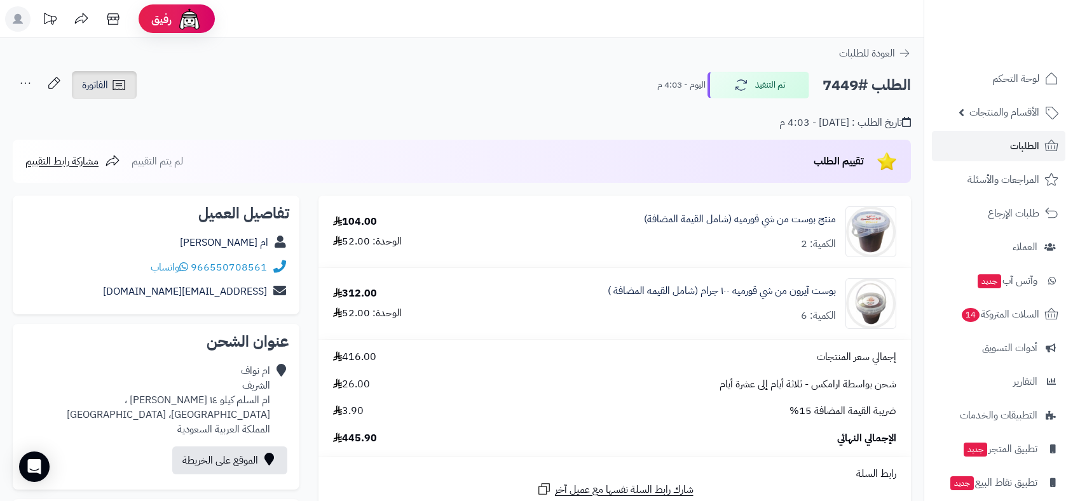
click at [95, 90] on span "الفاتورة" at bounding box center [95, 85] width 26 height 15
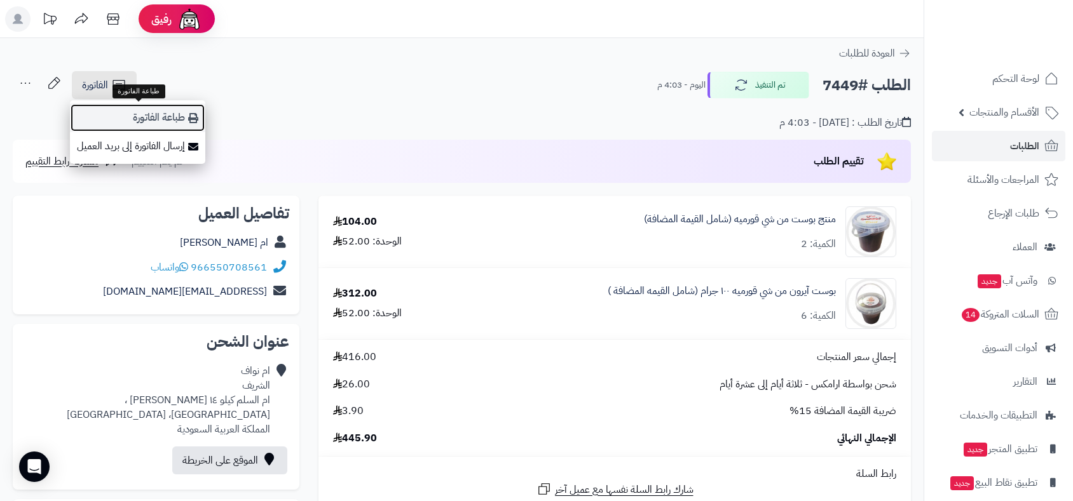
click at [142, 121] on link "طباعة الفاتورة" at bounding box center [137, 118] width 135 height 29
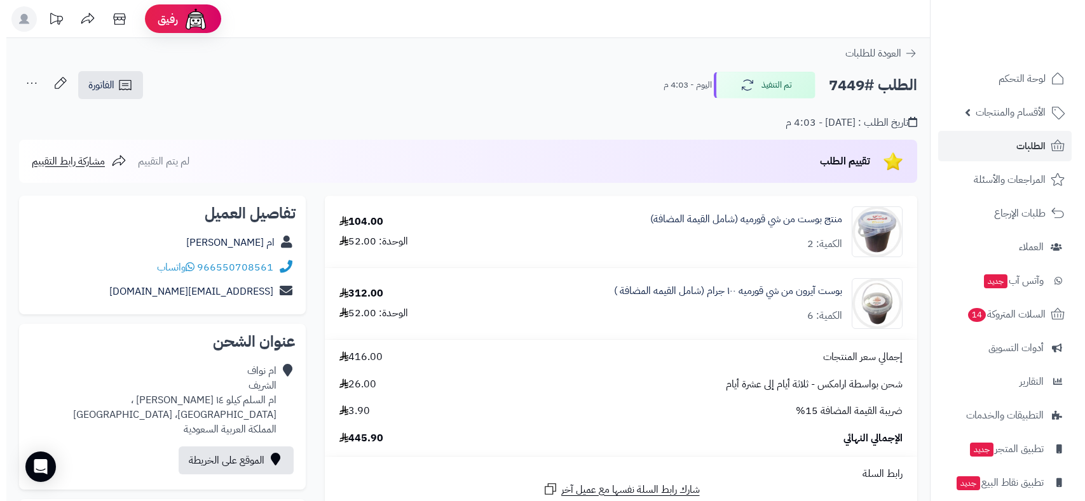
scroll to position [494, 0]
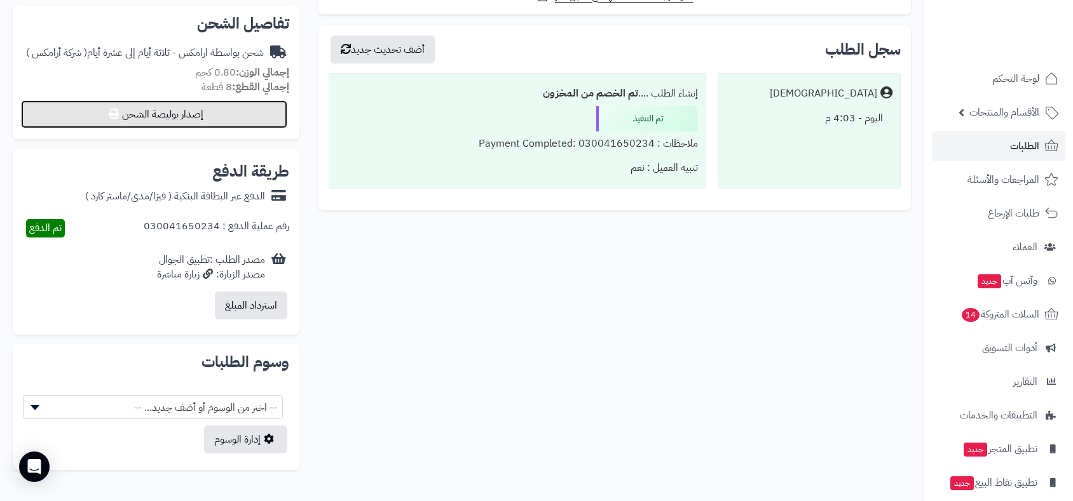
click at [207, 118] on button "إصدار بوليصة الشحن" at bounding box center [154, 114] width 266 height 28
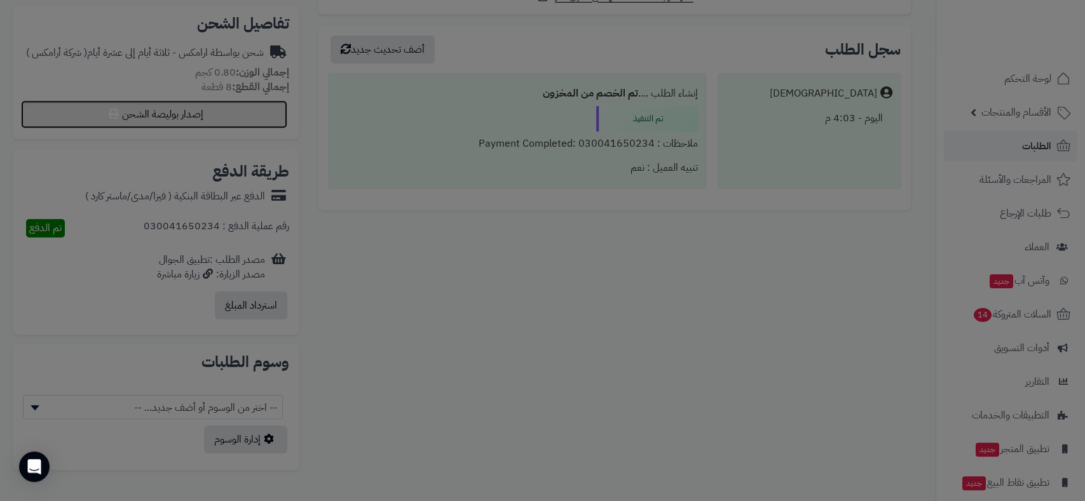
select select "******"
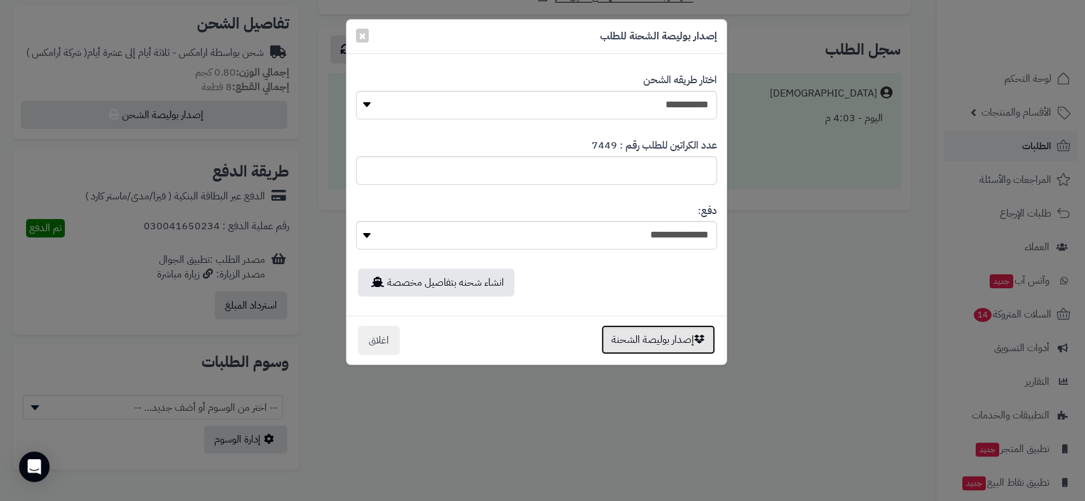
click at [648, 339] on button "إصدار بوليصة الشحنة" at bounding box center [658, 339] width 114 height 29
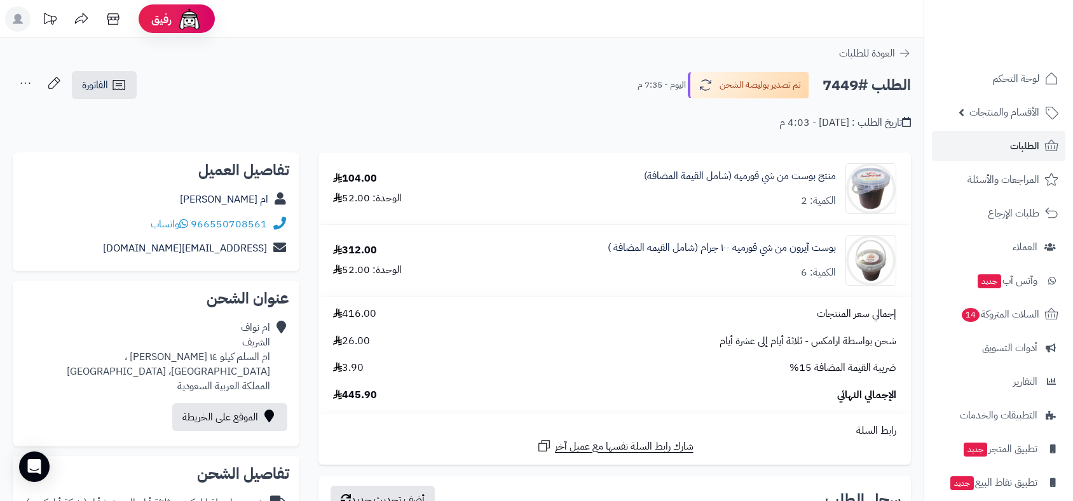
scroll to position [451, 0]
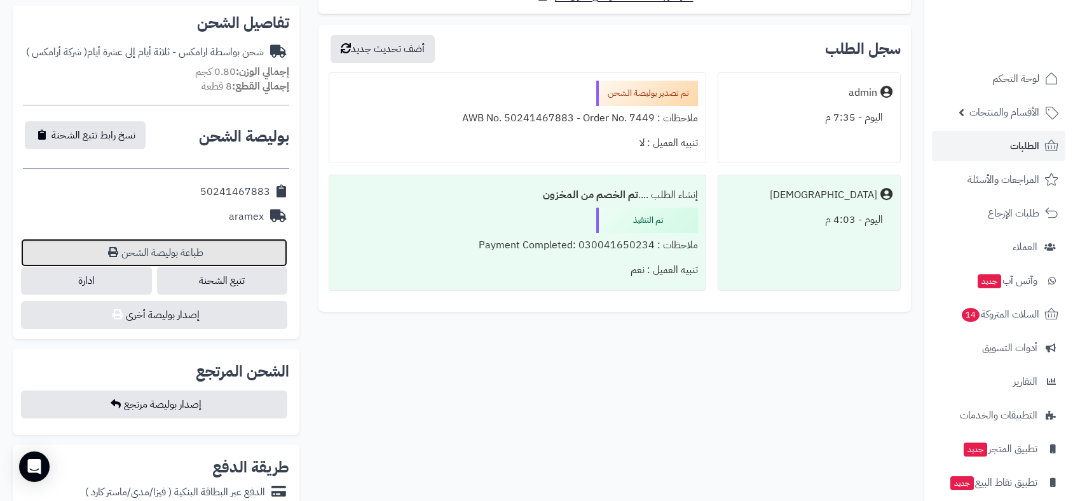
click at [194, 257] on link "طباعة بوليصة الشحن" at bounding box center [154, 253] width 266 height 28
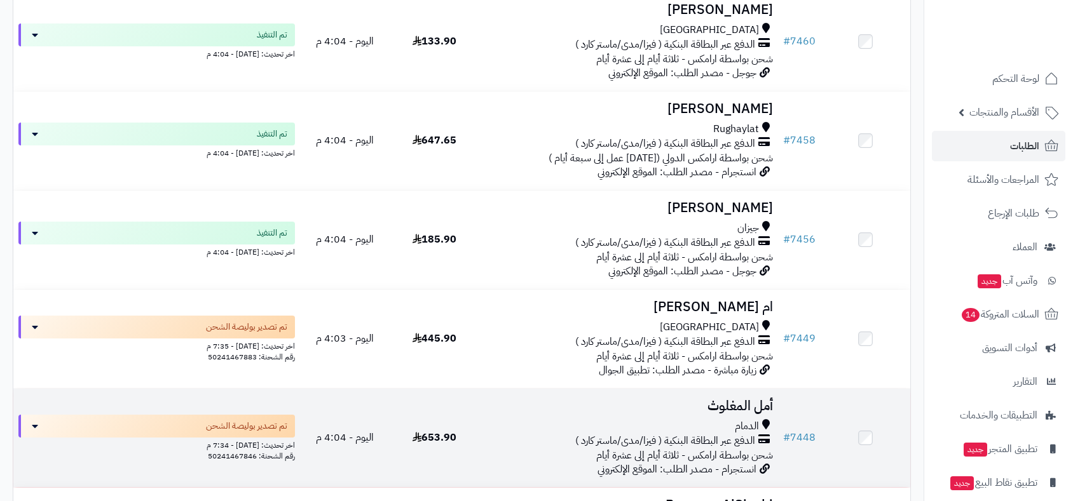
scroll to position [4716, 0]
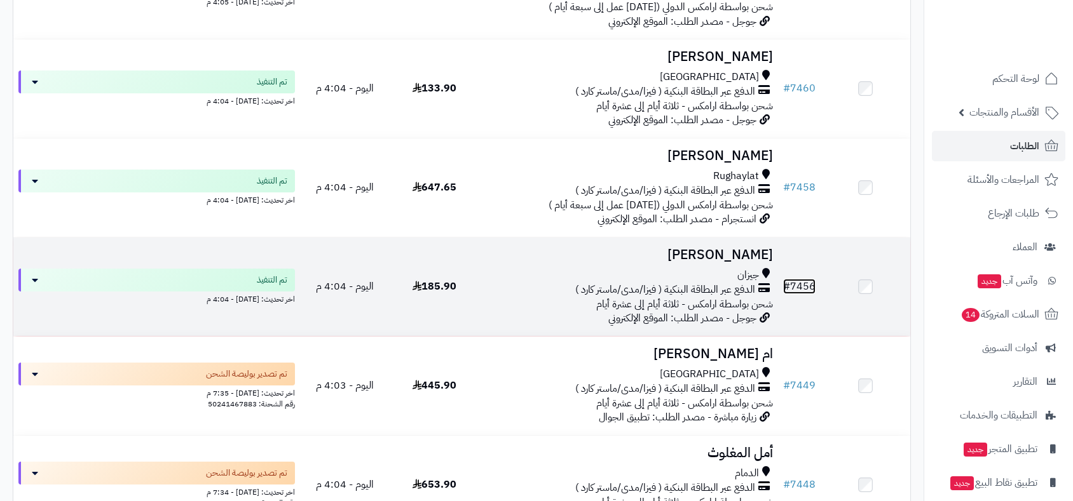
click at [804, 279] on link "# 7456" at bounding box center [799, 286] width 32 height 15
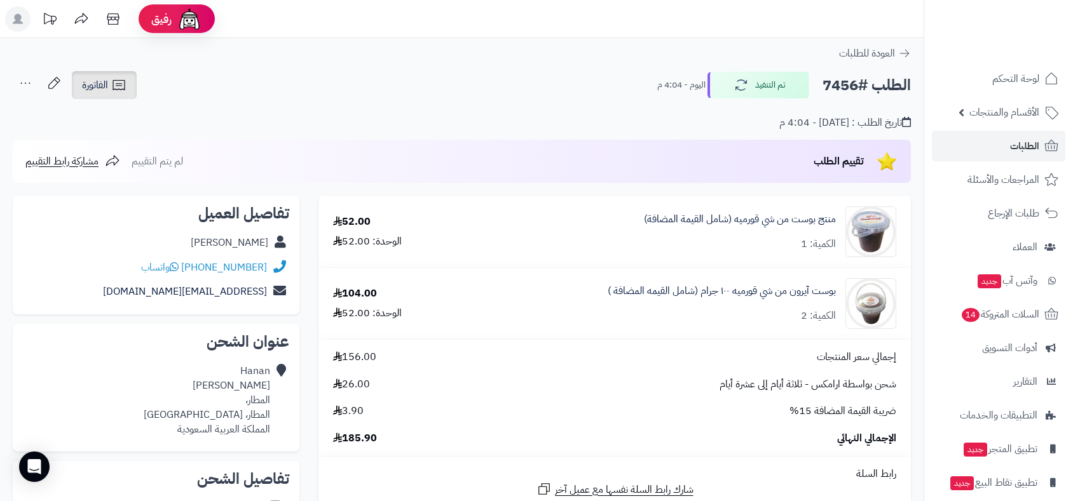
click at [99, 88] on span "الفاتورة" at bounding box center [95, 85] width 26 height 15
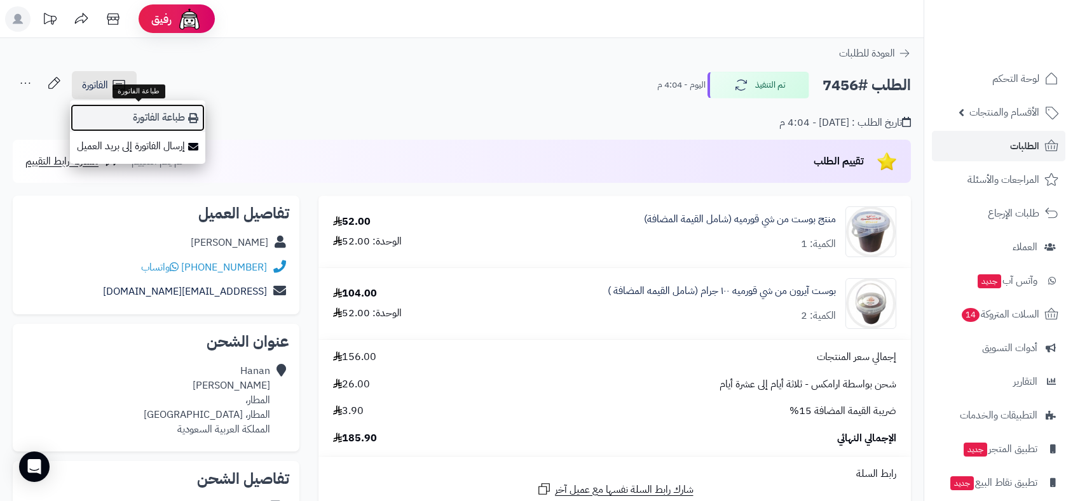
click at [156, 116] on link "طباعة الفاتورة" at bounding box center [137, 118] width 135 height 29
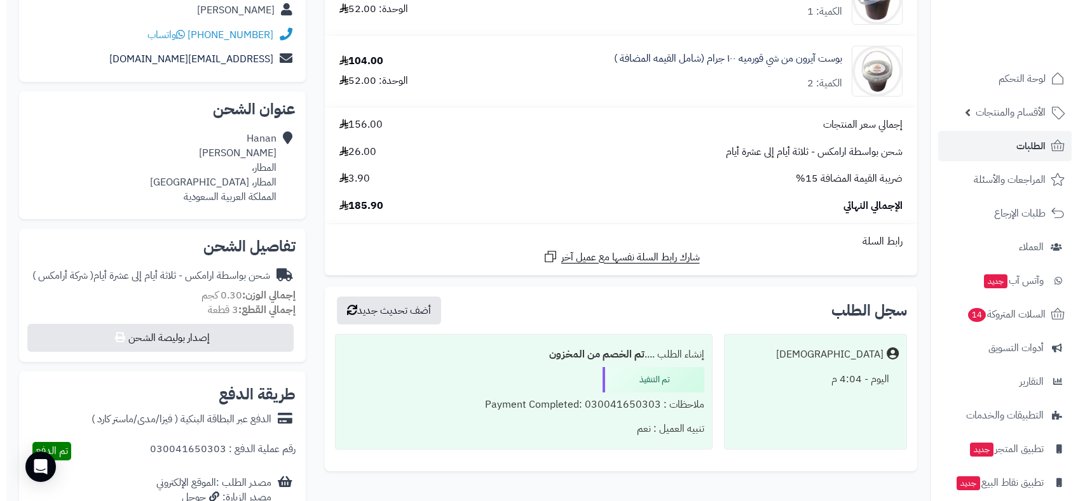
scroll to position [423, 0]
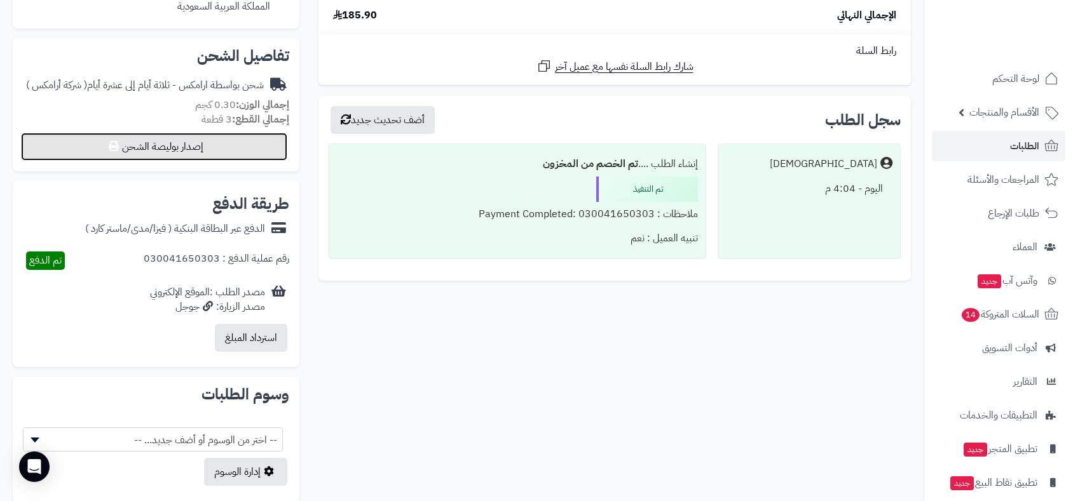
click at [251, 144] on button "إصدار بوليصة الشحن" at bounding box center [154, 147] width 266 height 28
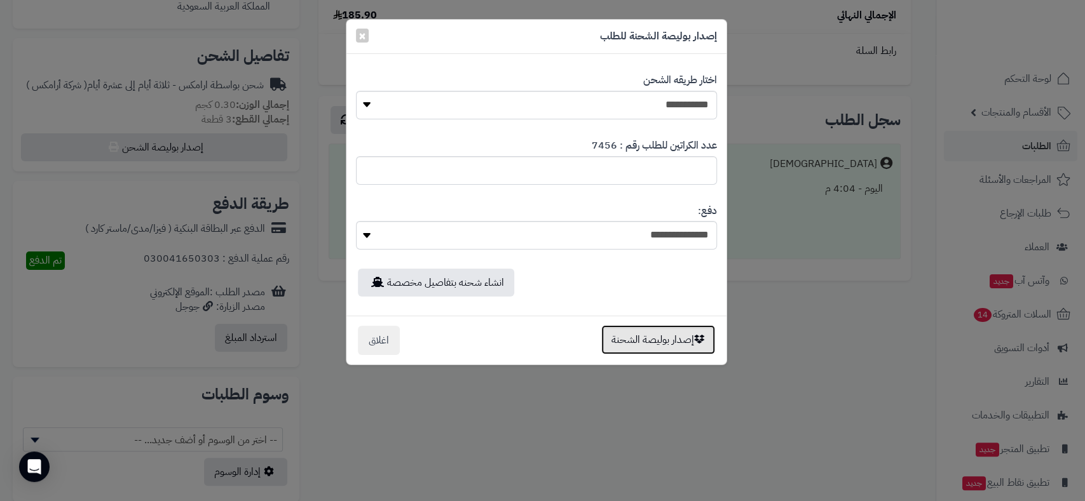
click at [670, 337] on button "إصدار بوليصة الشحنة" at bounding box center [658, 339] width 114 height 29
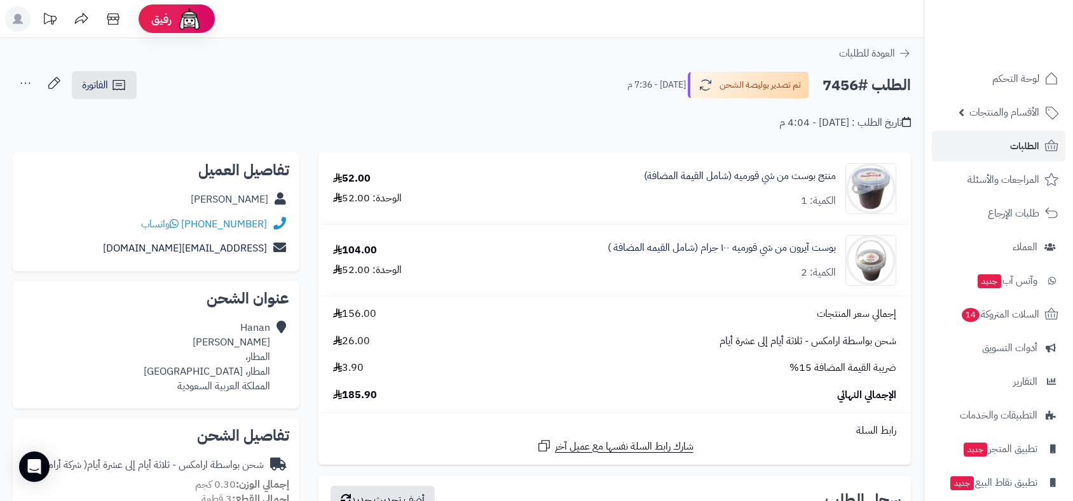
scroll to position [380, 0]
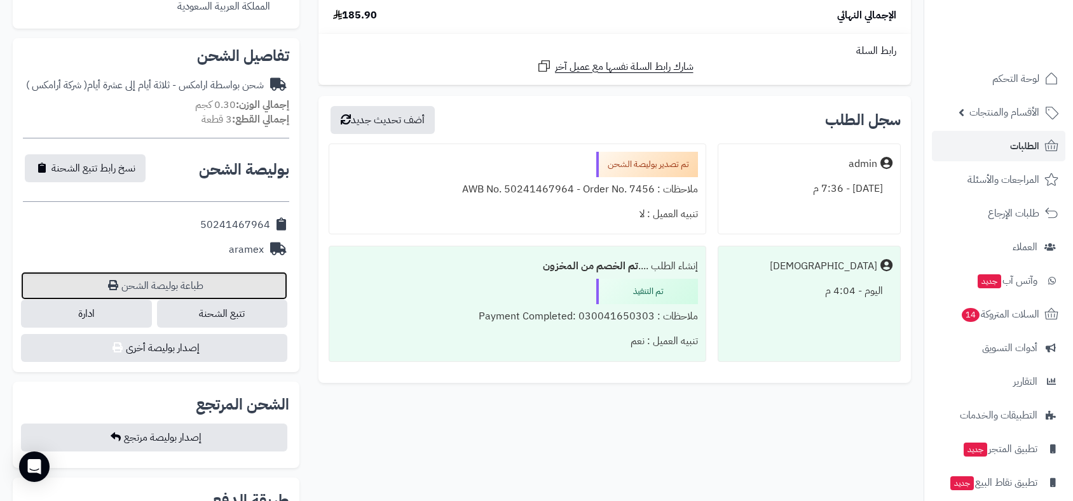
click at [204, 280] on link "طباعة بوليصة الشحن" at bounding box center [154, 286] width 266 height 28
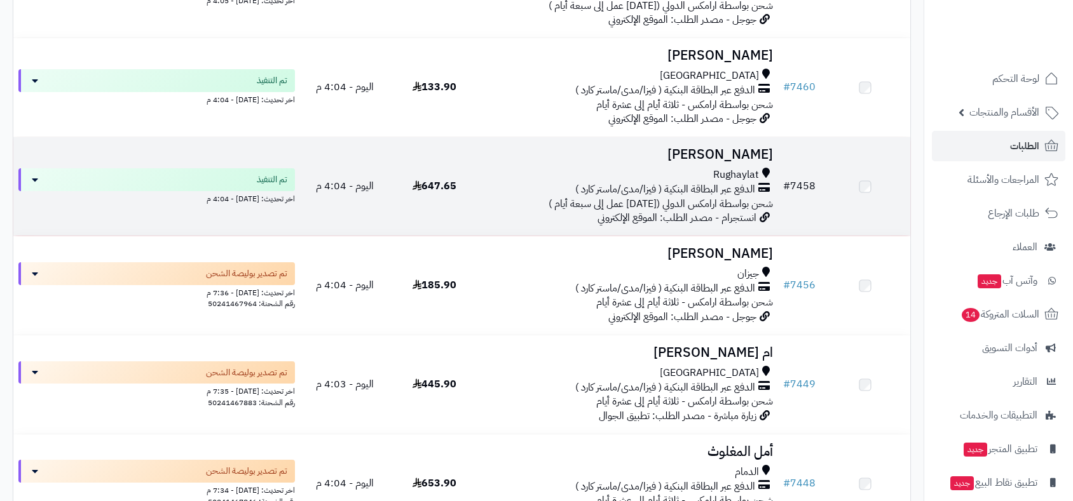
scroll to position [4715, 0]
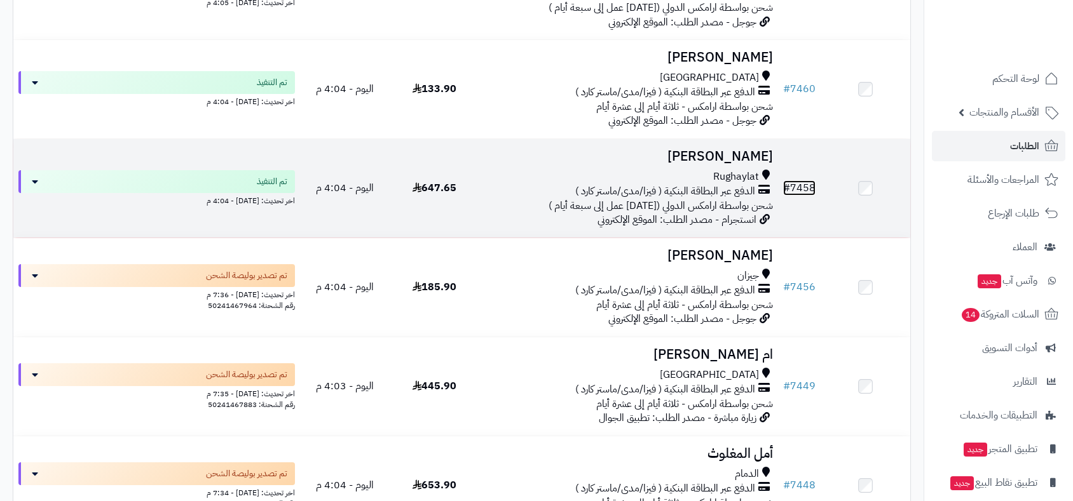
click at [801, 181] on link "# 7458" at bounding box center [799, 187] width 32 height 15
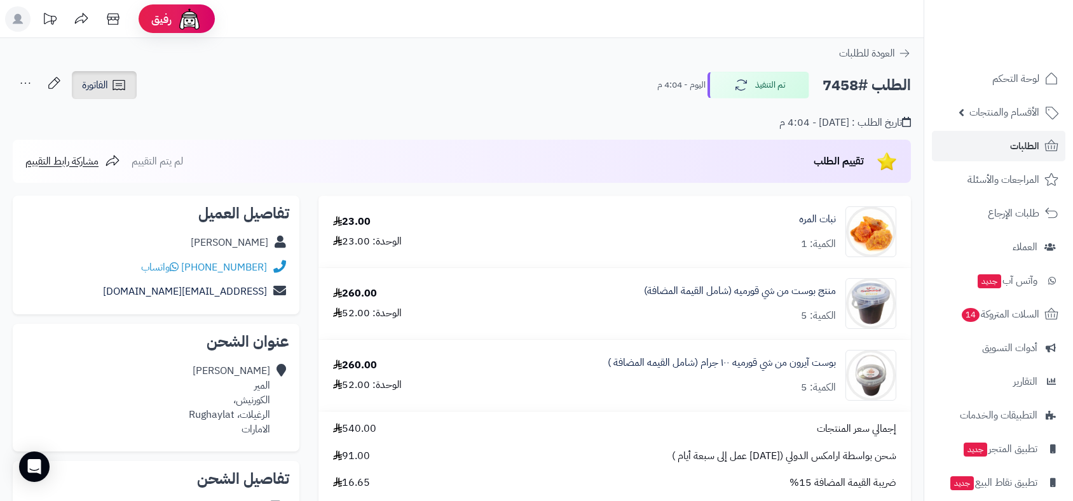
click at [95, 89] on span "الفاتورة" at bounding box center [95, 85] width 26 height 15
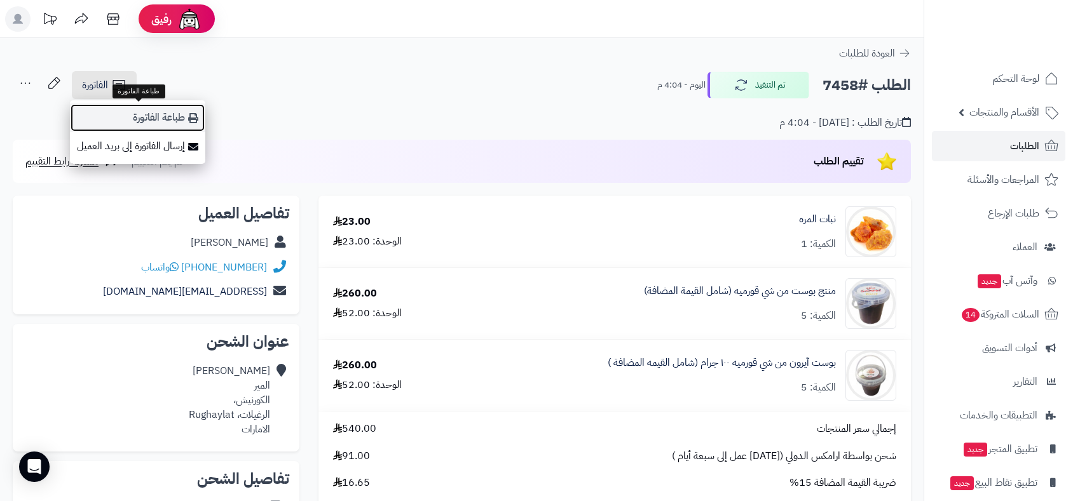
click at [157, 115] on link "طباعة الفاتورة" at bounding box center [137, 118] width 135 height 29
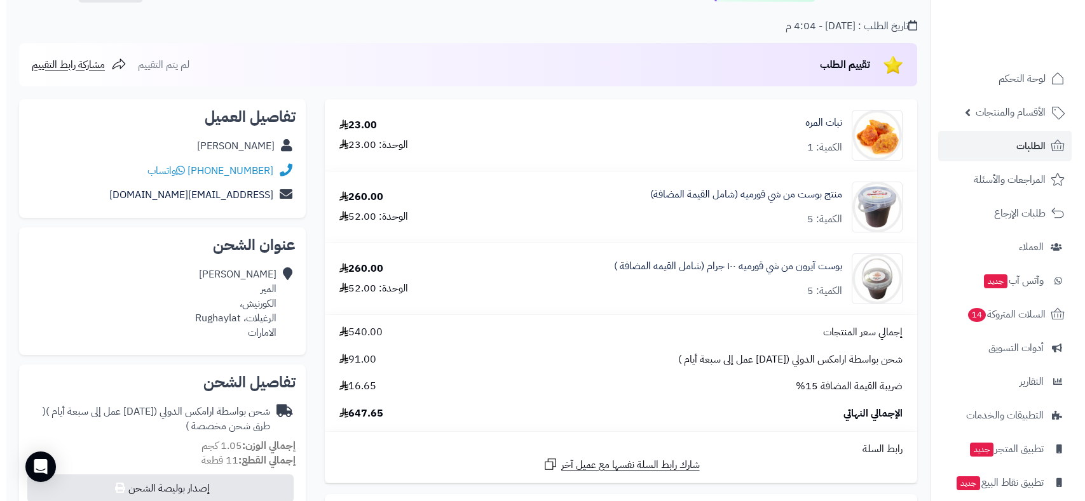
scroll to position [282, 0]
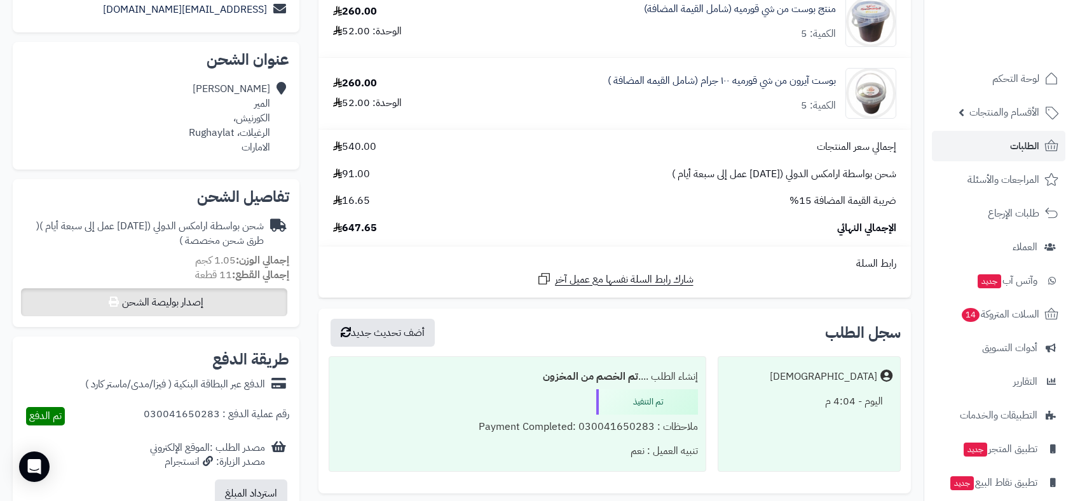
click at [198, 289] on div "تفاصيل الشحن شحن بواسطة ارامكس الدولي (من ثلاثة أيام عمل إلى سبعة أيام ) ( طرق …" at bounding box center [156, 252] width 287 height 147
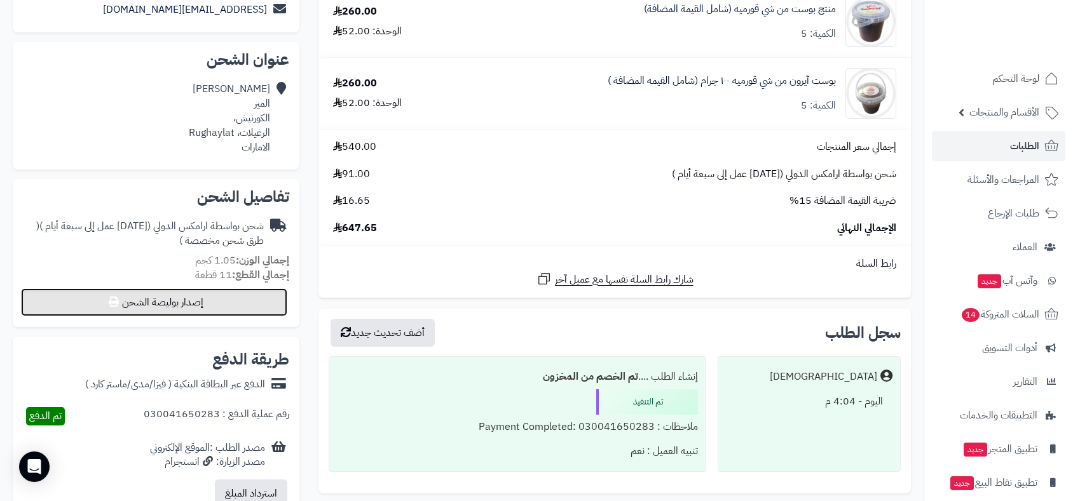
click at [203, 306] on button "إصدار بوليصة الشحن" at bounding box center [154, 302] width 266 height 28
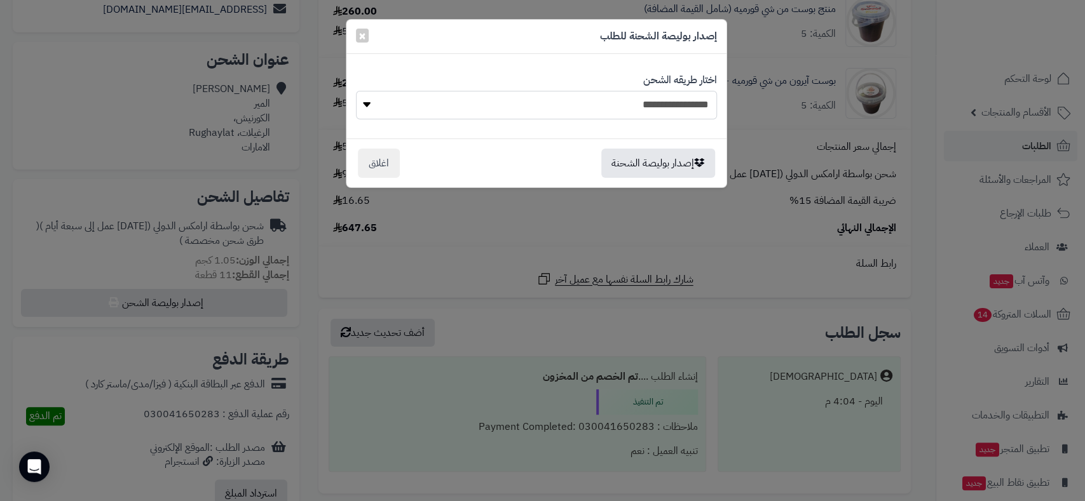
click at [522, 103] on select "**********" at bounding box center [536, 105] width 361 height 29
click at [546, 105] on select "**********" at bounding box center [536, 105] width 361 height 29
select select "******"
click at [356, 91] on select "**********" at bounding box center [536, 105] width 361 height 29
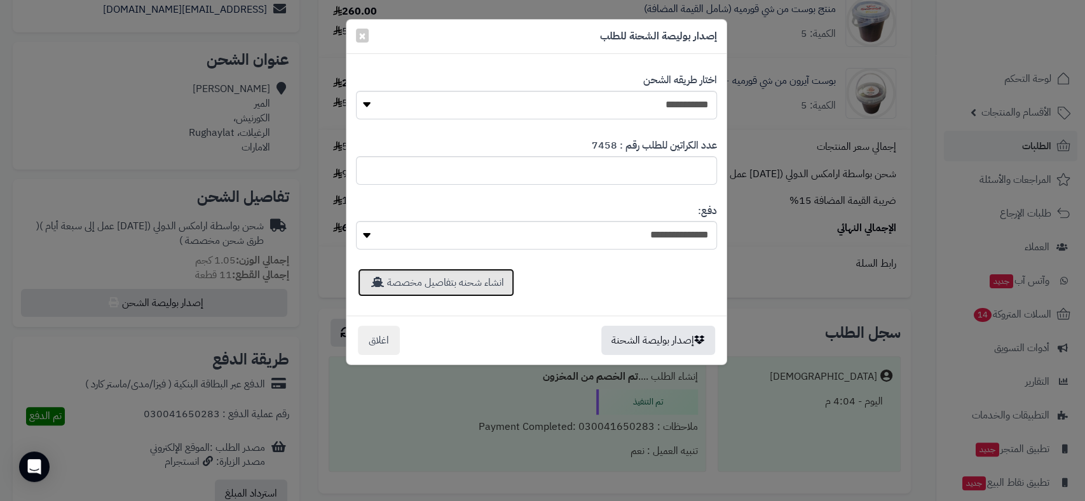
click at [465, 283] on link "انشاء شحنه بتفاصيل مخصصة" at bounding box center [436, 283] width 156 height 28
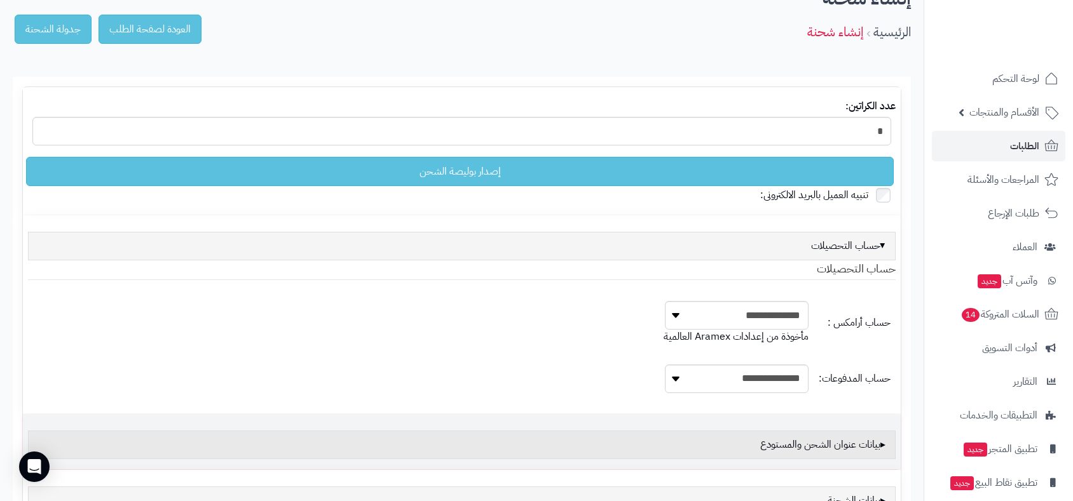
scroll to position [200, 0]
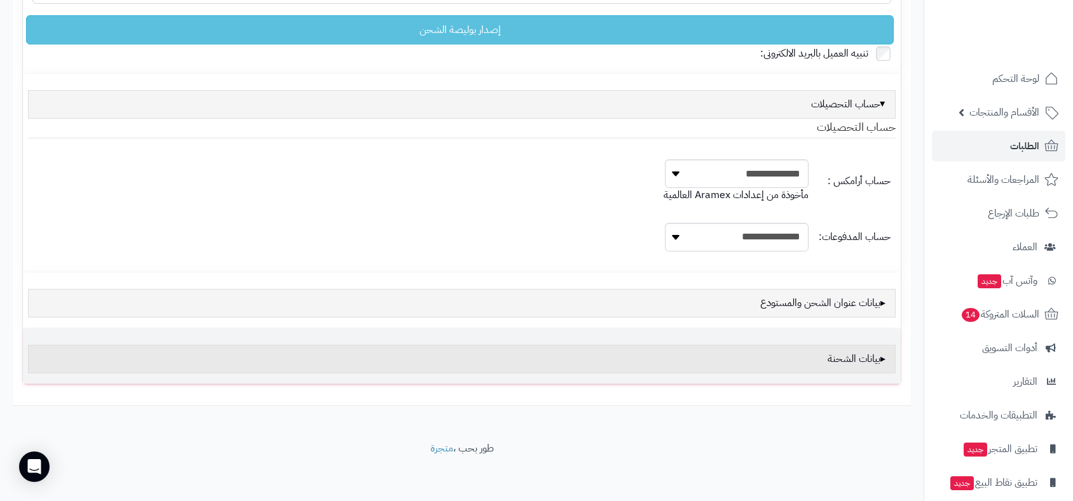
click at [844, 349] on div "بيانات الشحنة" at bounding box center [461, 359] width 867 height 29
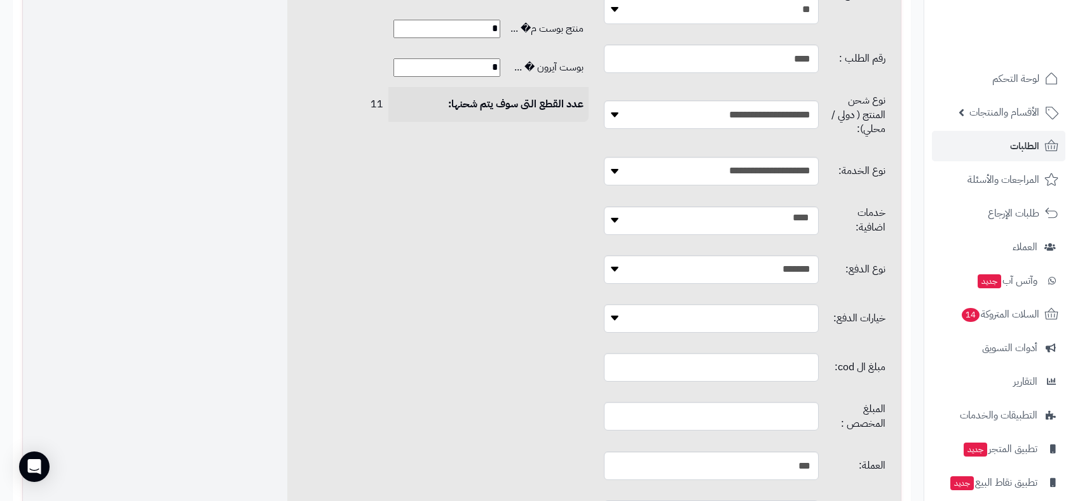
scroll to position [765, 0]
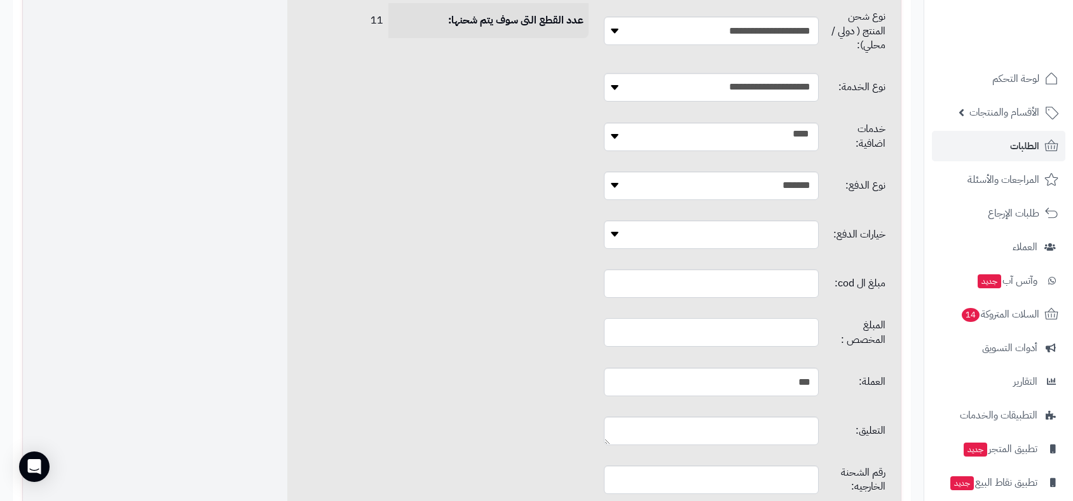
click at [708, 318] on input "text" at bounding box center [711, 332] width 214 height 29
type input "*"
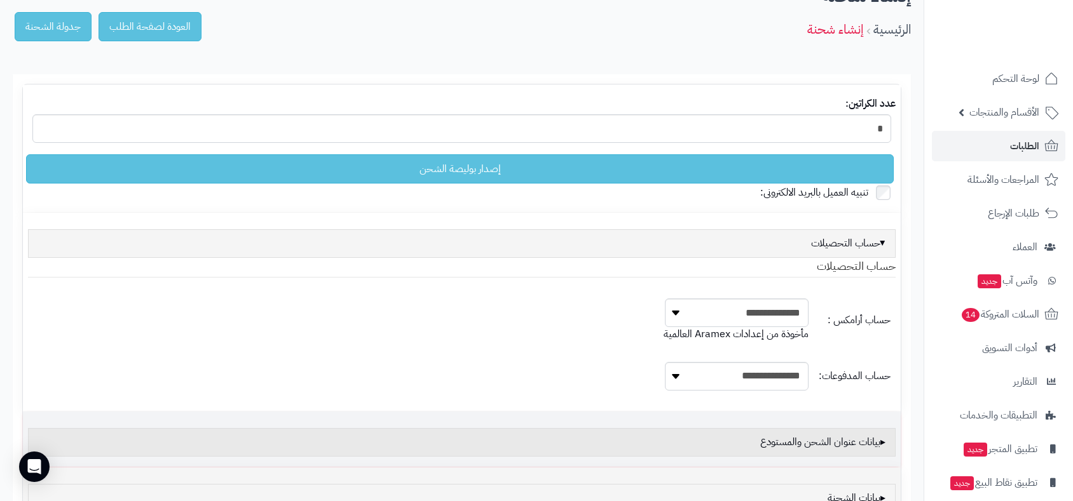
scroll to position [59, 0]
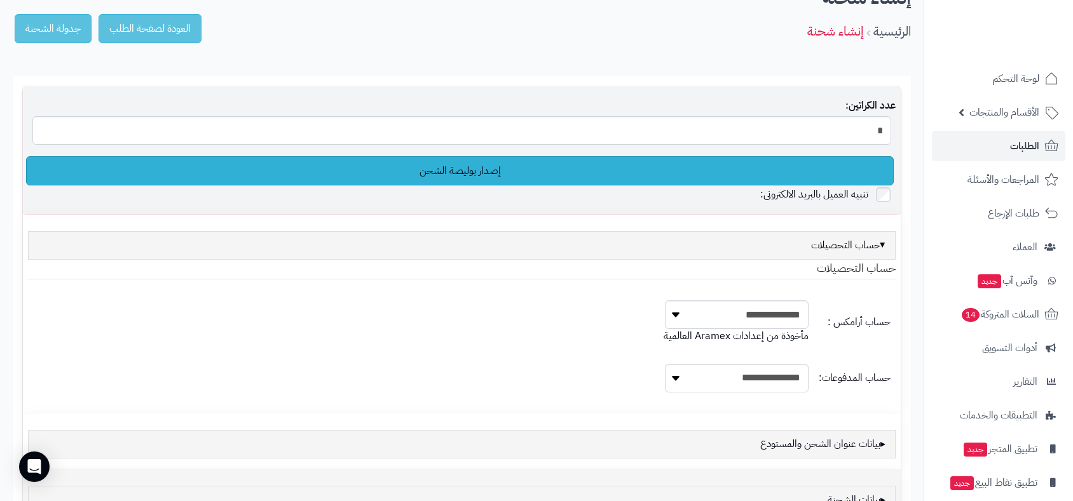
click at [495, 174] on link "إصدار بوليصة الشحن" at bounding box center [459, 170] width 867 height 29
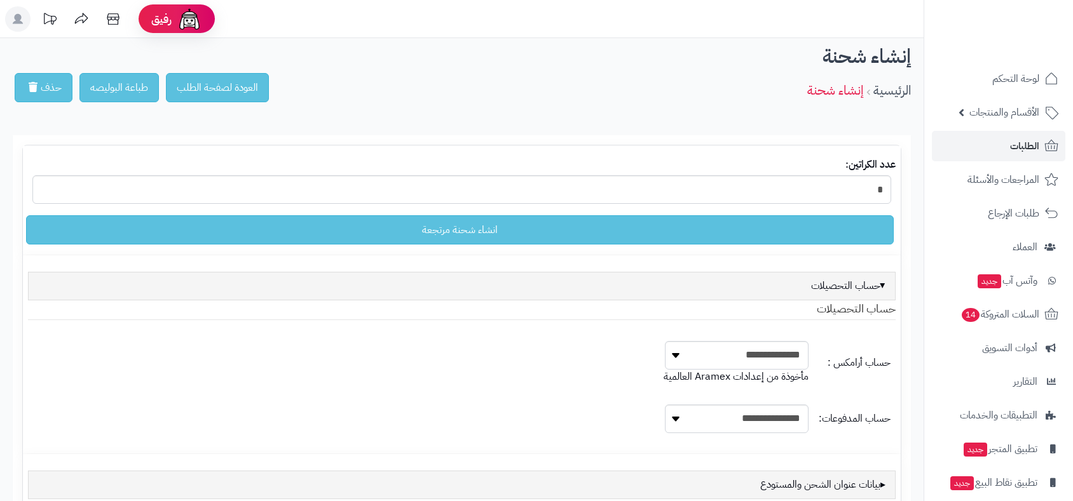
scroll to position [63, 0]
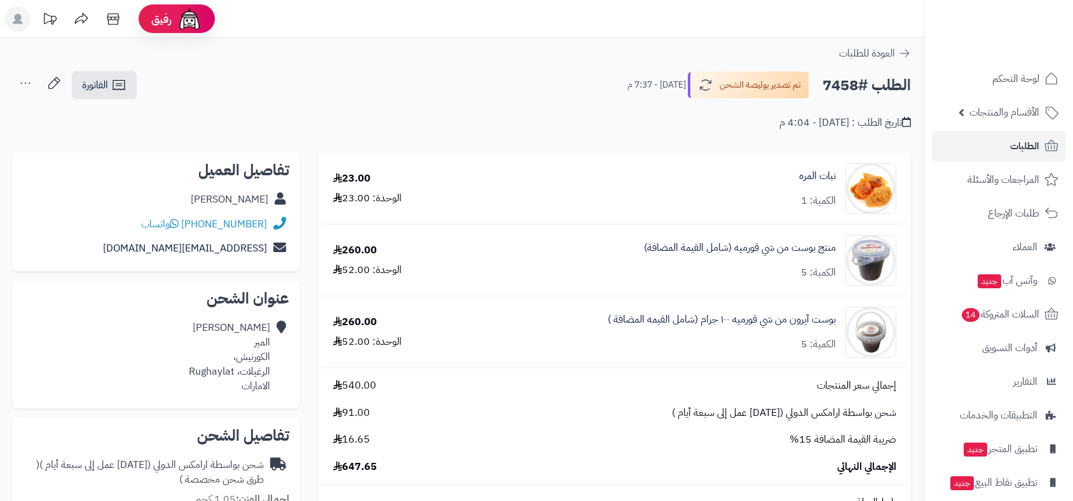
scroll to position [239, 0]
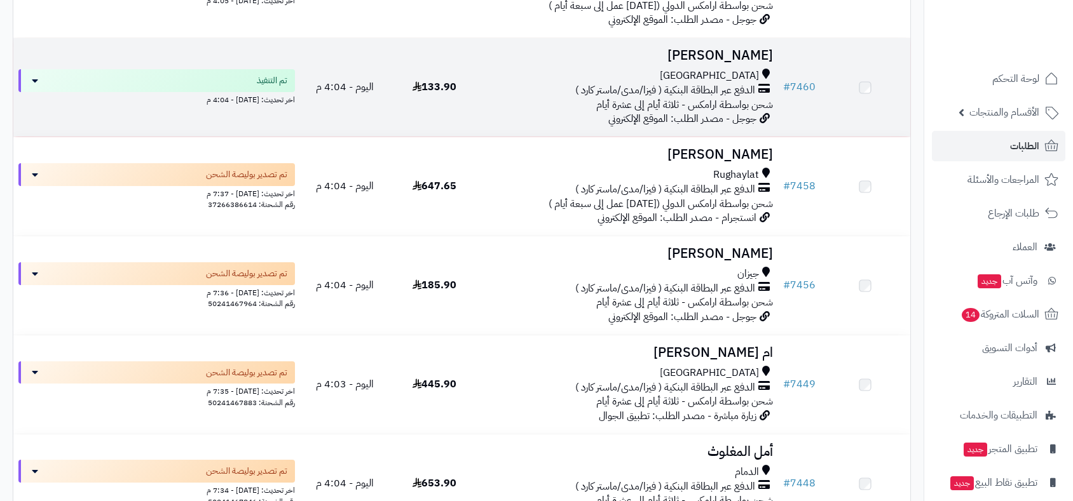
scroll to position [4715, 0]
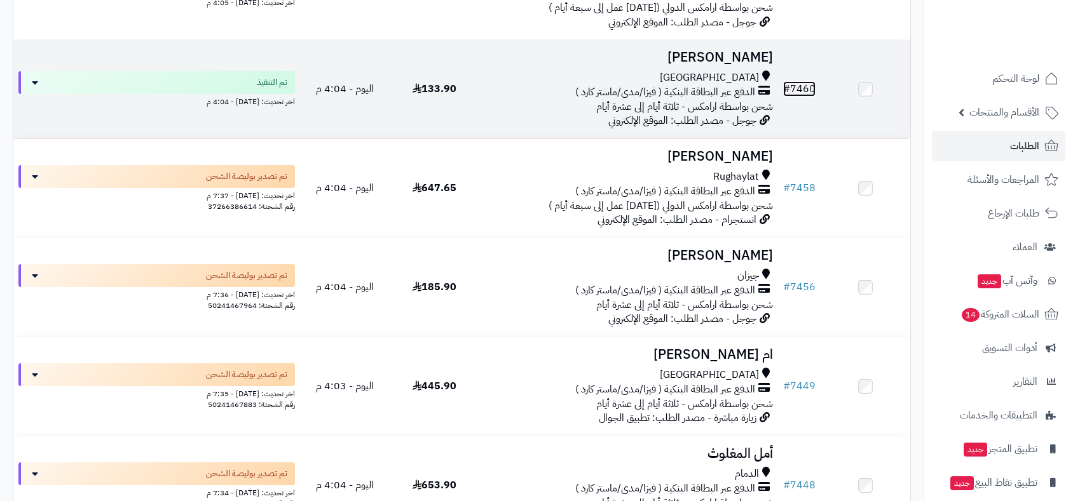
click at [806, 81] on link "# 7460" at bounding box center [799, 88] width 32 height 15
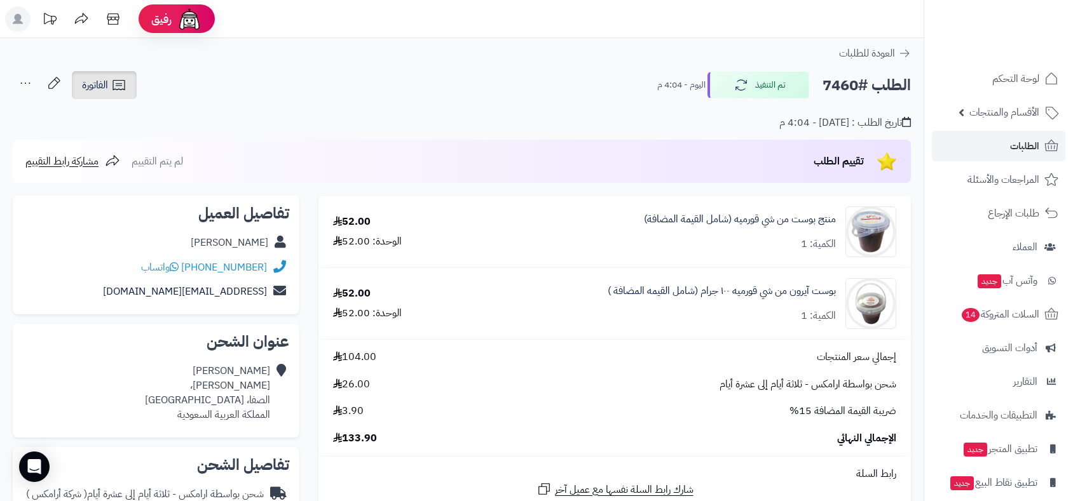
click at [97, 84] on span "الفاتورة" at bounding box center [95, 85] width 26 height 15
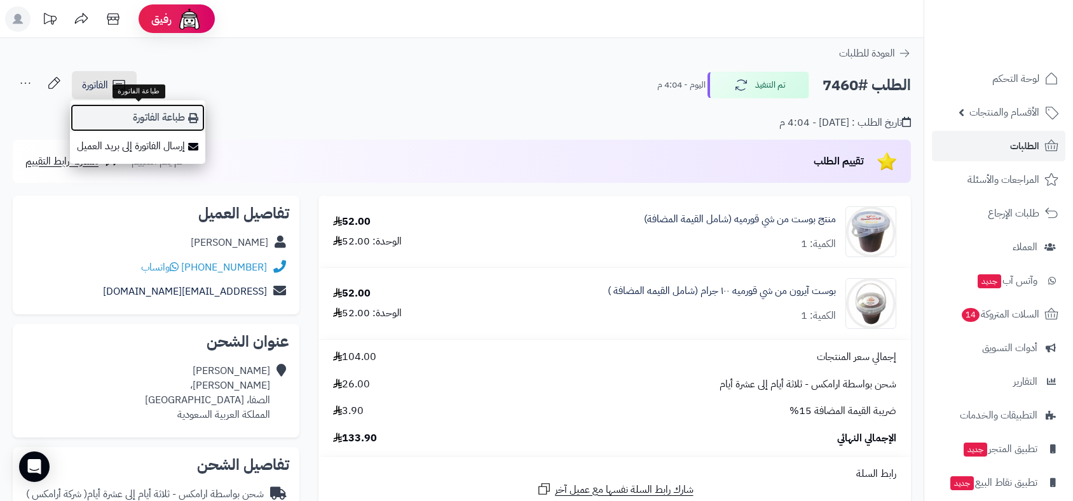
click at [157, 118] on link "طباعة الفاتورة" at bounding box center [137, 118] width 135 height 29
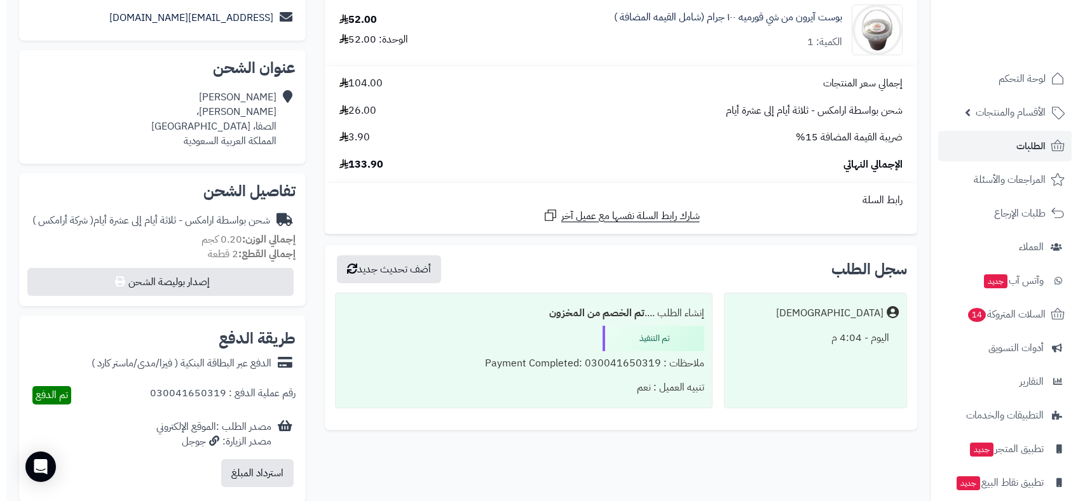
scroll to position [282, 0]
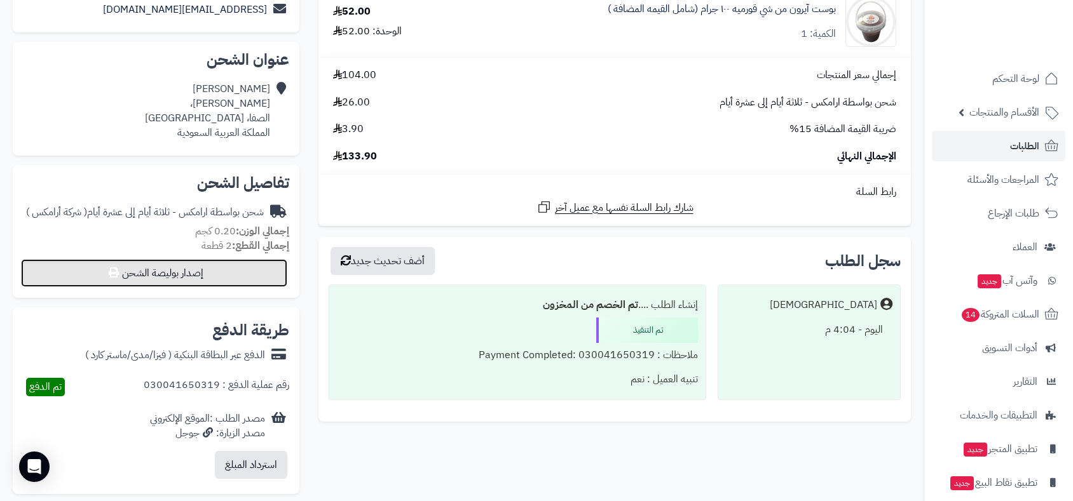
click at [249, 263] on button "إصدار بوليصة الشحن" at bounding box center [154, 273] width 266 height 28
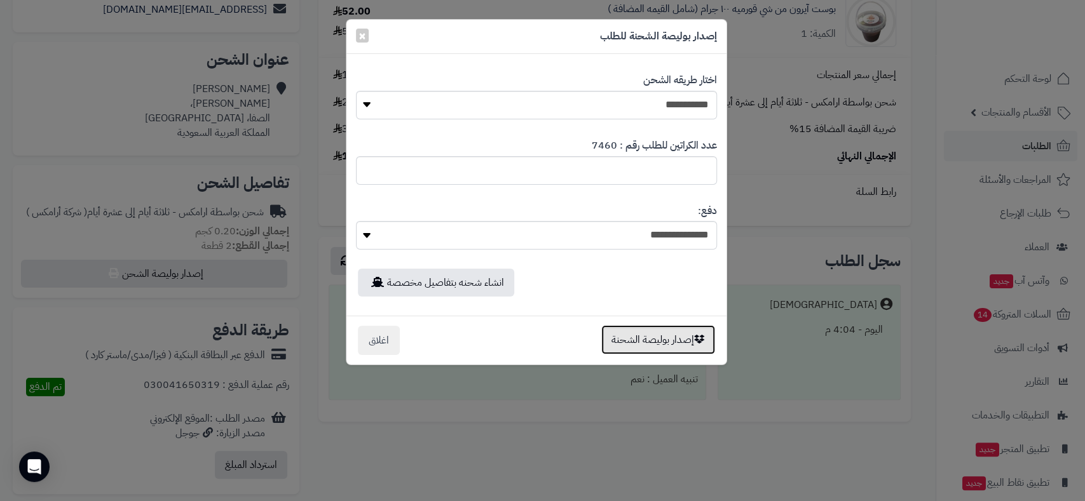
click at [663, 338] on button "إصدار بوليصة الشحنة" at bounding box center [658, 339] width 114 height 29
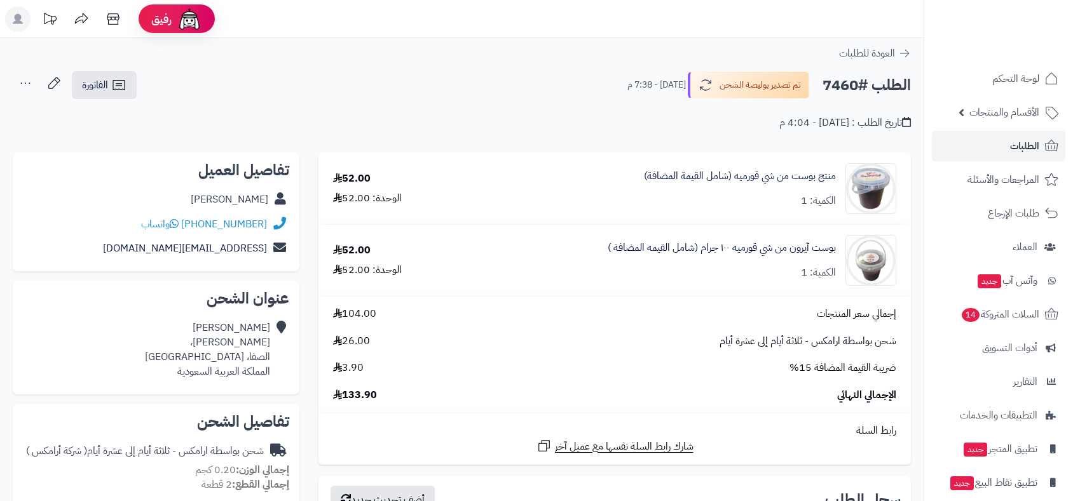
scroll to position [239, 0]
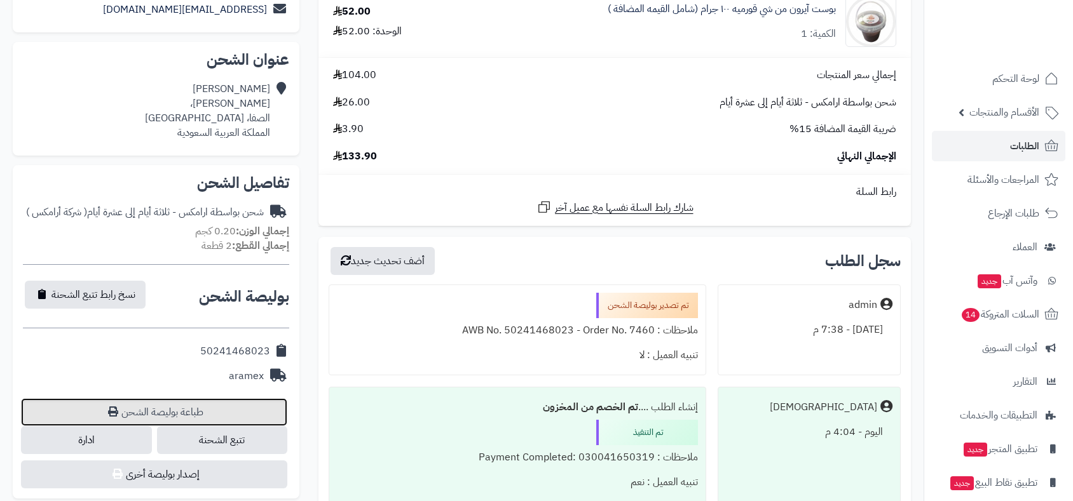
click at [198, 417] on link "طباعة بوليصة الشحن" at bounding box center [154, 412] width 266 height 28
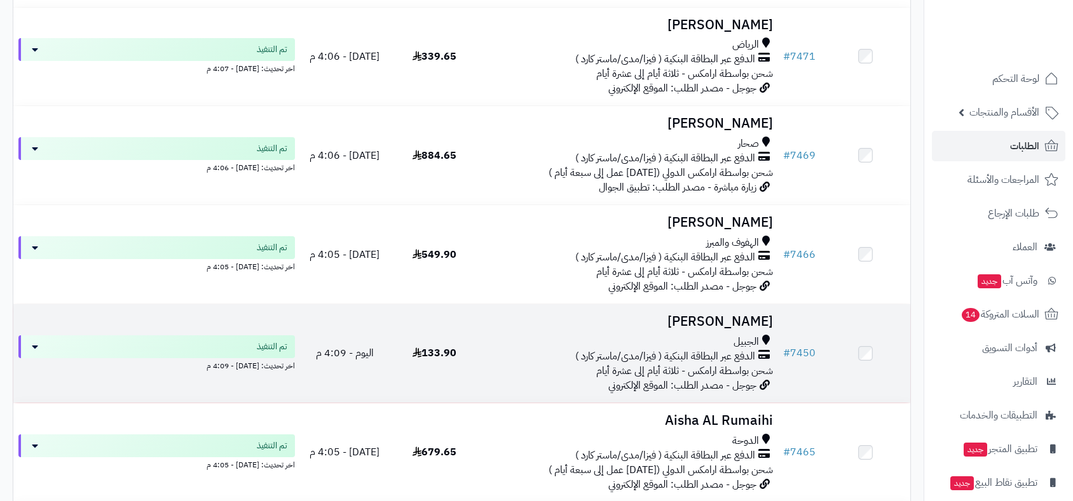
scroll to position [4362, 0]
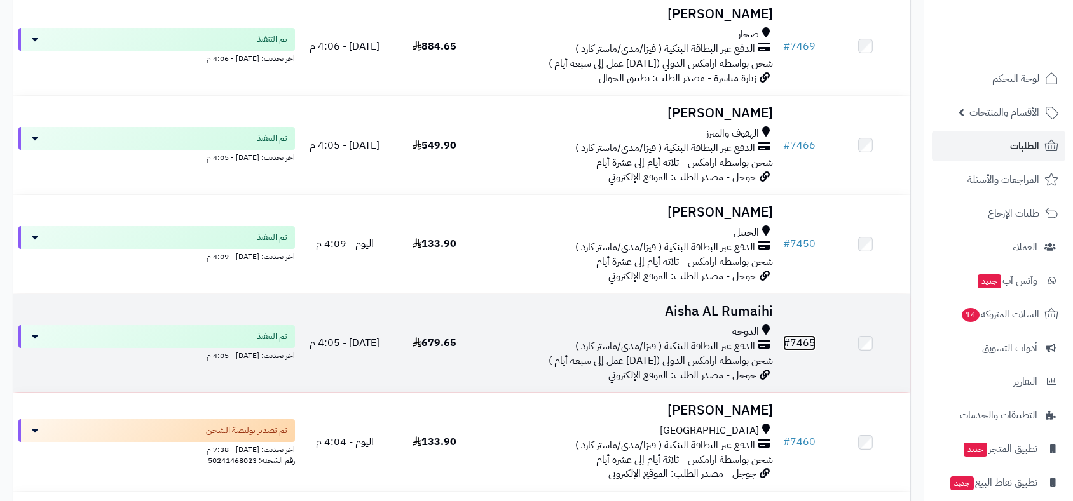
click at [803, 337] on link "# 7465" at bounding box center [799, 343] width 32 height 15
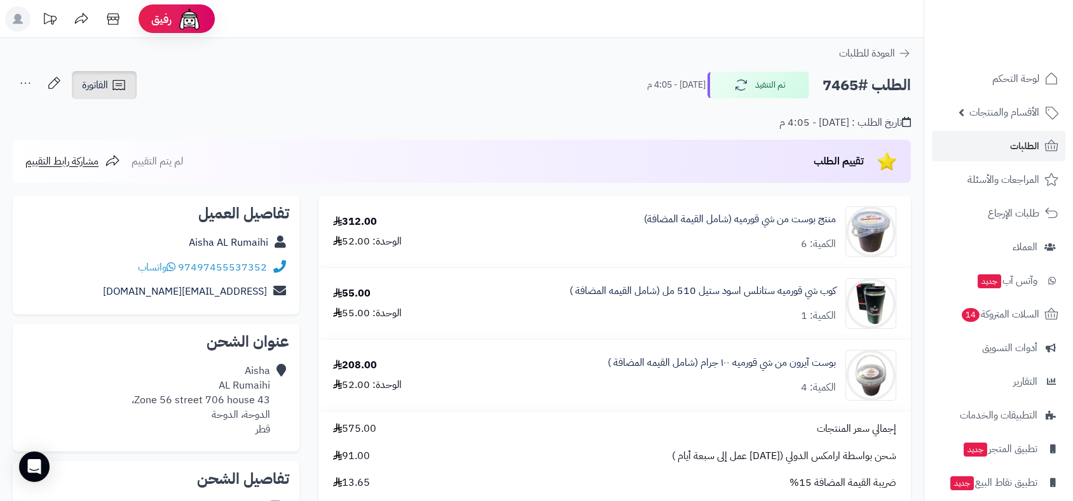
click at [100, 88] on span "الفاتورة" at bounding box center [95, 85] width 26 height 15
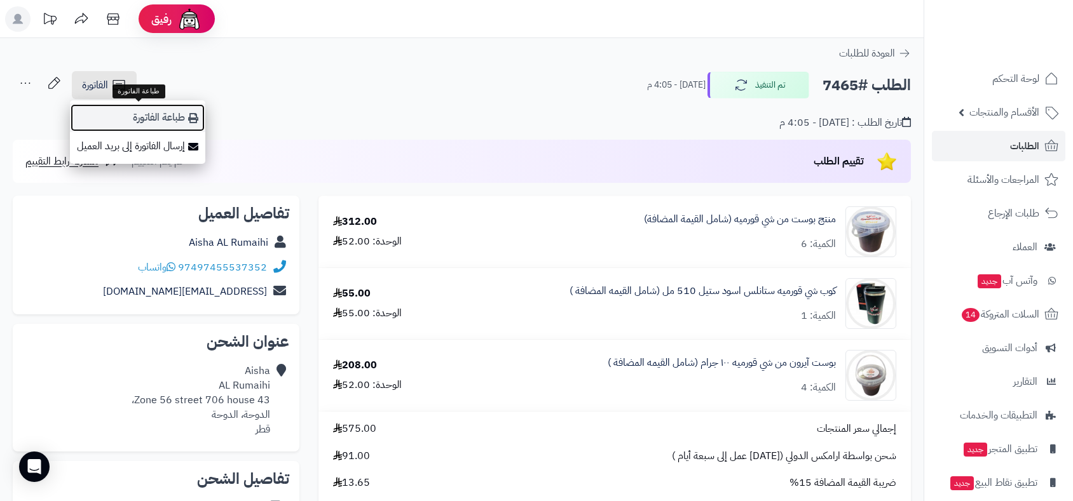
click at [135, 116] on link "طباعة الفاتورة" at bounding box center [137, 118] width 135 height 29
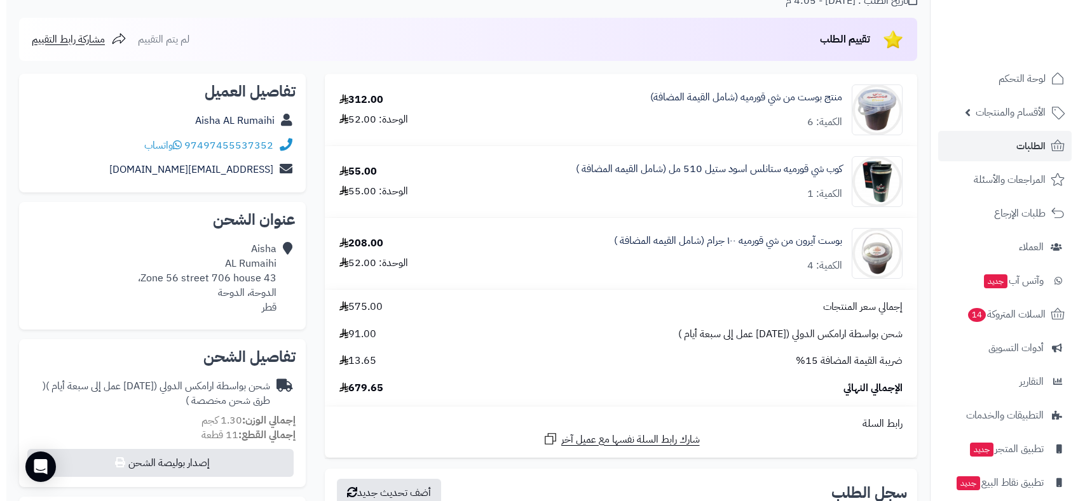
scroll to position [353, 0]
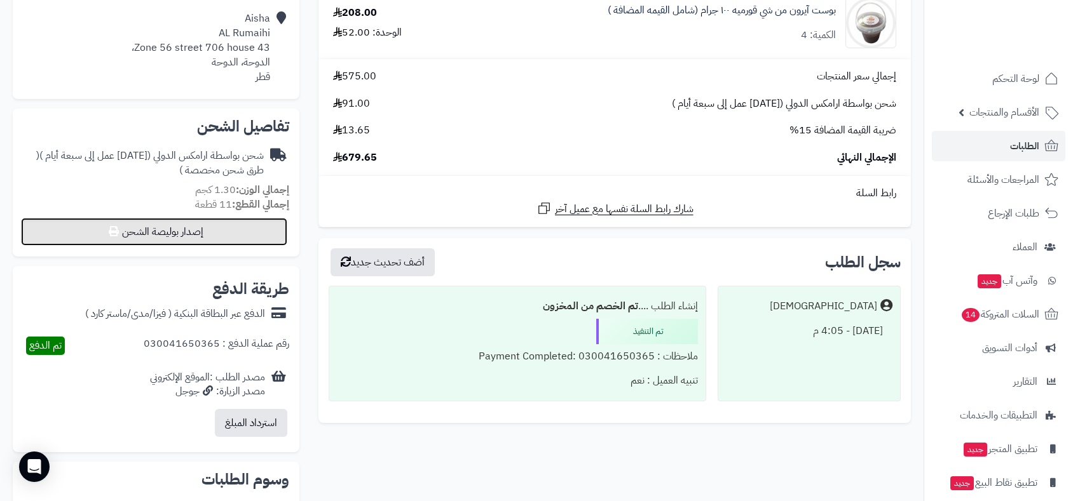
click at [179, 233] on button "إصدار بوليصة الشحن" at bounding box center [154, 232] width 266 height 28
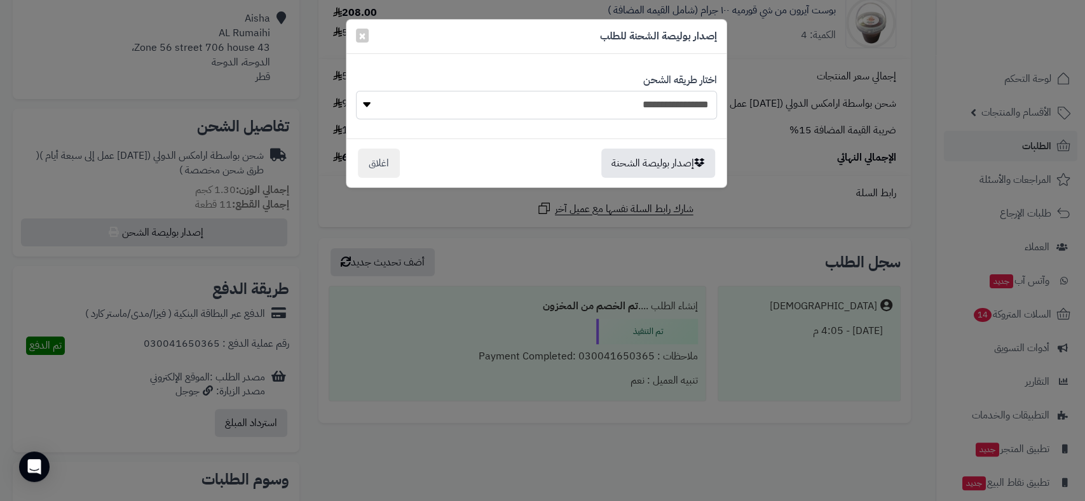
click at [626, 98] on select "**********" at bounding box center [536, 105] width 361 height 29
select select "******"
click at [356, 91] on select "**********" at bounding box center [536, 105] width 361 height 29
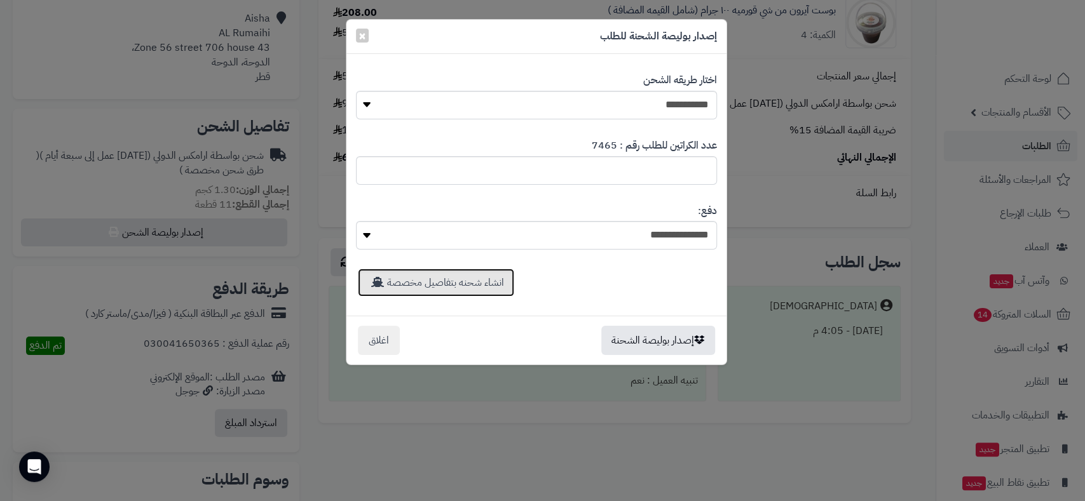
click at [479, 276] on link "انشاء شحنه بتفاصيل مخصصة" at bounding box center [436, 283] width 156 height 28
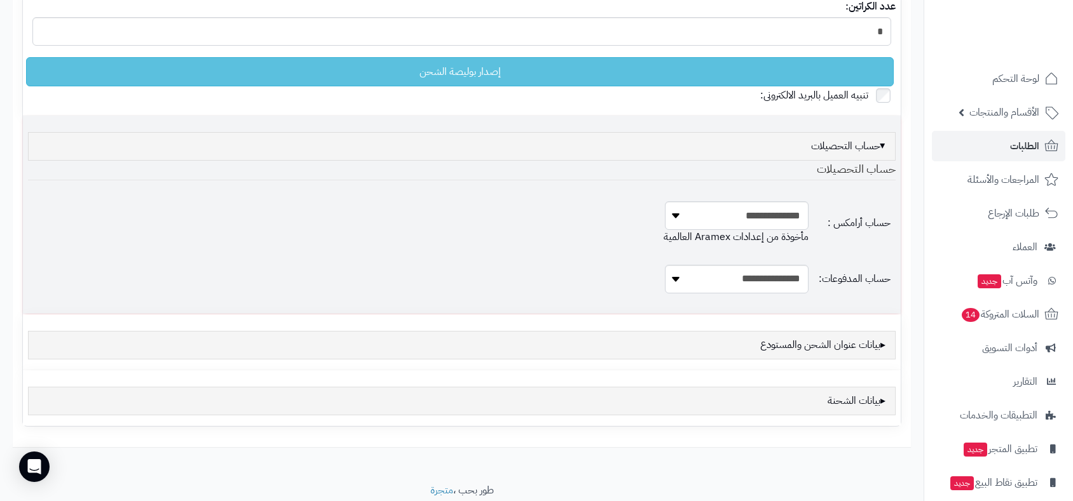
scroll to position [200, 0]
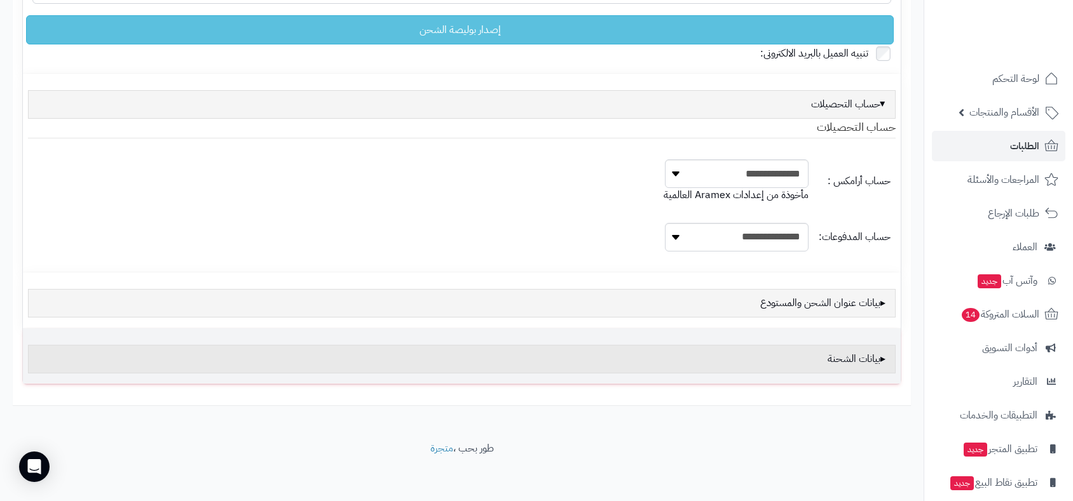
click at [842, 360] on div "بيانات الشحنة" at bounding box center [461, 359] width 867 height 29
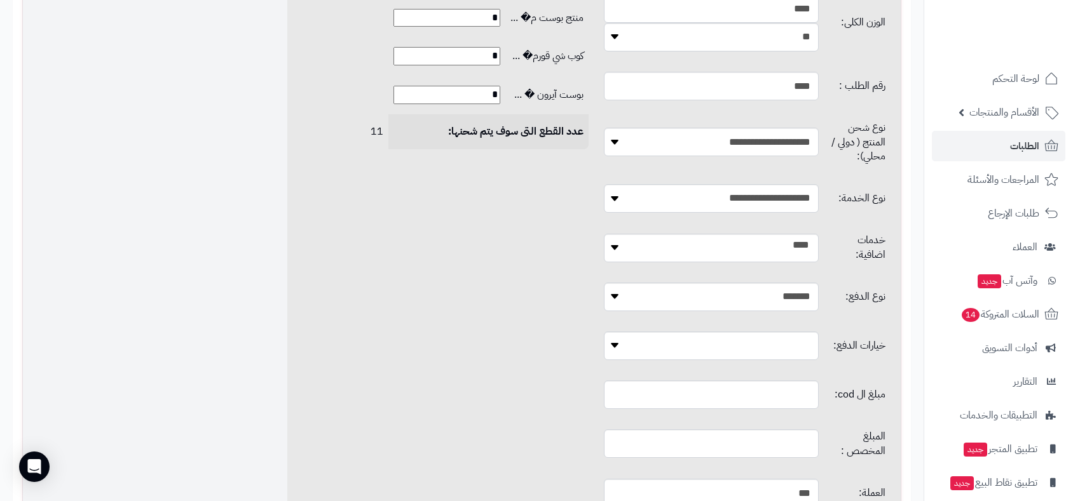
scroll to position [836, 0]
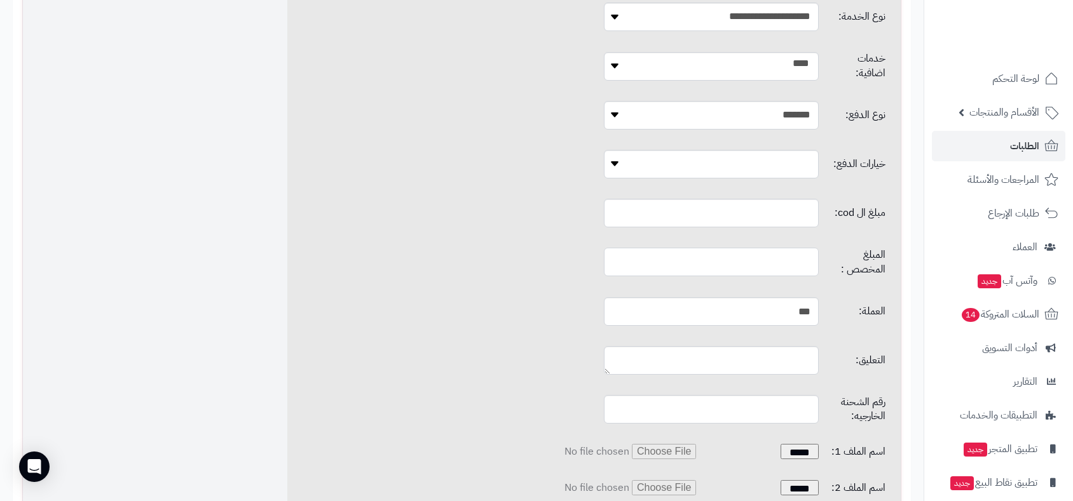
click at [728, 248] on input "text" at bounding box center [711, 262] width 214 height 29
type input "*"
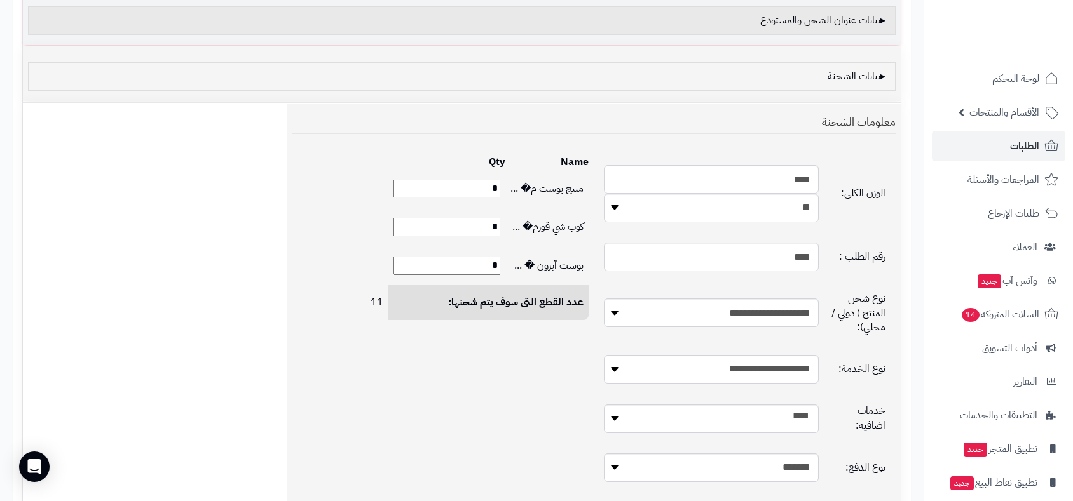
scroll to position [130, 0]
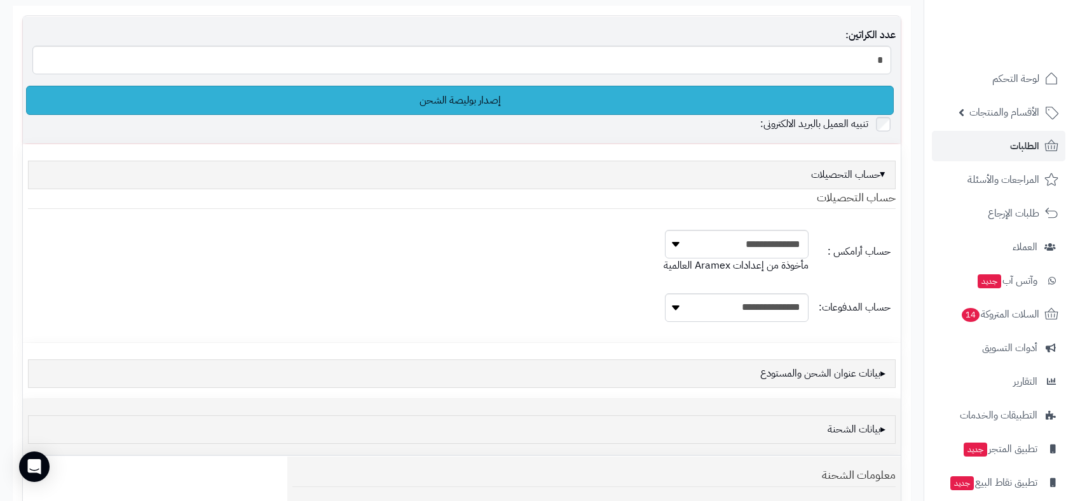
click at [470, 111] on link "إصدار بوليصة الشحن" at bounding box center [459, 100] width 867 height 29
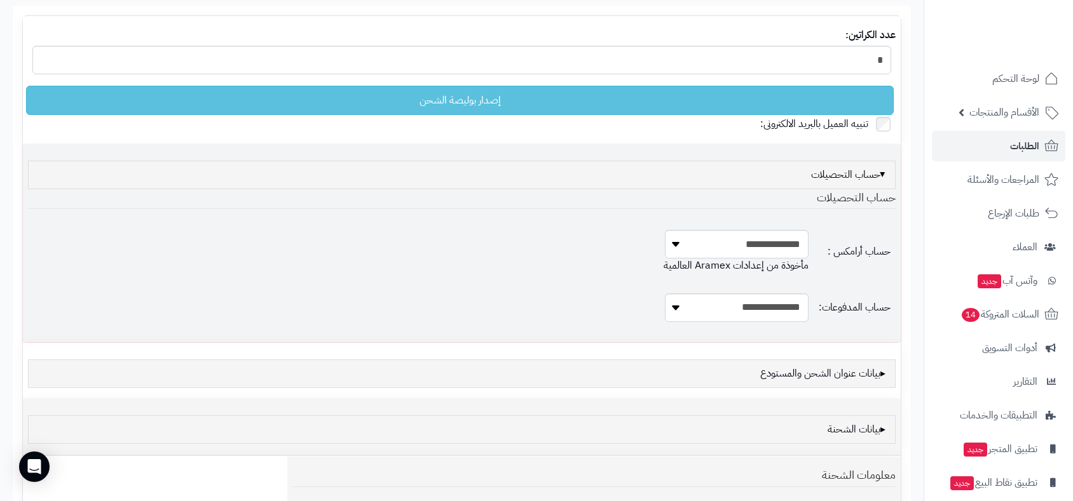
scroll to position [0, 0]
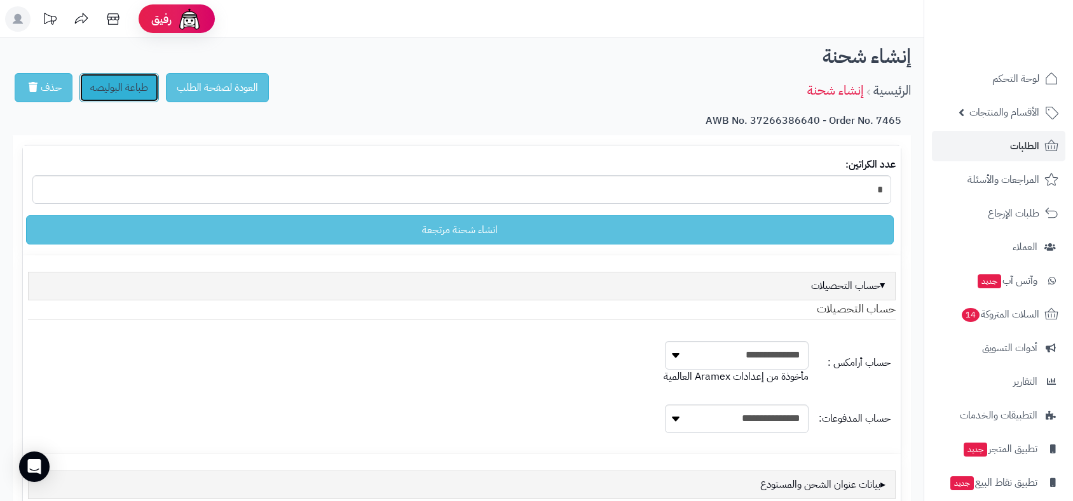
click at [132, 88] on link "طباعة البوليصه" at bounding box center [118, 87] width 79 height 29
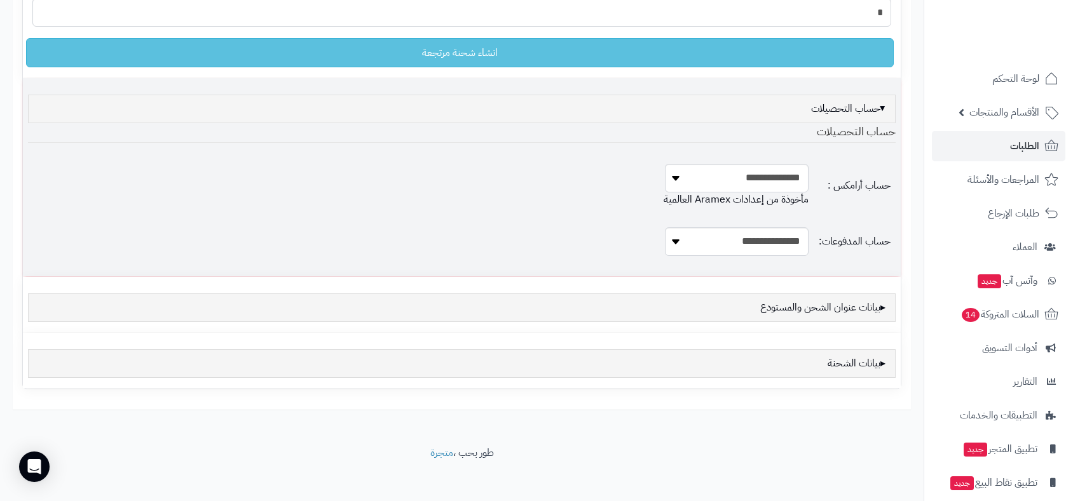
scroll to position [183, 0]
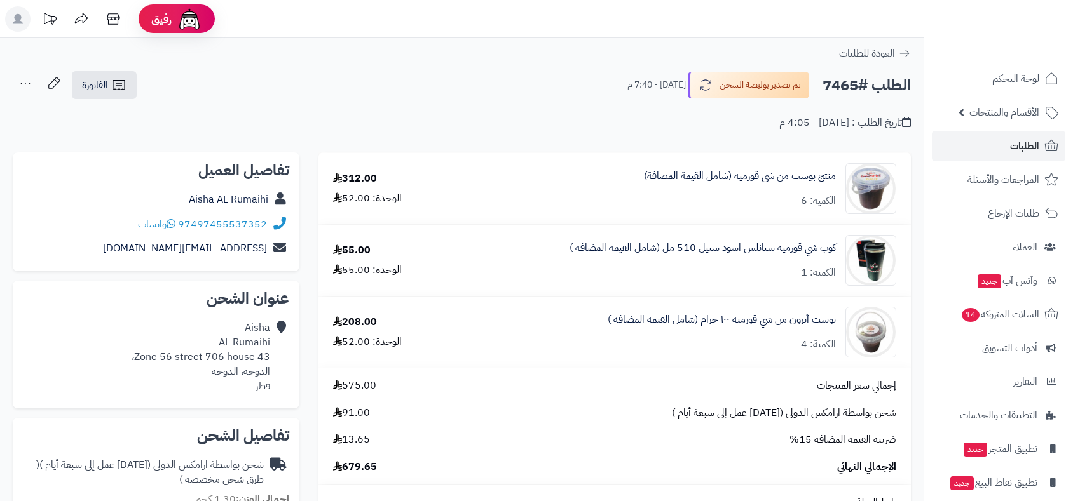
scroll to position [309, 0]
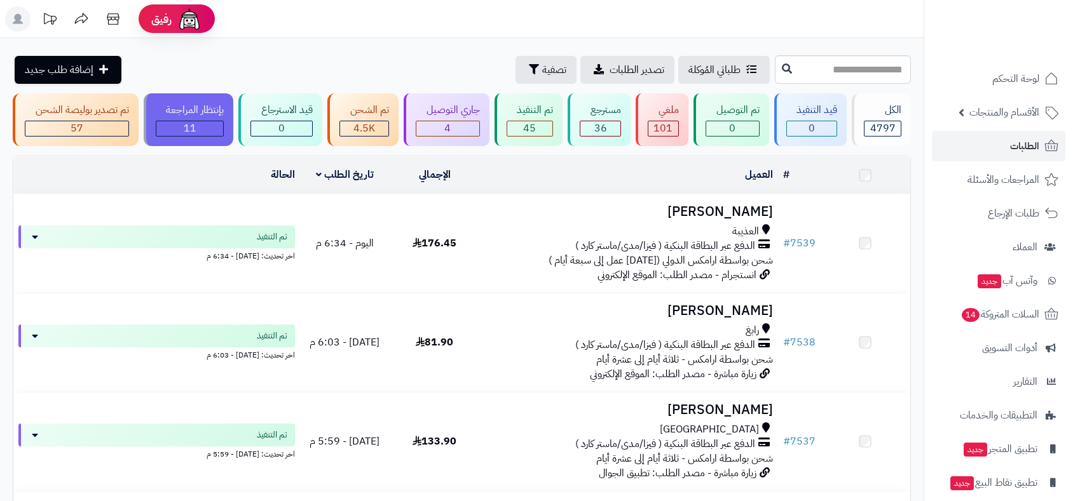
scroll to position [4362, 0]
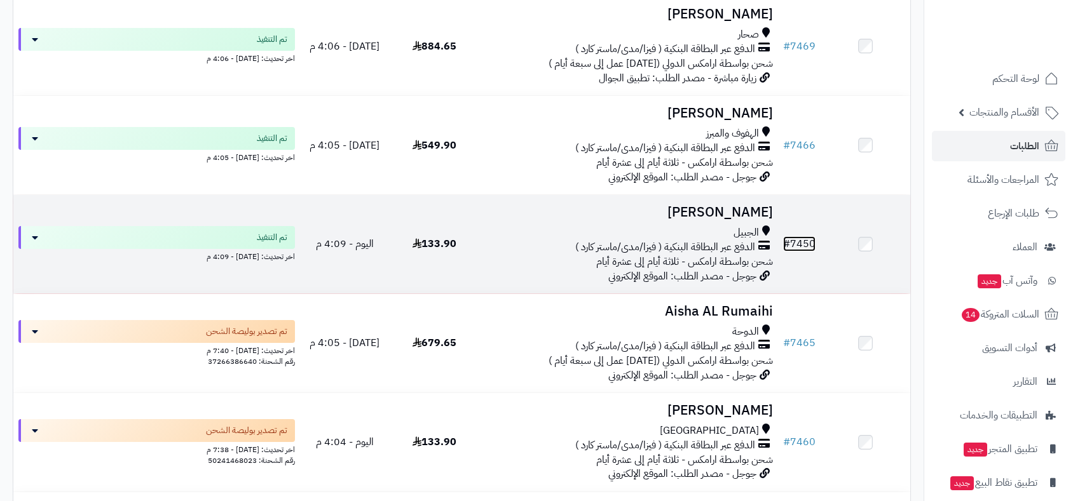
click at [798, 243] on link "# 7450" at bounding box center [799, 243] width 32 height 15
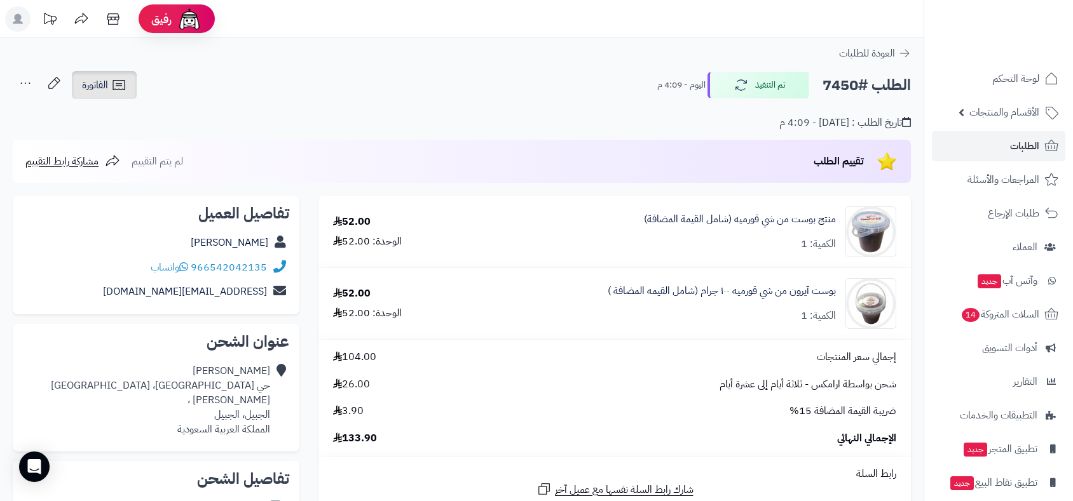
click at [106, 84] on span "الفاتورة" at bounding box center [95, 85] width 26 height 15
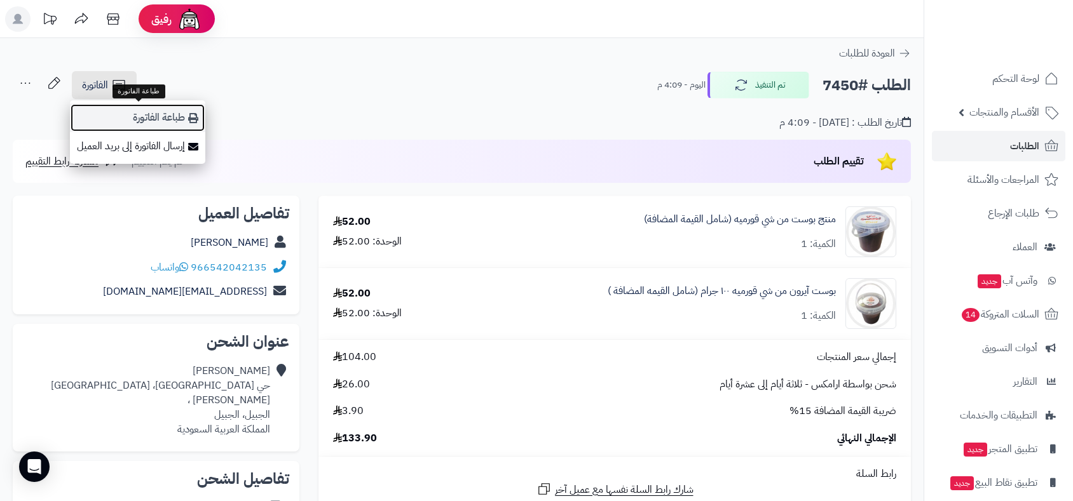
click at [146, 114] on link "طباعة الفاتورة" at bounding box center [137, 118] width 135 height 29
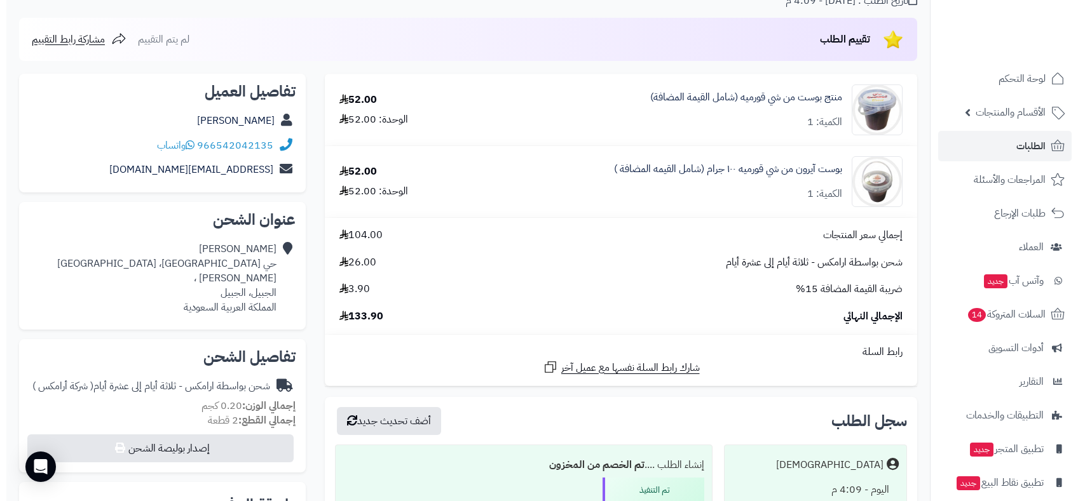
scroll to position [423, 0]
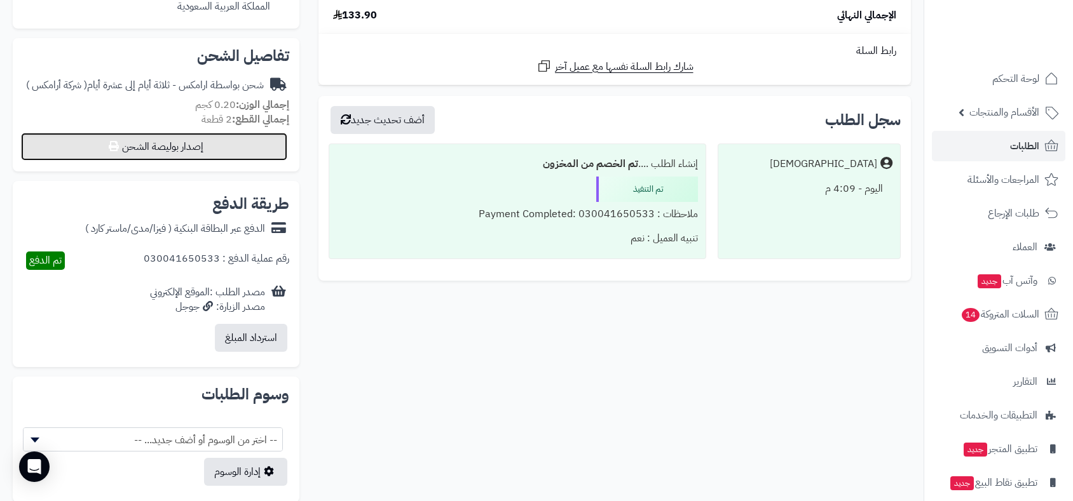
click at [198, 139] on button "إصدار بوليصة الشحن" at bounding box center [154, 147] width 266 height 28
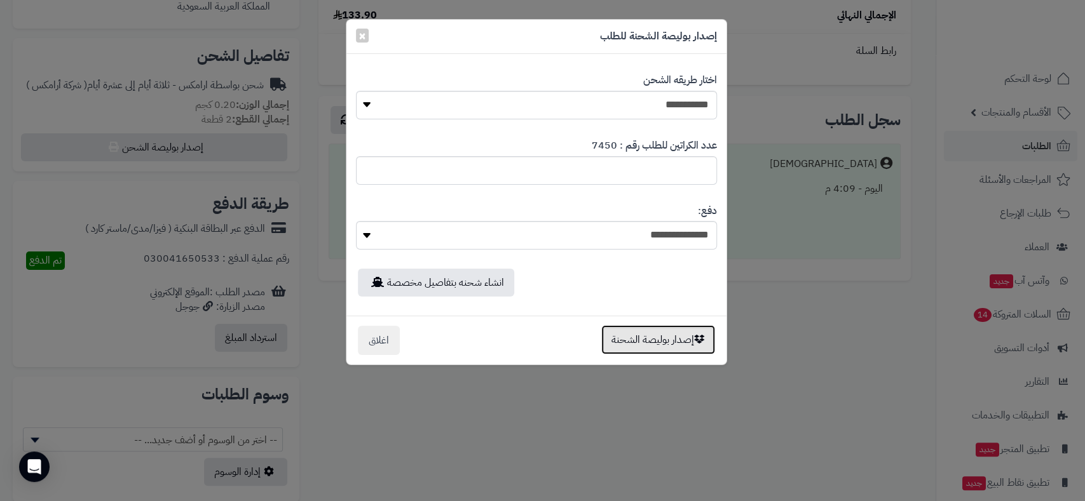
click at [648, 344] on button "إصدار بوليصة الشحنة" at bounding box center [658, 339] width 114 height 29
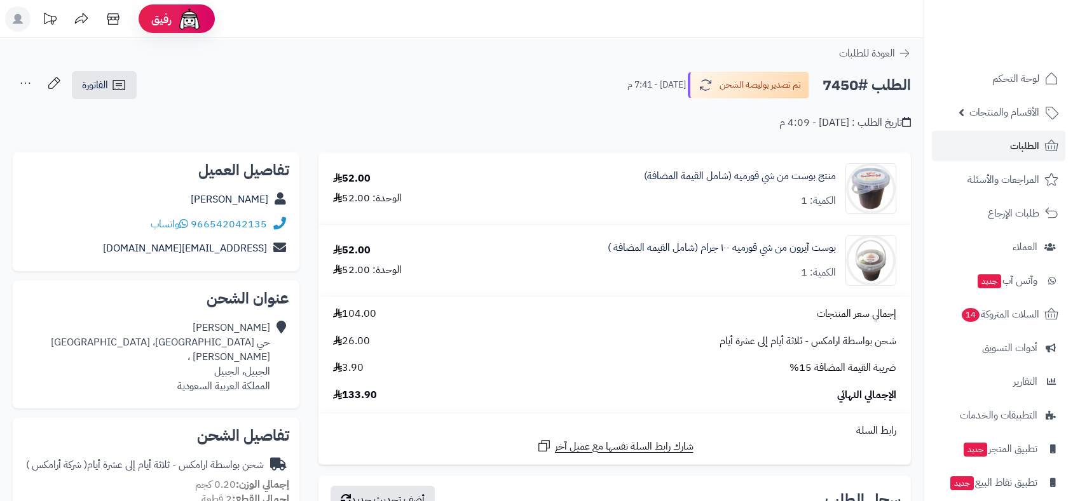
scroll to position [380, 0]
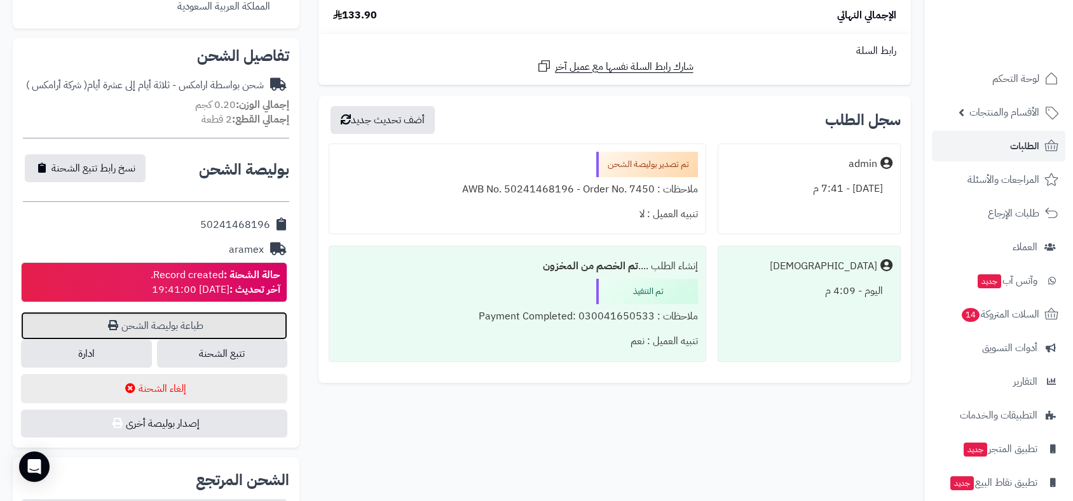
click at [183, 312] on link "طباعة بوليصة الشحن" at bounding box center [154, 326] width 266 height 28
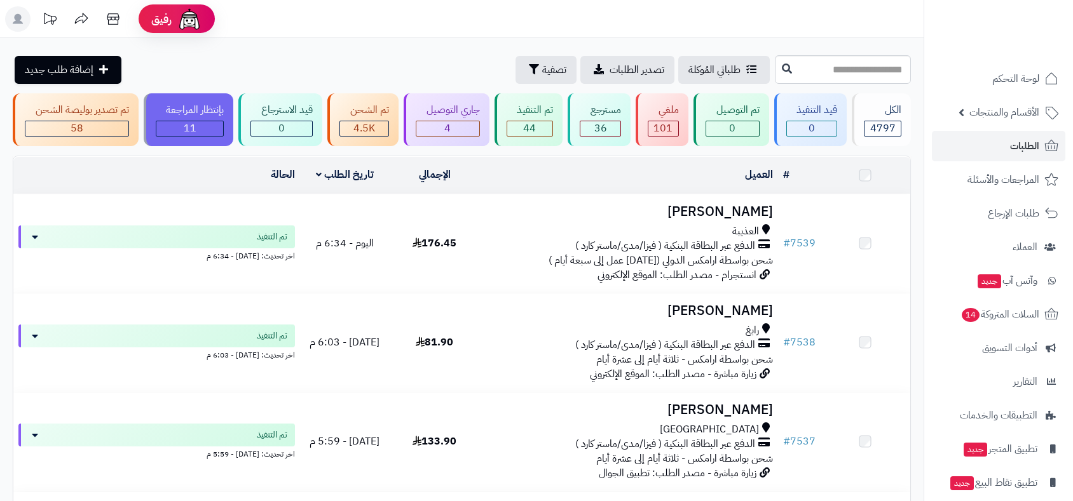
scroll to position [4362, 0]
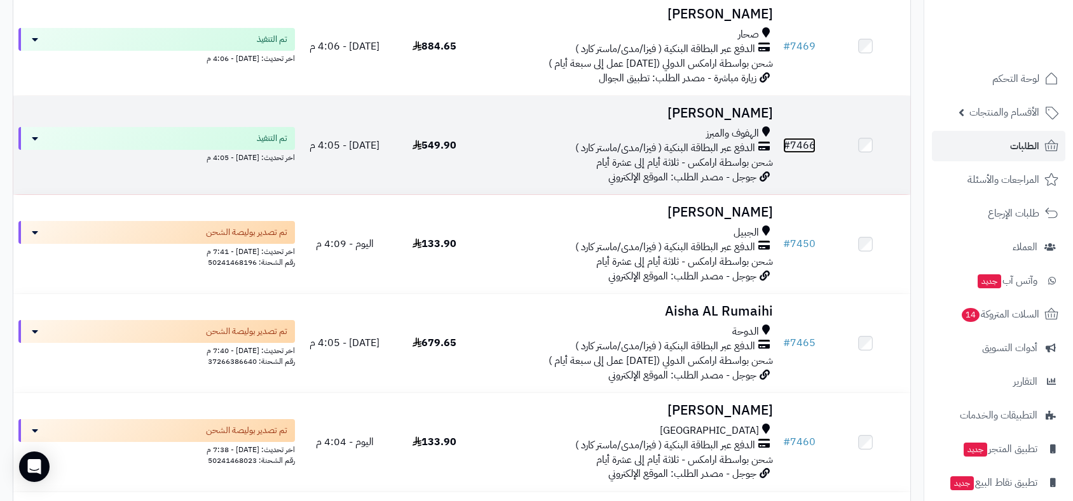
click at [796, 141] on link "# 7466" at bounding box center [799, 145] width 32 height 15
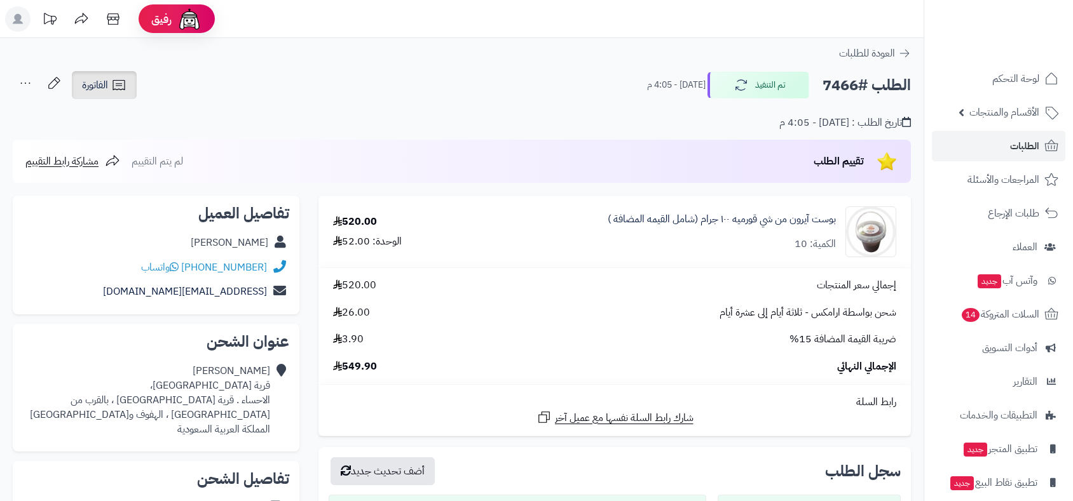
click at [107, 87] on span "الفاتورة" at bounding box center [95, 85] width 26 height 15
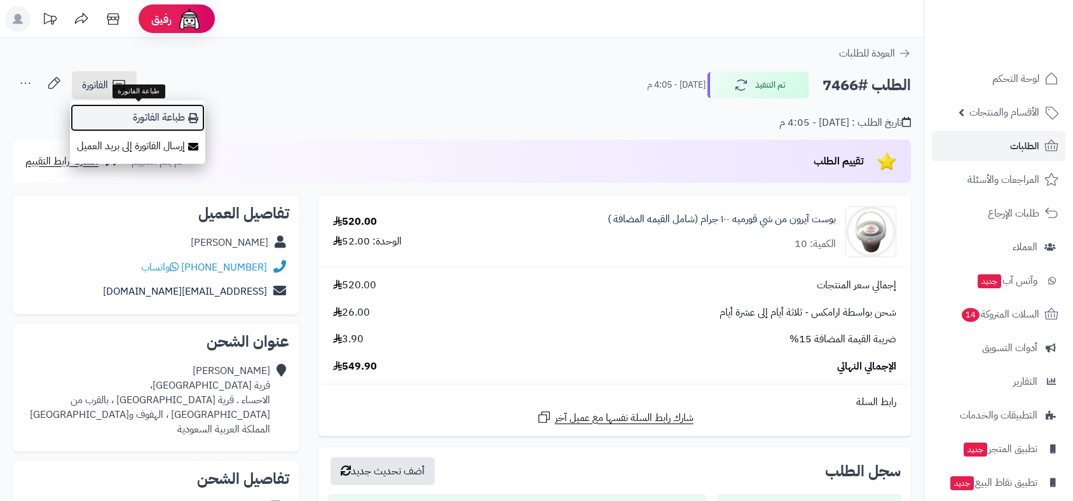
click at [142, 121] on link "طباعة الفاتورة" at bounding box center [137, 118] width 135 height 29
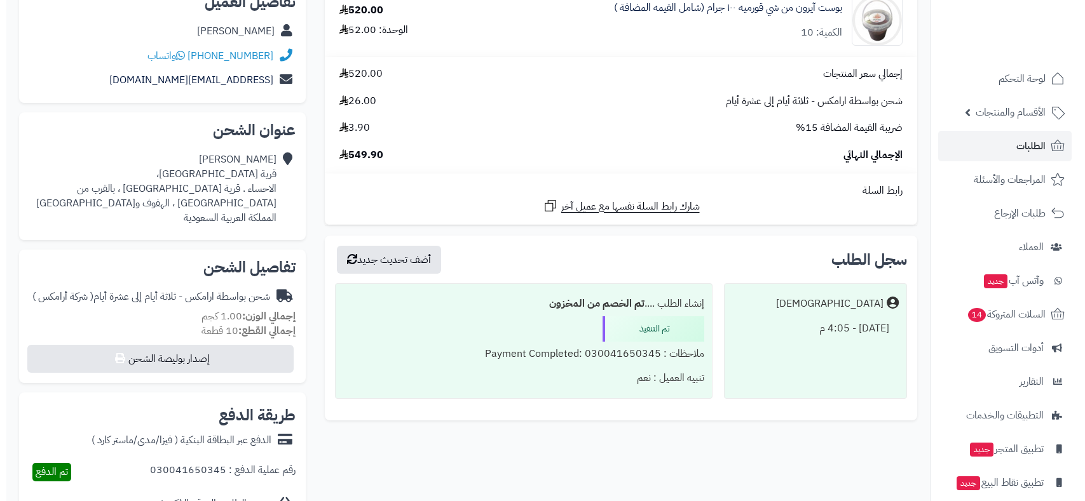
scroll to position [423, 0]
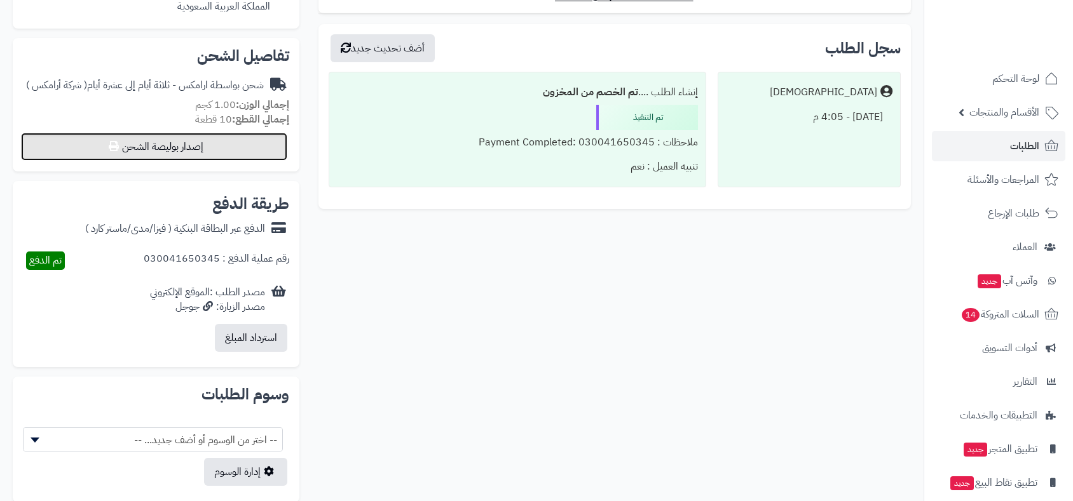
click at [223, 149] on button "إصدار بوليصة الشحن" at bounding box center [154, 147] width 266 height 28
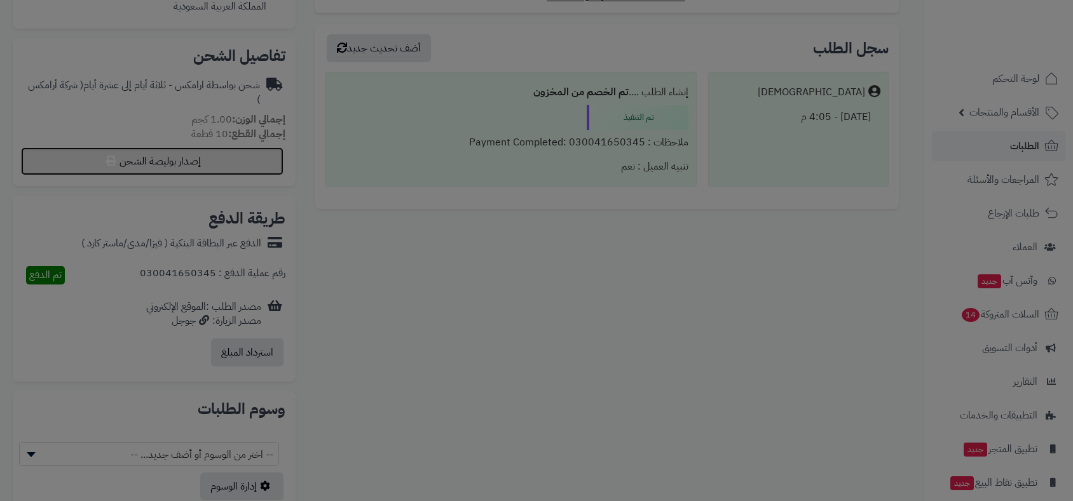
select select "******"
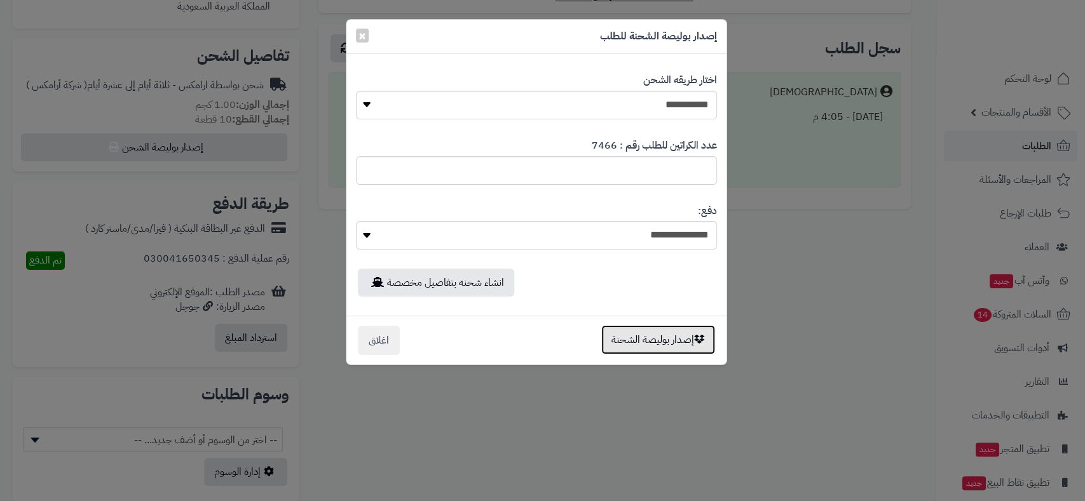
click at [661, 341] on button "إصدار بوليصة الشحنة" at bounding box center [658, 339] width 114 height 29
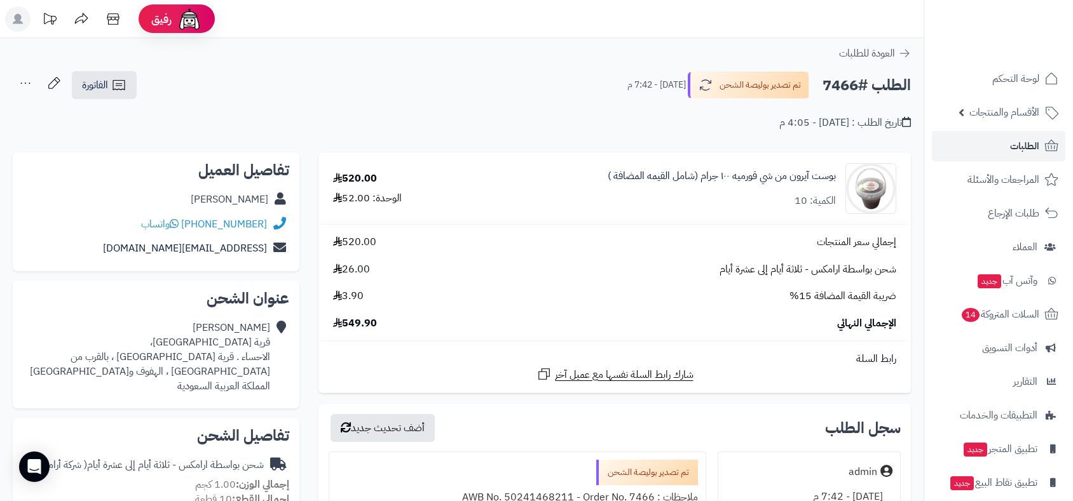
scroll to position [381, 0]
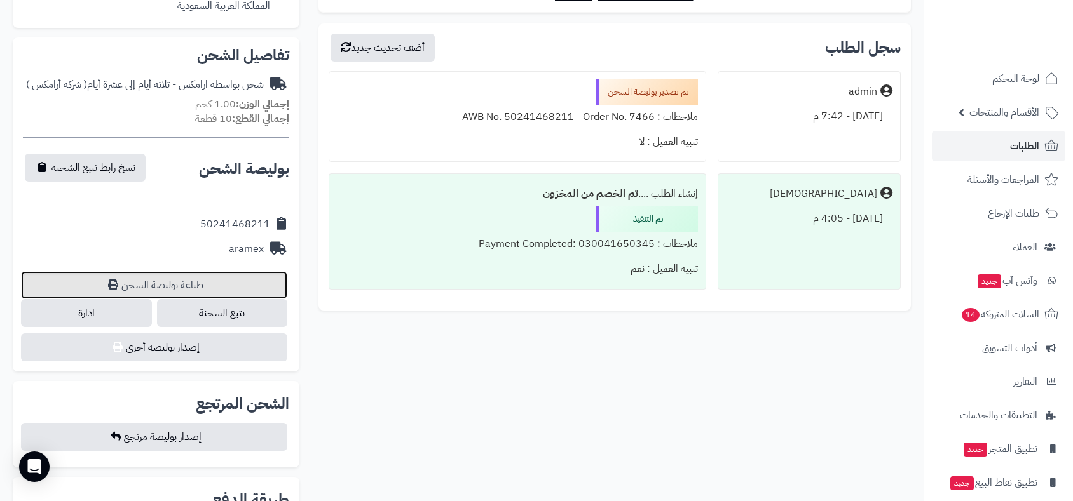
click at [150, 279] on link "طباعة بوليصة الشحن" at bounding box center [154, 285] width 266 height 28
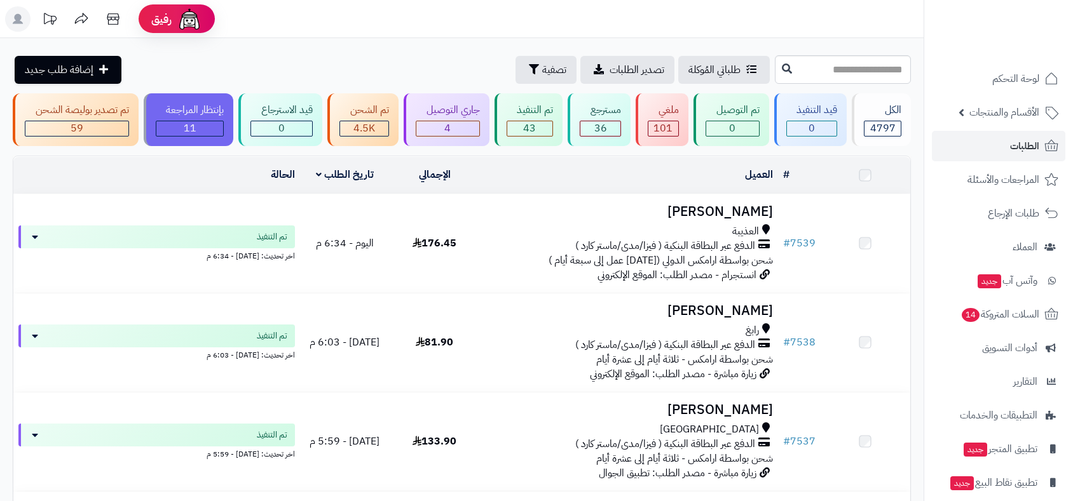
scroll to position [4361, 0]
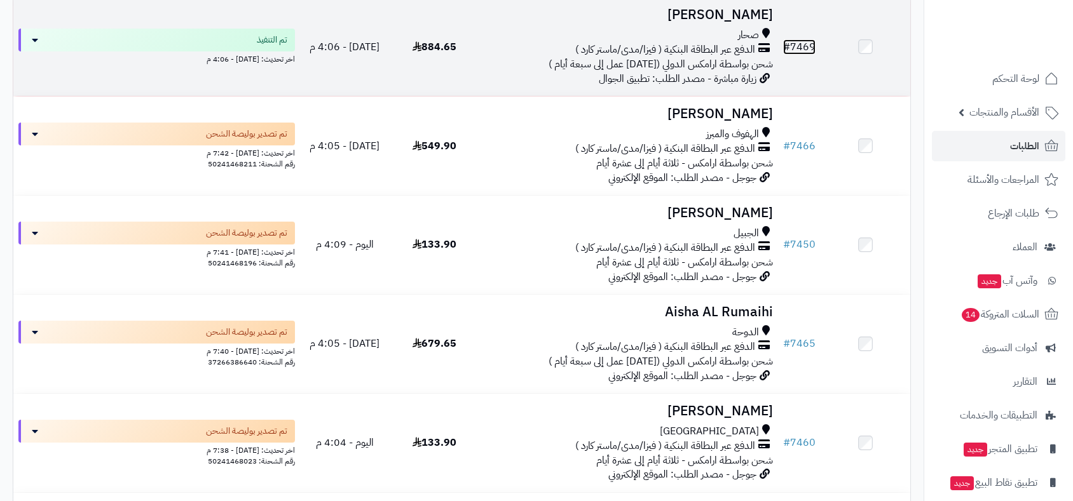
click at [802, 43] on link "# 7469" at bounding box center [799, 46] width 32 height 15
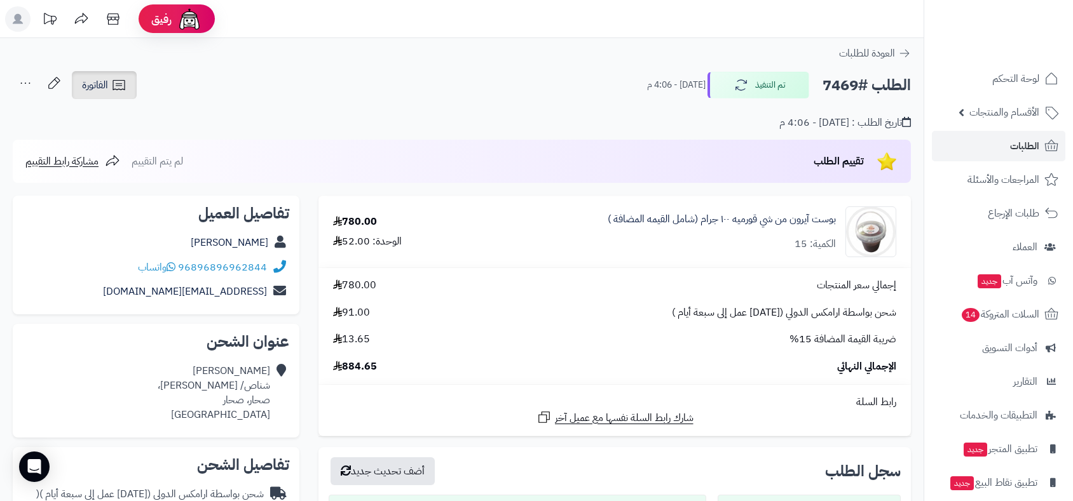
click at [109, 85] on link "الفاتورة" at bounding box center [104, 85] width 65 height 28
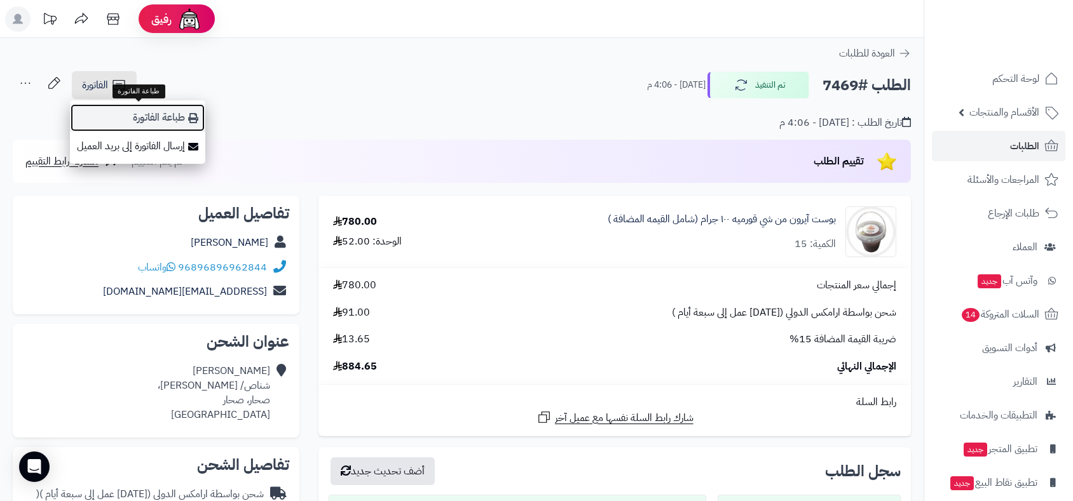
click at [135, 118] on link "طباعة الفاتورة" at bounding box center [137, 118] width 135 height 29
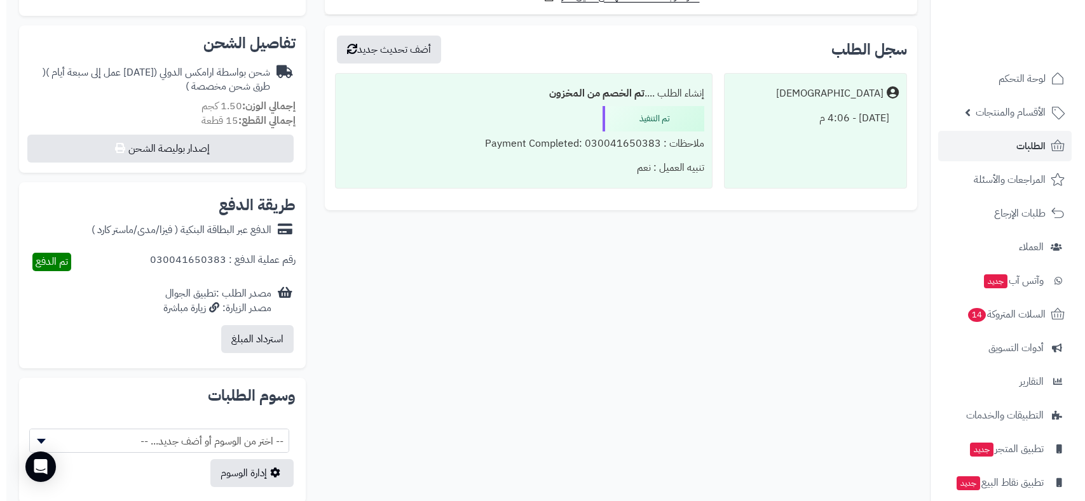
scroll to position [423, 0]
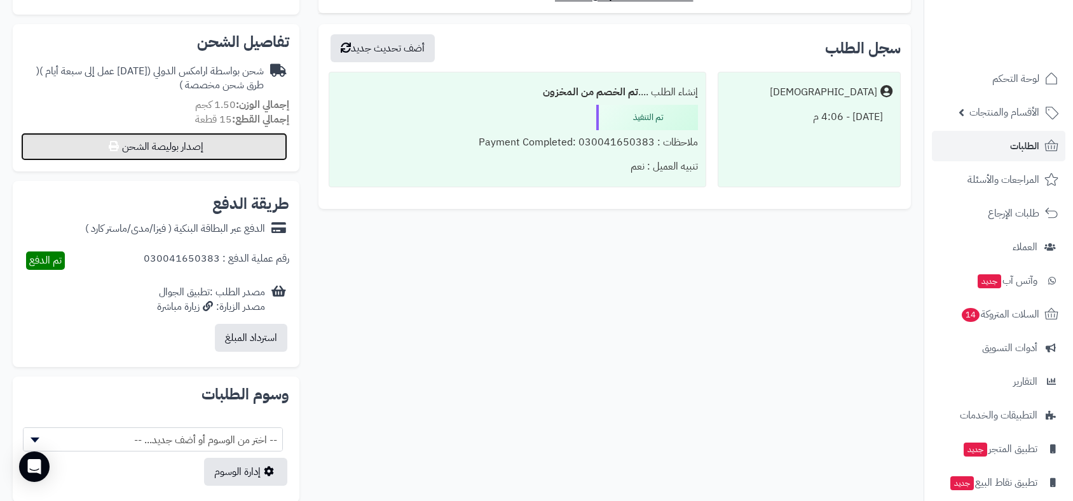
click at [214, 151] on button "إصدار بوليصة الشحن" at bounding box center [154, 147] width 266 height 28
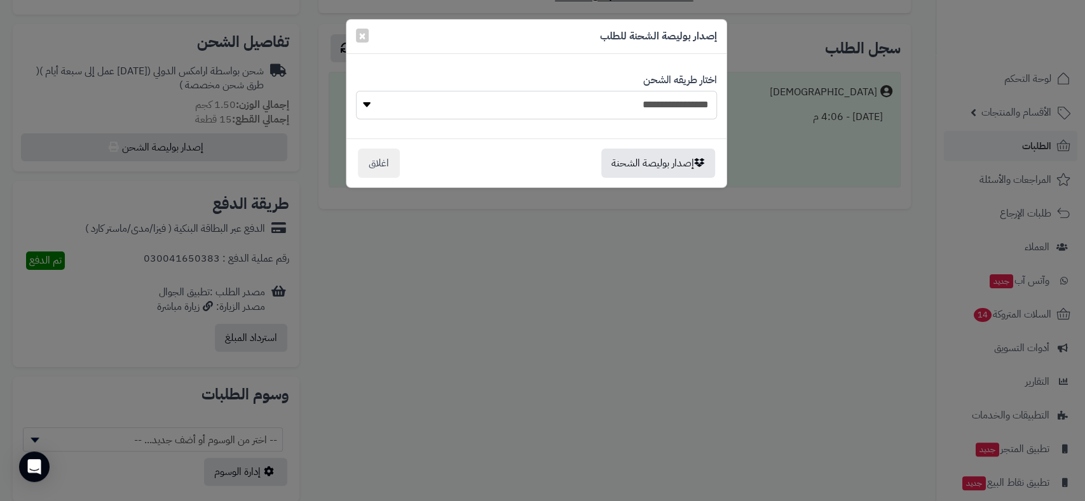
click at [633, 104] on select "**********" at bounding box center [536, 105] width 361 height 29
select select "******"
click at [356, 91] on select "**********" at bounding box center [536, 105] width 361 height 29
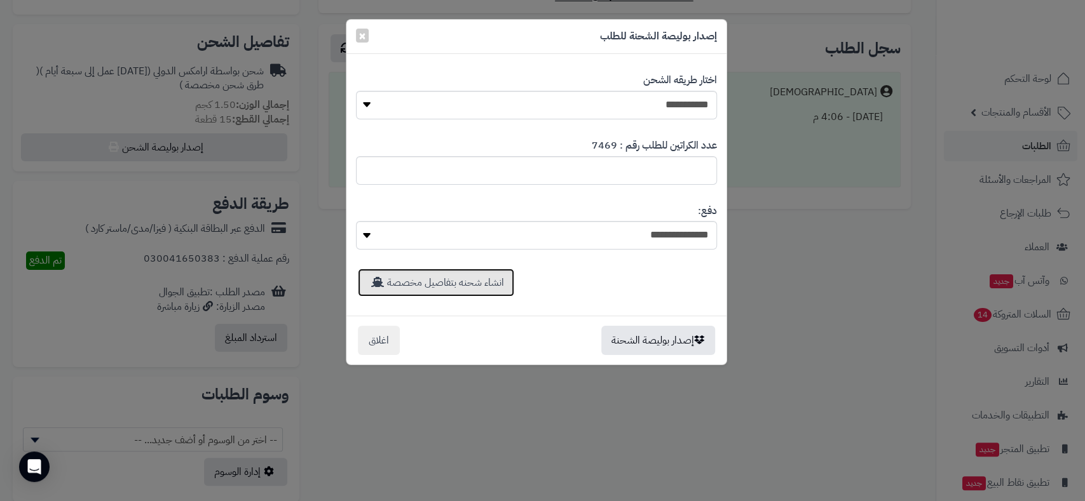
click at [458, 283] on link "انشاء شحنه بتفاصيل مخصصة" at bounding box center [436, 283] width 156 height 28
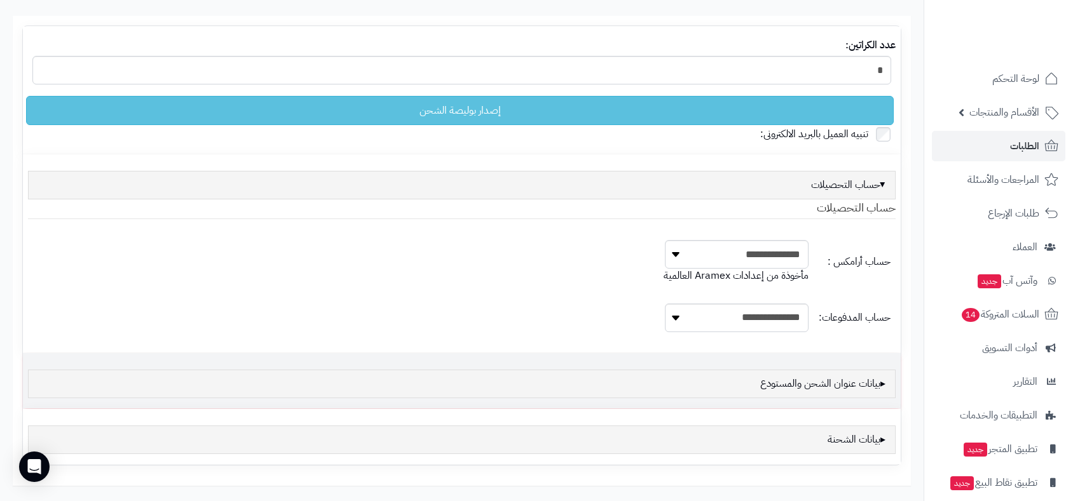
scroll to position [200, 0]
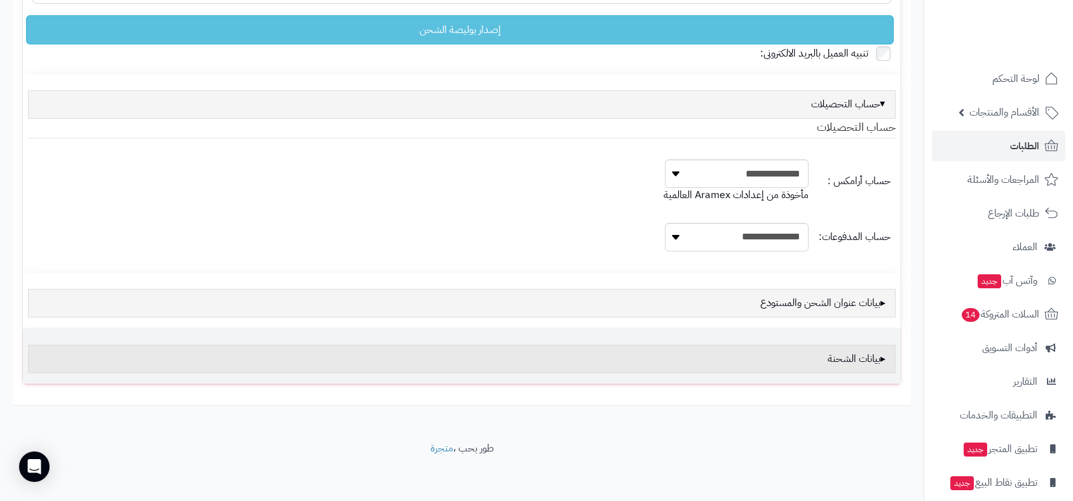
click at [831, 362] on div "بيانات الشحنة" at bounding box center [461, 359] width 867 height 29
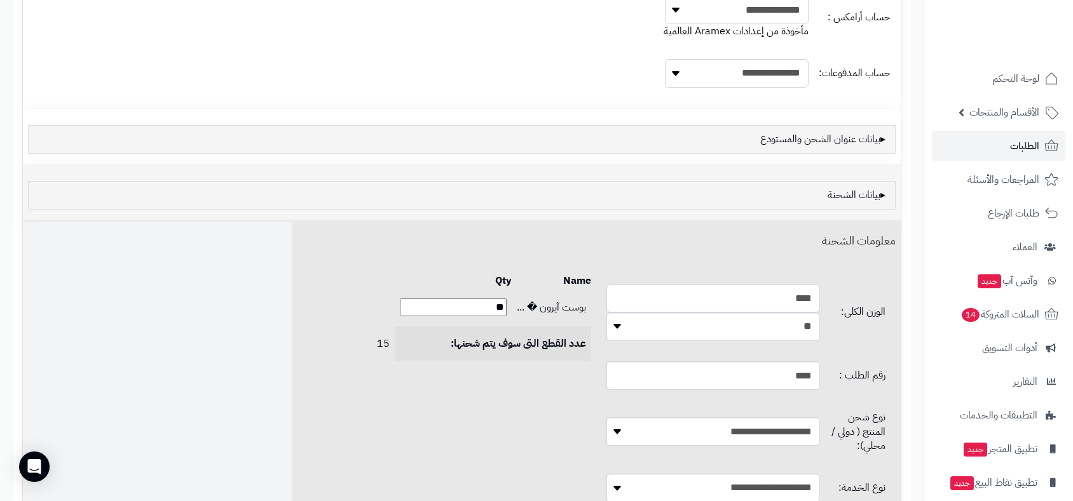
scroll to position [695, 0]
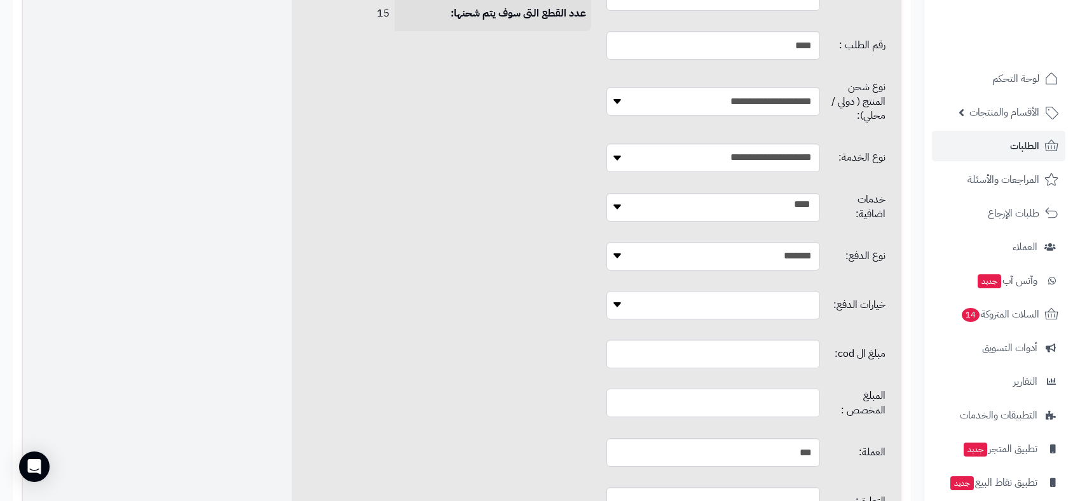
click at [738, 389] on input "text" at bounding box center [713, 403] width 214 height 29
type input "*"
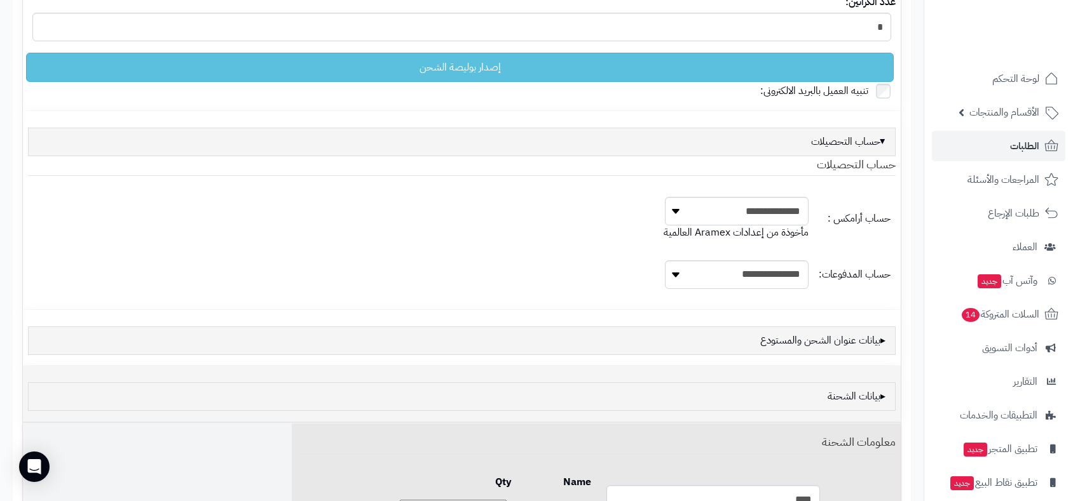
scroll to position [0, 0]
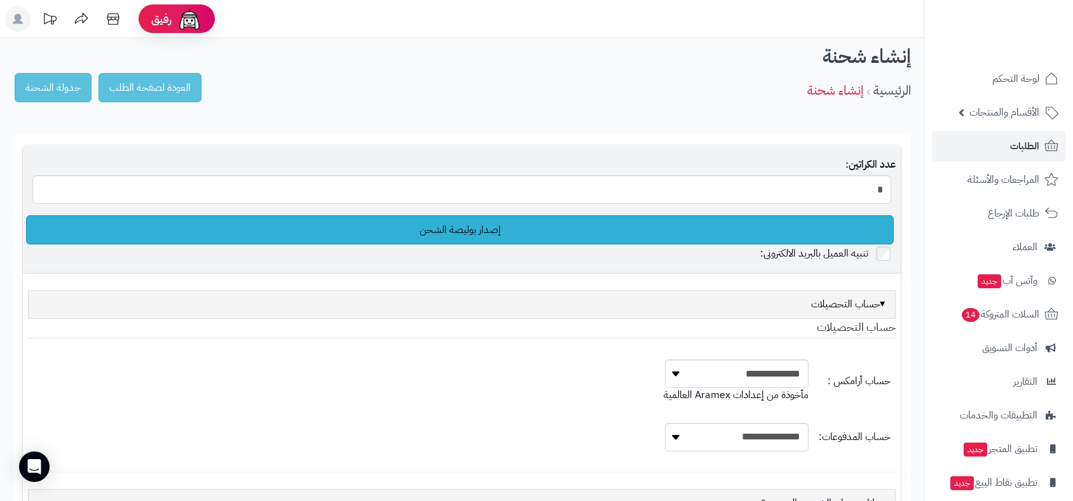
click at [478, 224] on link "إصدار بوليصة الشحن" at bounding box center [459, 229] width 867 height 29
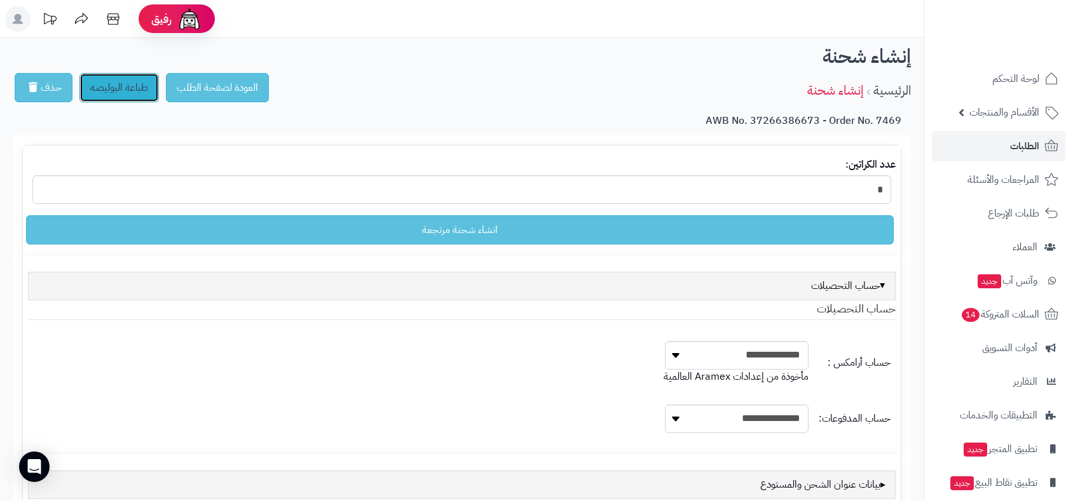
click at [126, 83] on link "طباعة البوليصه" at bounding box center [118, 87] width 79 height 29
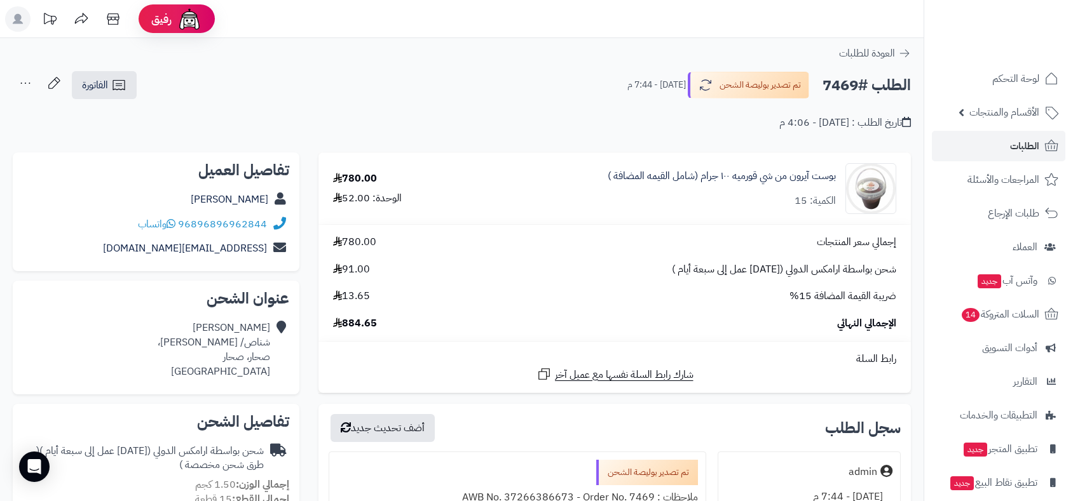
scroll to position [381, 0]
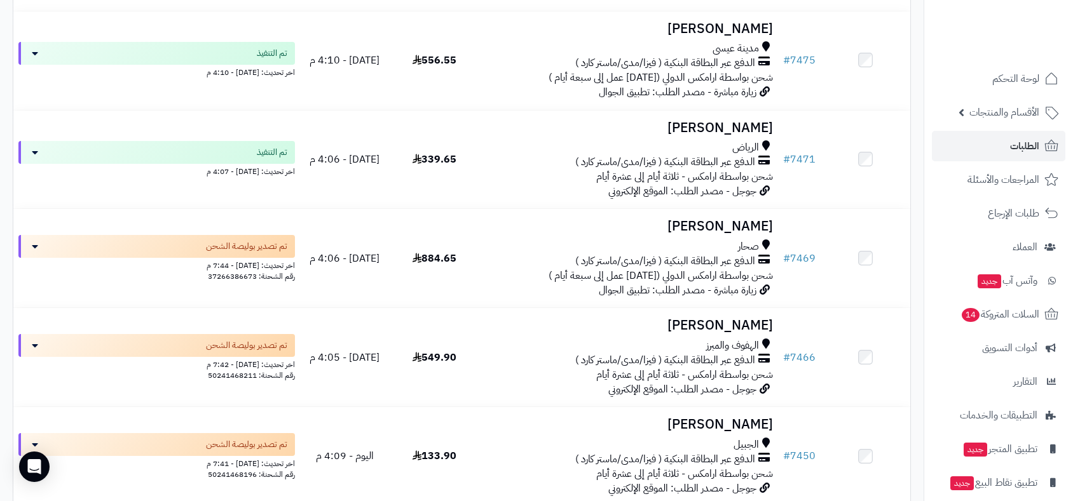
scroll to position [4149, 0]
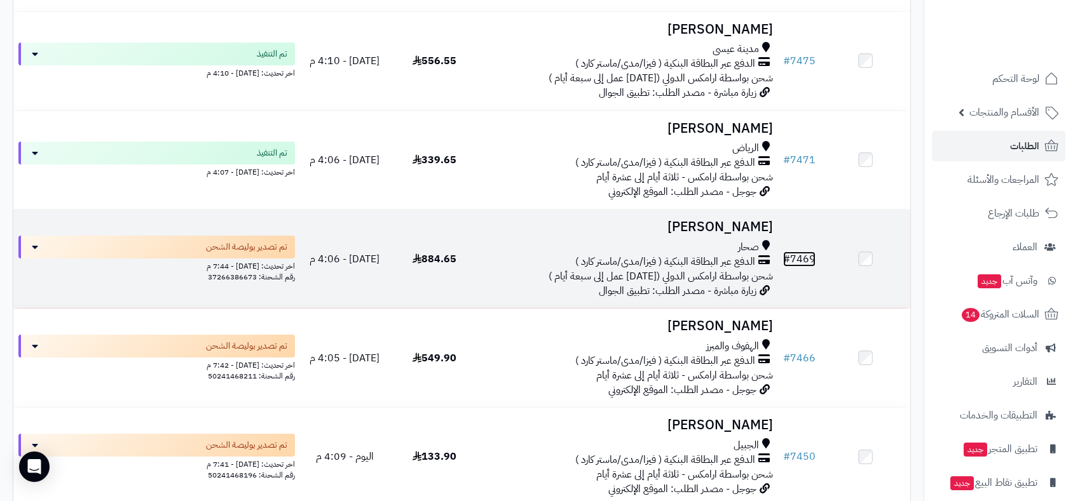
click at [803, 254] on link "# 7469" at bounding box center [799, 259] width 32 height 15
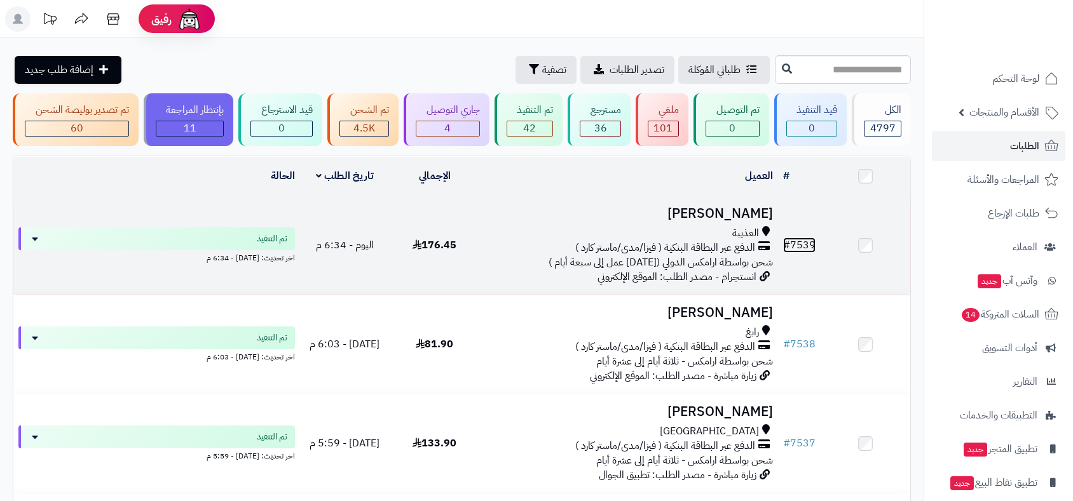
click at [803, 242] on link "# 7539" at bounding box center [799, 245] width 32 height 15
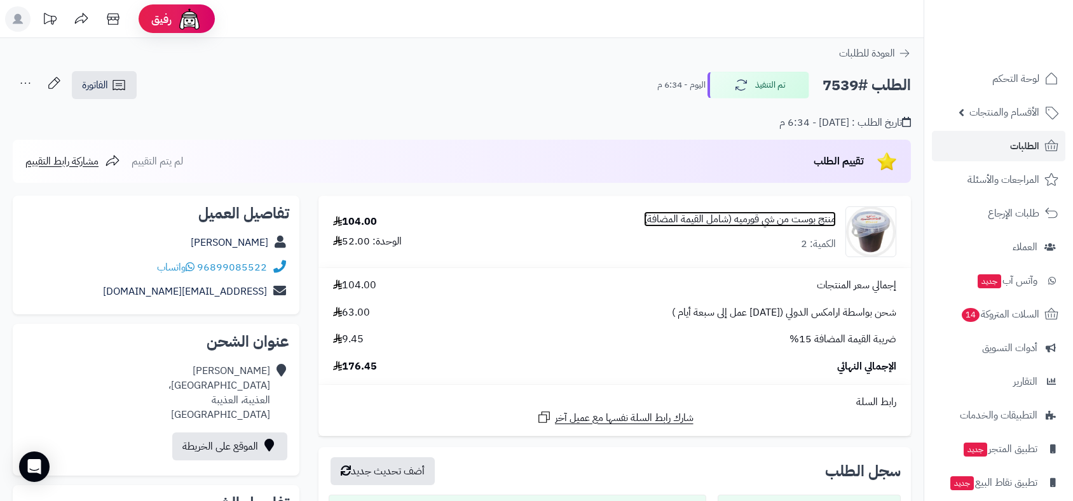
click at [797, 216] on link "منتج بوست من شي قورميه (شامل القيمة المضافة)" at bounding box center [740, 219] width 192 height 15
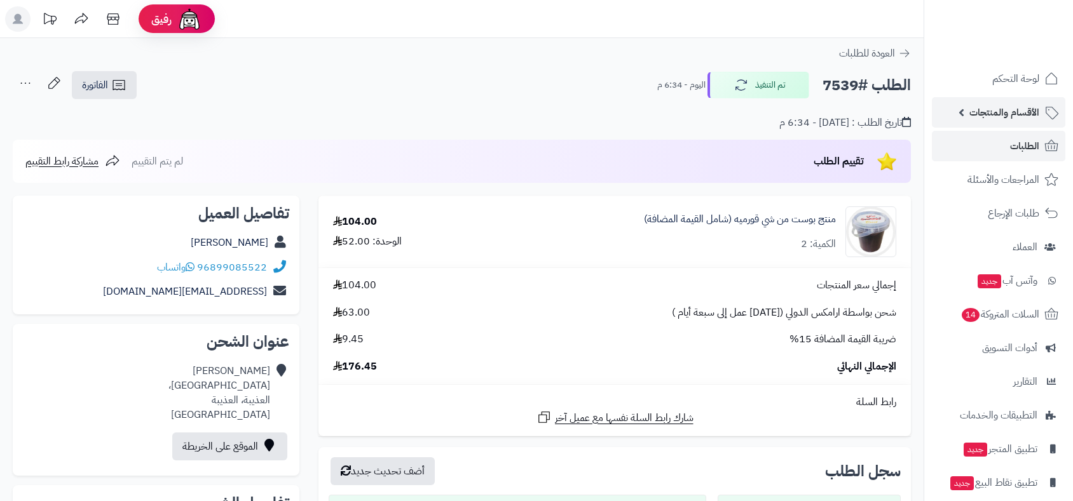
click at [964, 110] on link "الأقسام والمنتجات" at bounding box center [998, 112] width 133 height 31
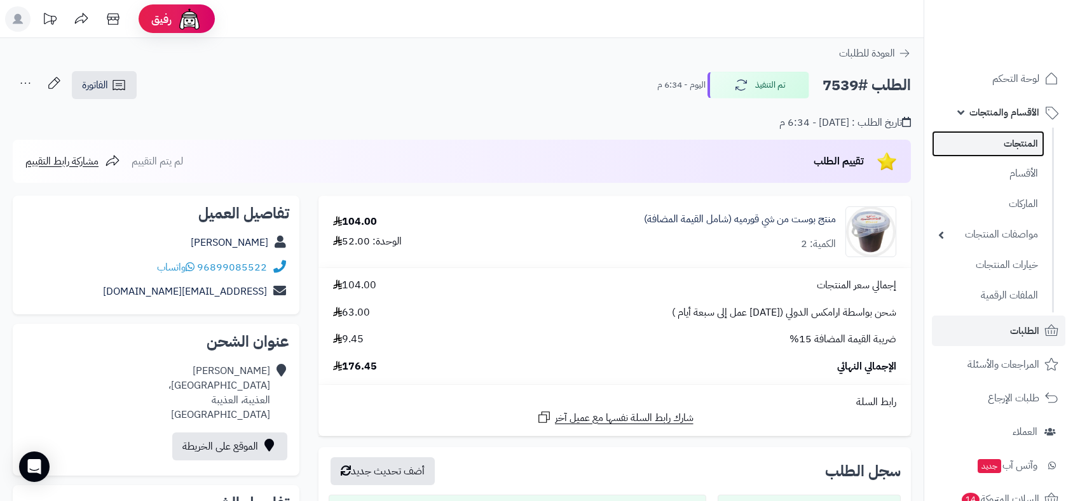
click at [1014, 144] on link "المنتجات" at bounding box center [988, 144] width 112 height 26
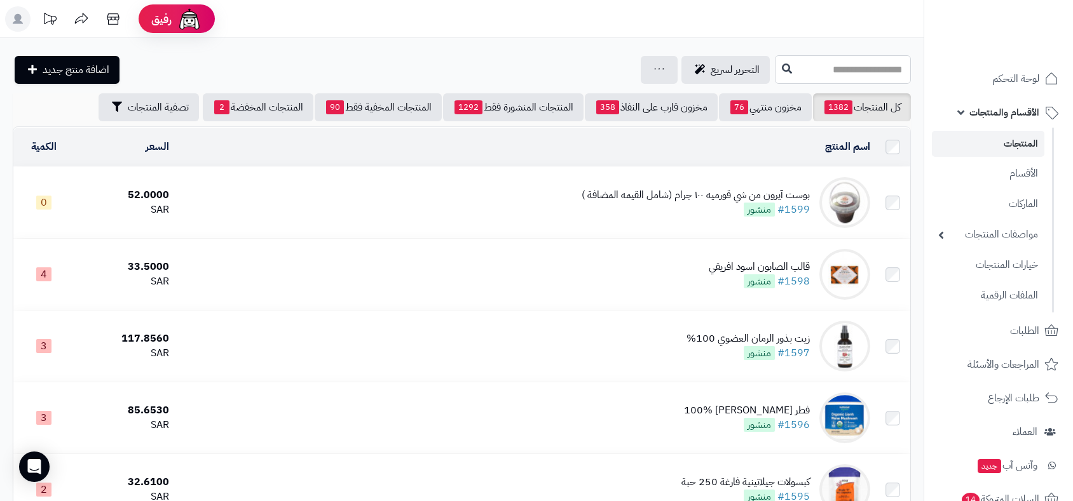
click at [775, 64] on input "text" at bounding box center [843, 69] width 136 height 29
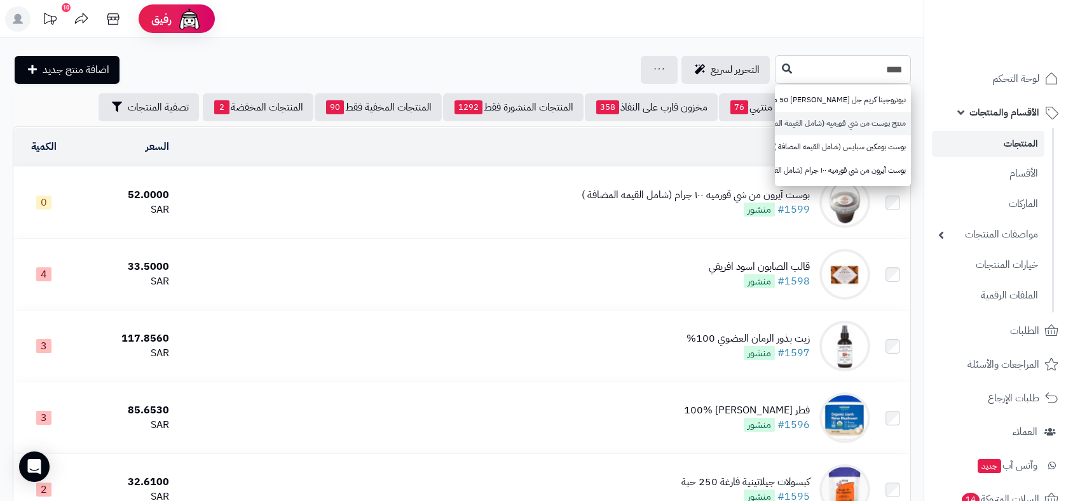
type input "****"
click at [839, 123] on link "منتج بوست من شي قورميه (شامل القيمة المضافة)" at bounding box center [843, 124] width 136 height 24
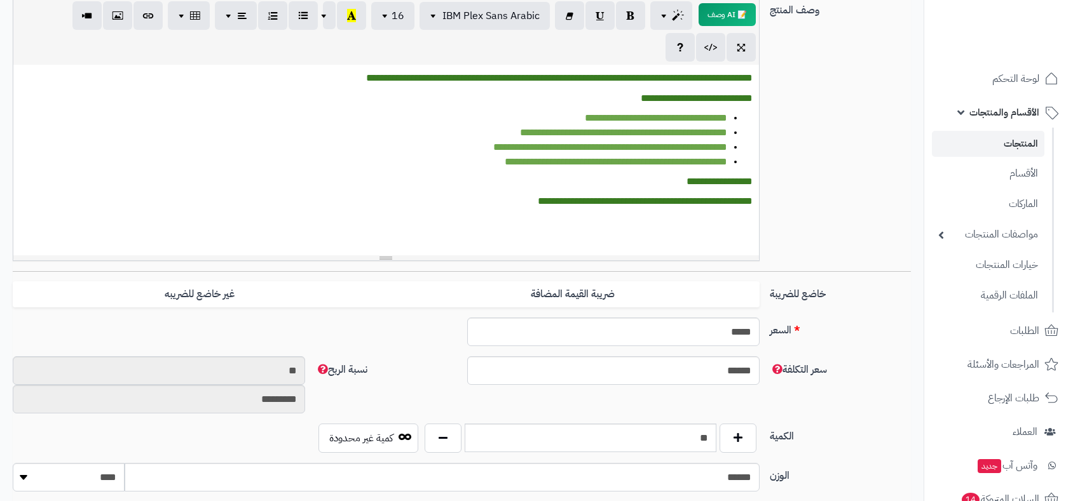
scroll to position [103, 0]
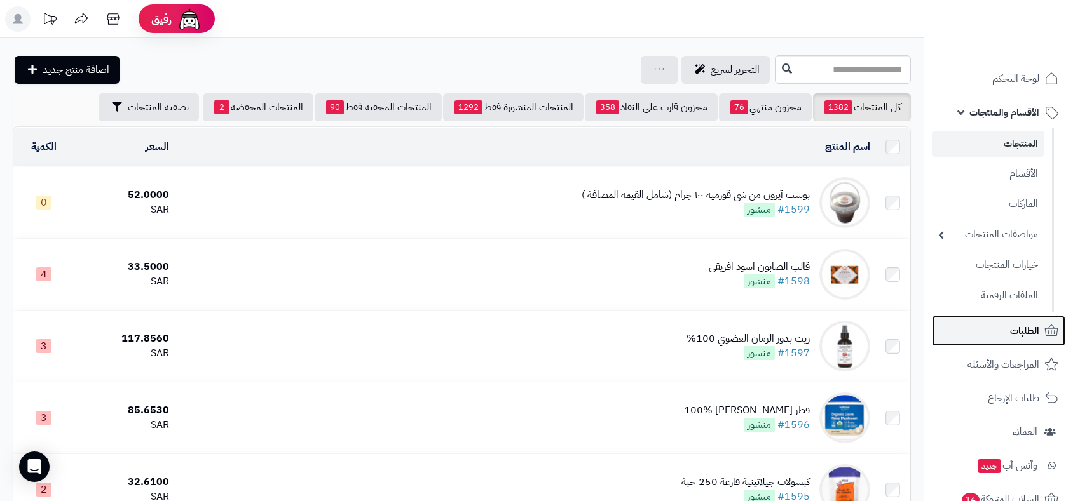
click at [1015, 327] on span "الطلبات" at bounding box center [1024, 331] width 29 height 18
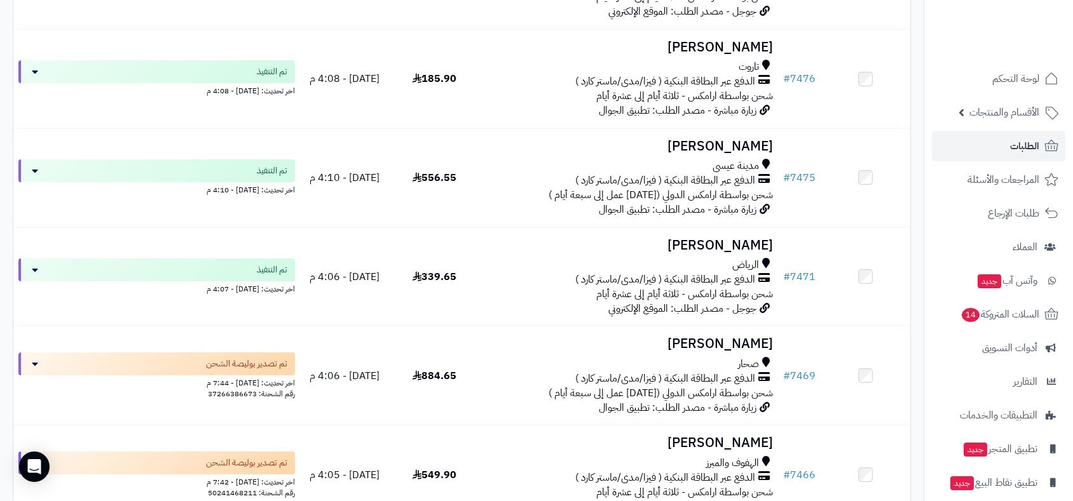
scroll to position [4024, 0]
